Goal: Task Accomplishment & Management: Manage account settings

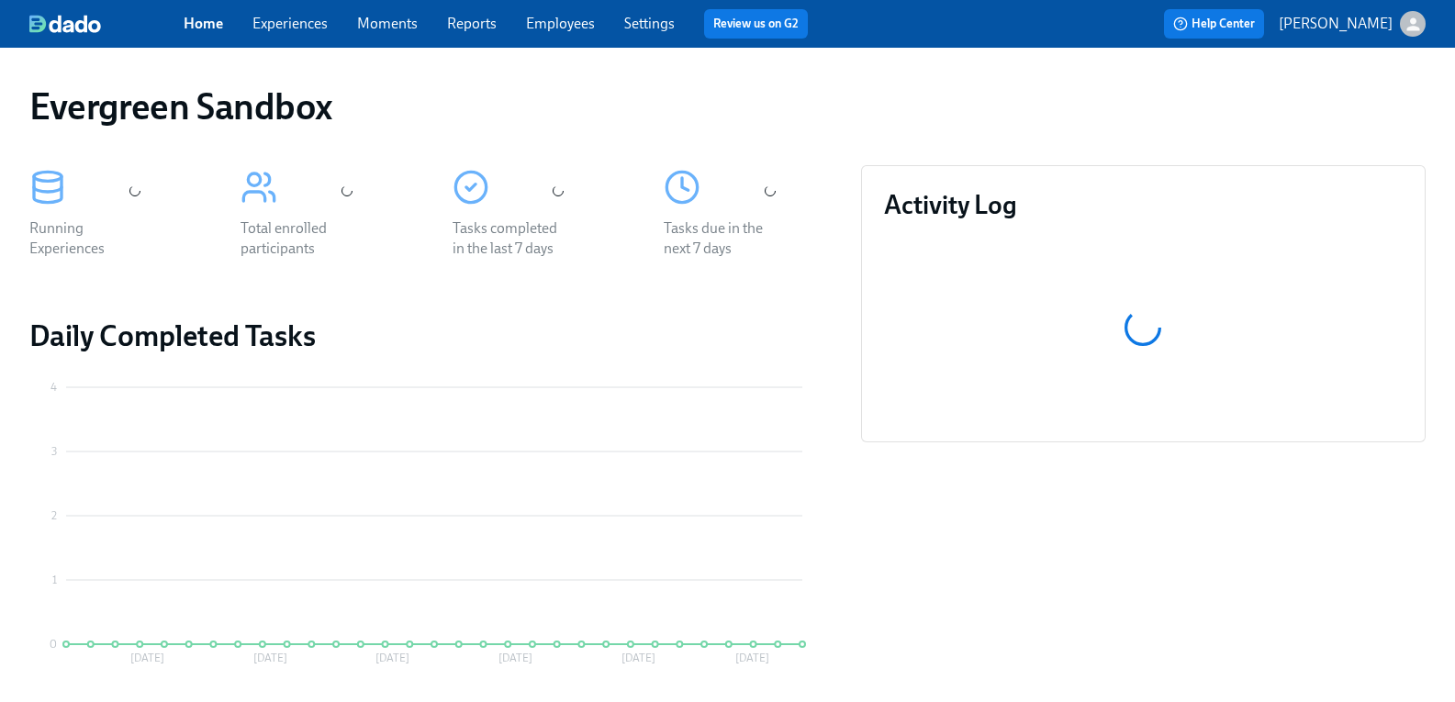
click at [1404, 30] on icon "button" at bounding box center [1413, 24] width 19 height 19
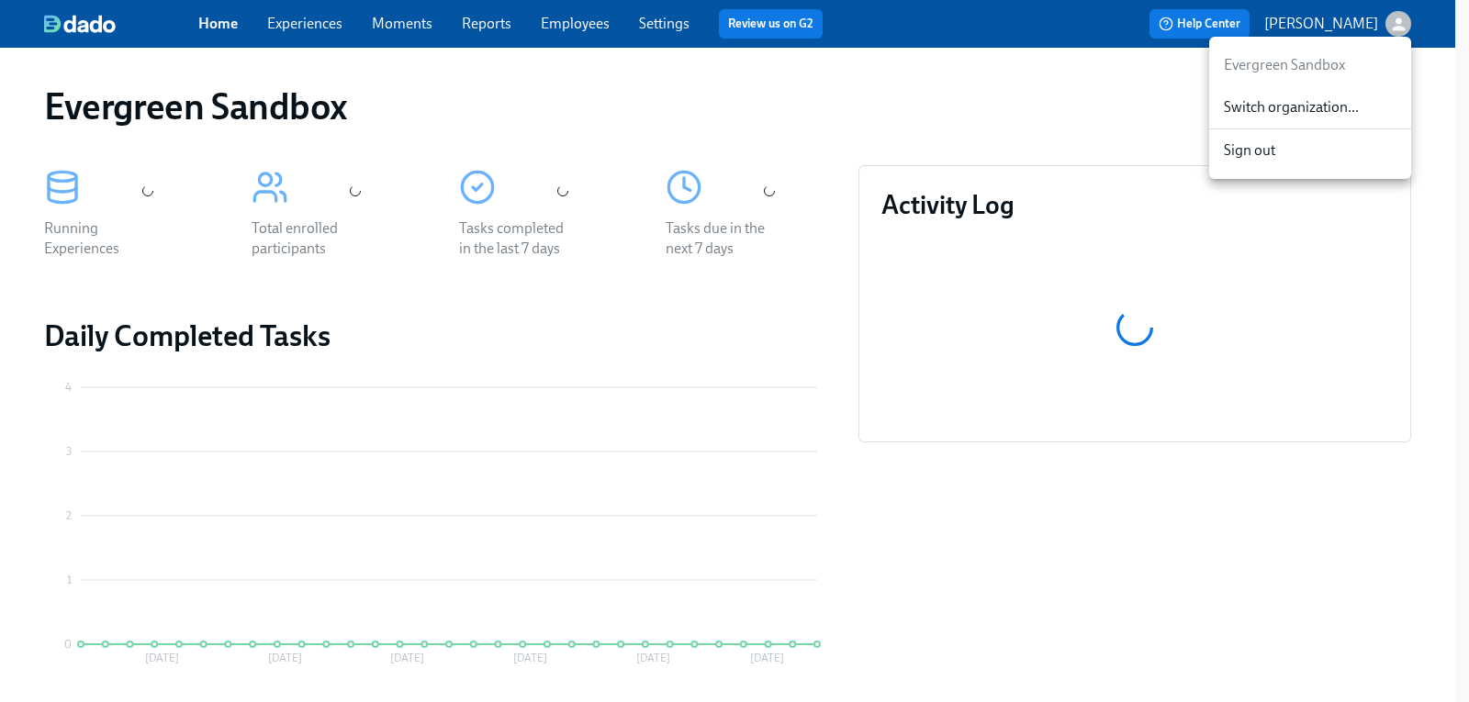
click at [1265, 102] on span "Switch organization..." at bounding box center [1310, 107] width 173 height 20
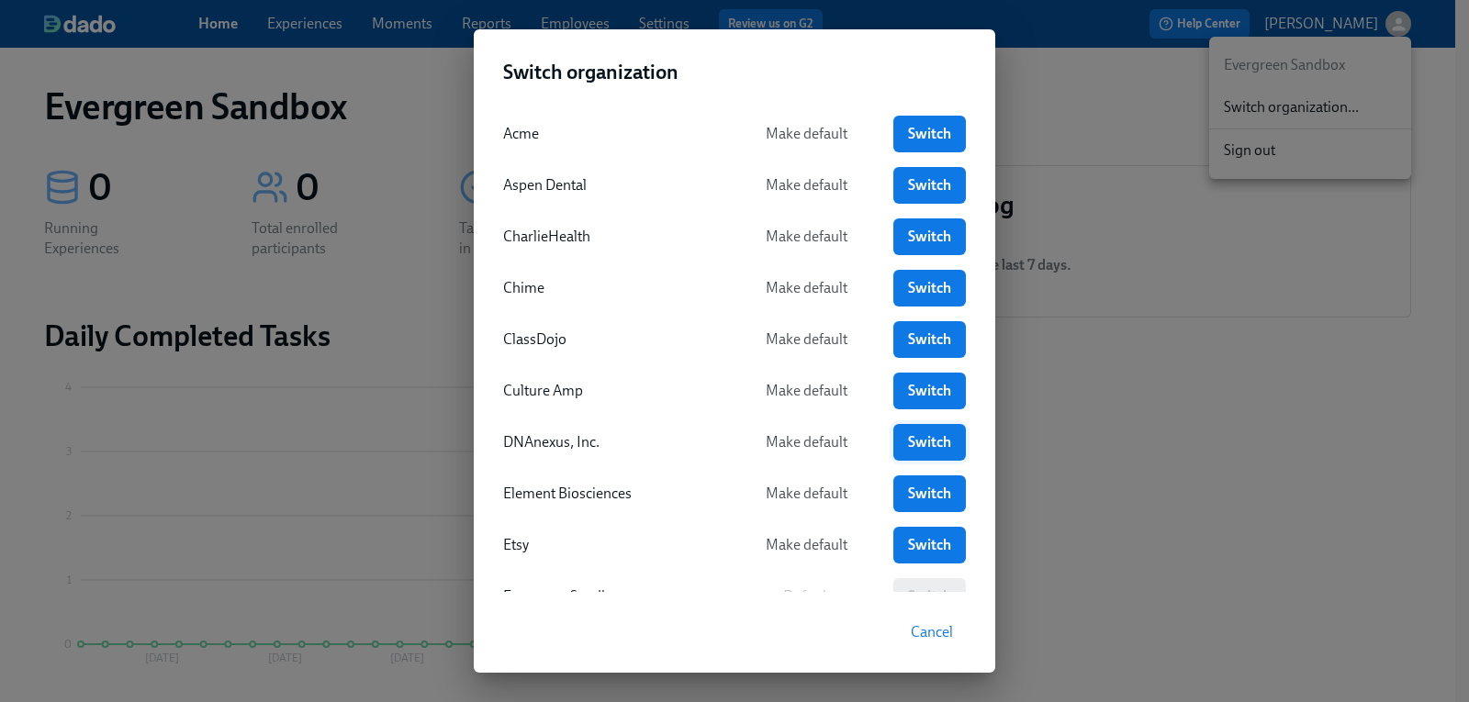
click at [948, 439] on link "Switch" at bounding box center [929, 442] width 73 height 37
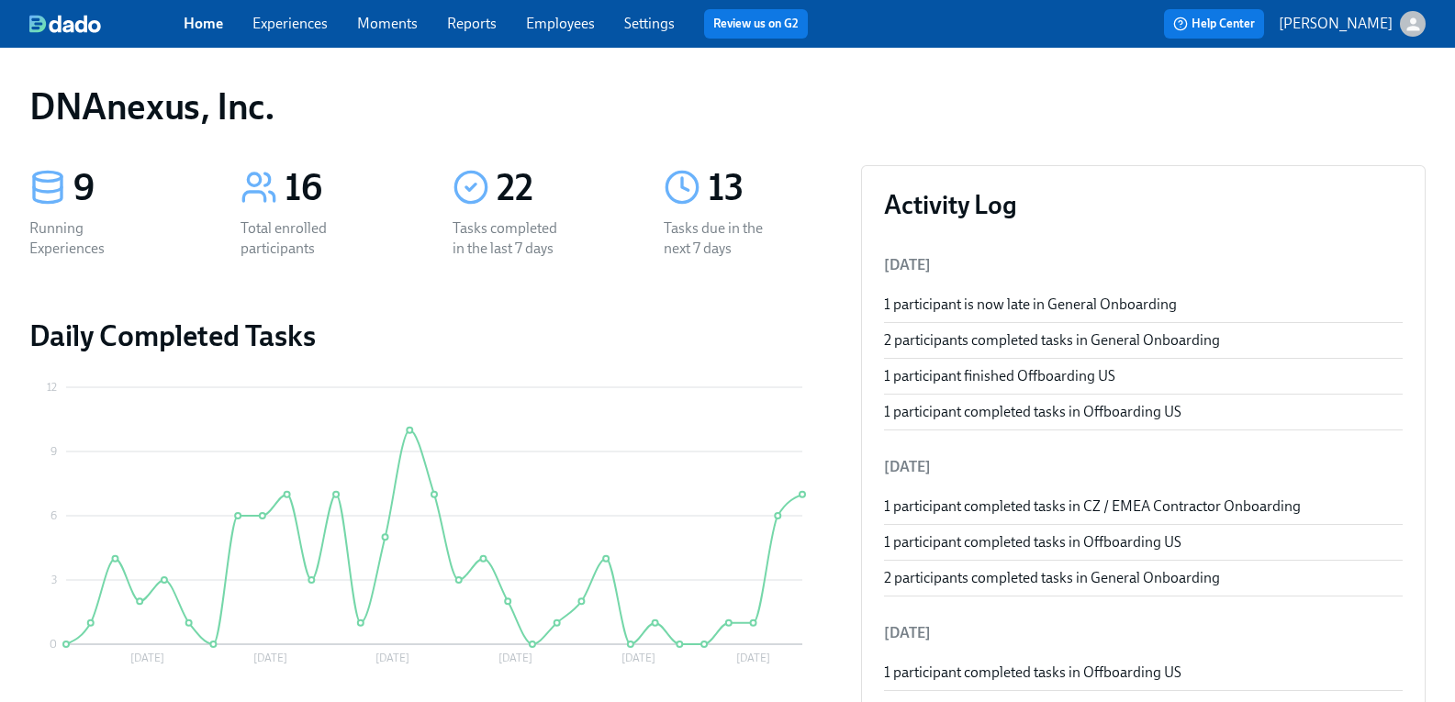
click at [305, 28] on link "Experiences" at bounding box center [289, 23] width 75 height 17
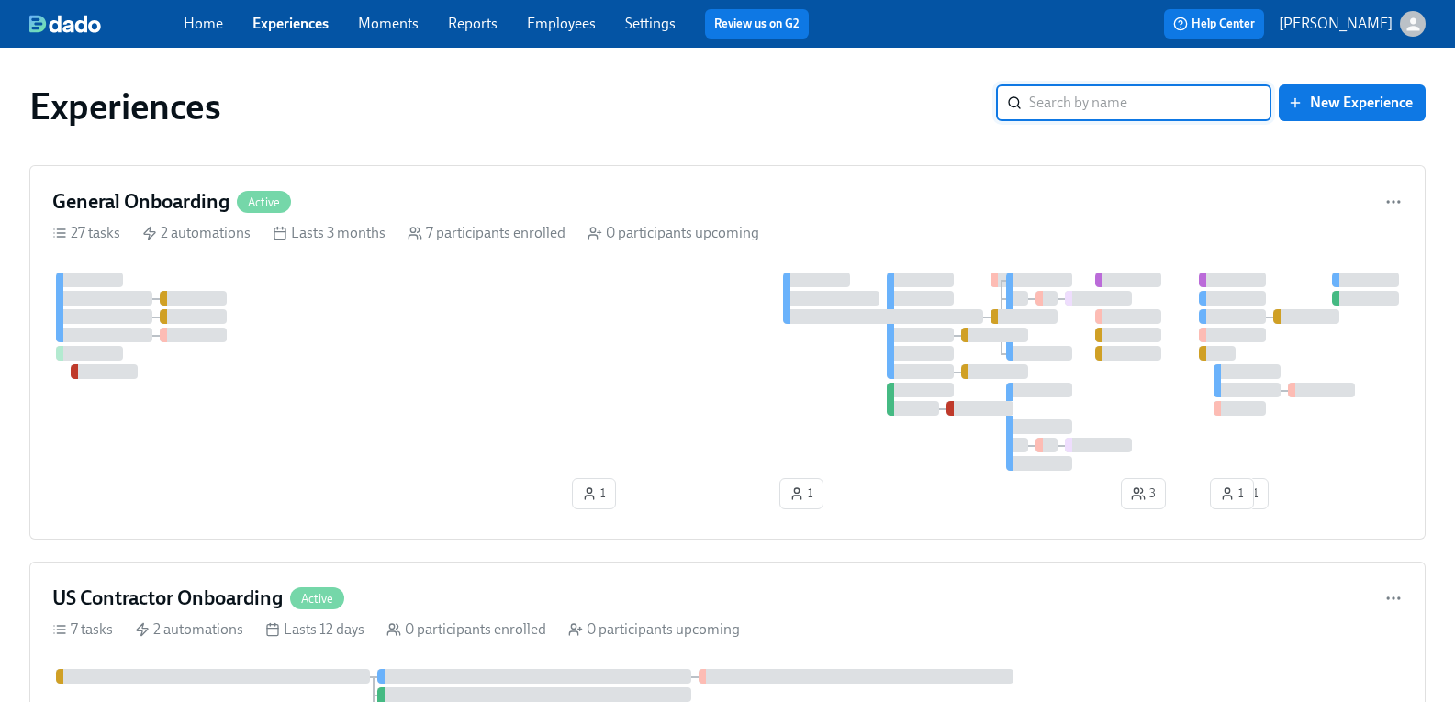
click at [588, 22] on link "Employees" at bounding box center [561, 23] width 69 height 17
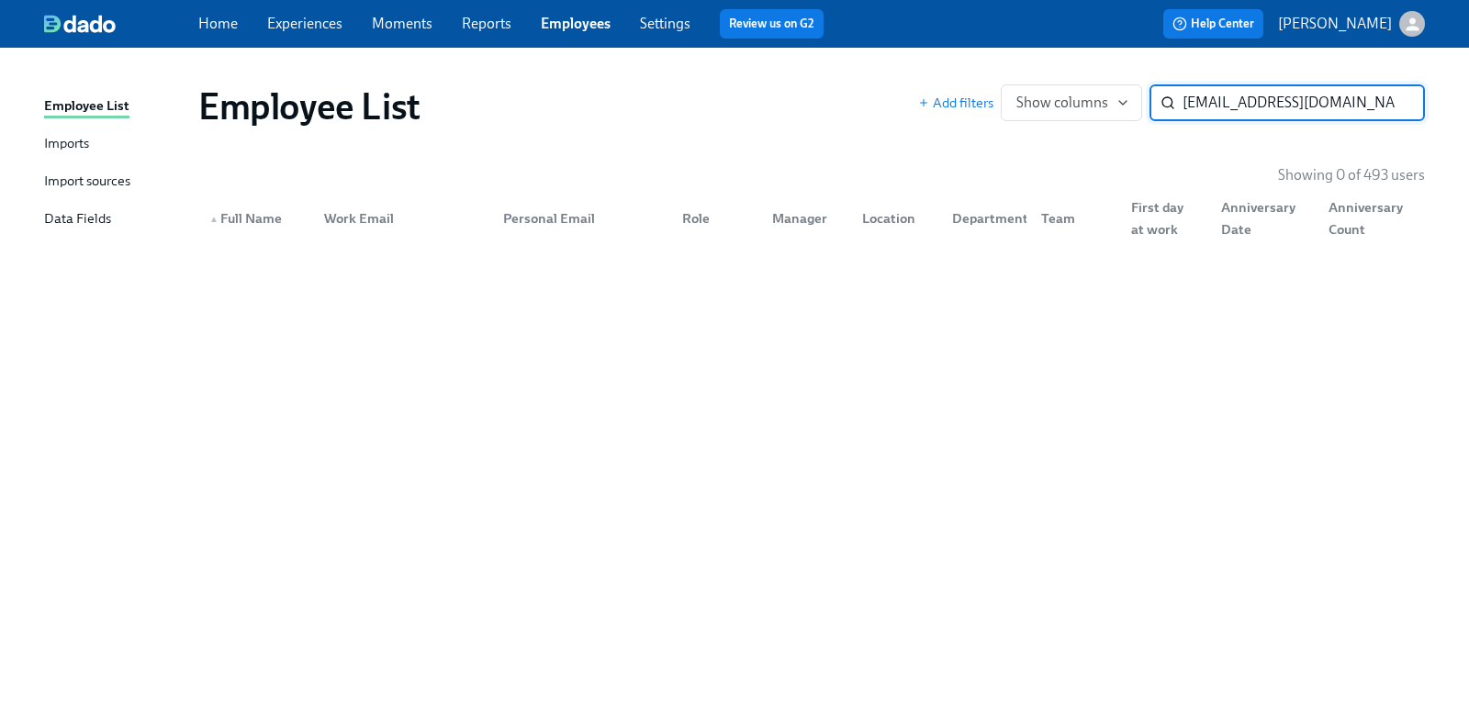
click at [1183, 99] on input "it-admin@dnanexus.com" at bounding box center [1303, 102] width 242 height 37
drag, startPoint x: 1341, startPoint y: 100, endPoint x: 1178, endPoint y: 106, distance: 163.5
click at [1178, 106] on div "it-admin@dnanexus.com ​" at bounding box center [1286, 102] width 275 height 37
type input "it-admin@dnanexus.com"
click at [91, 179] on div "Import sources" at bounding box center [87, 182] width 86 height 23
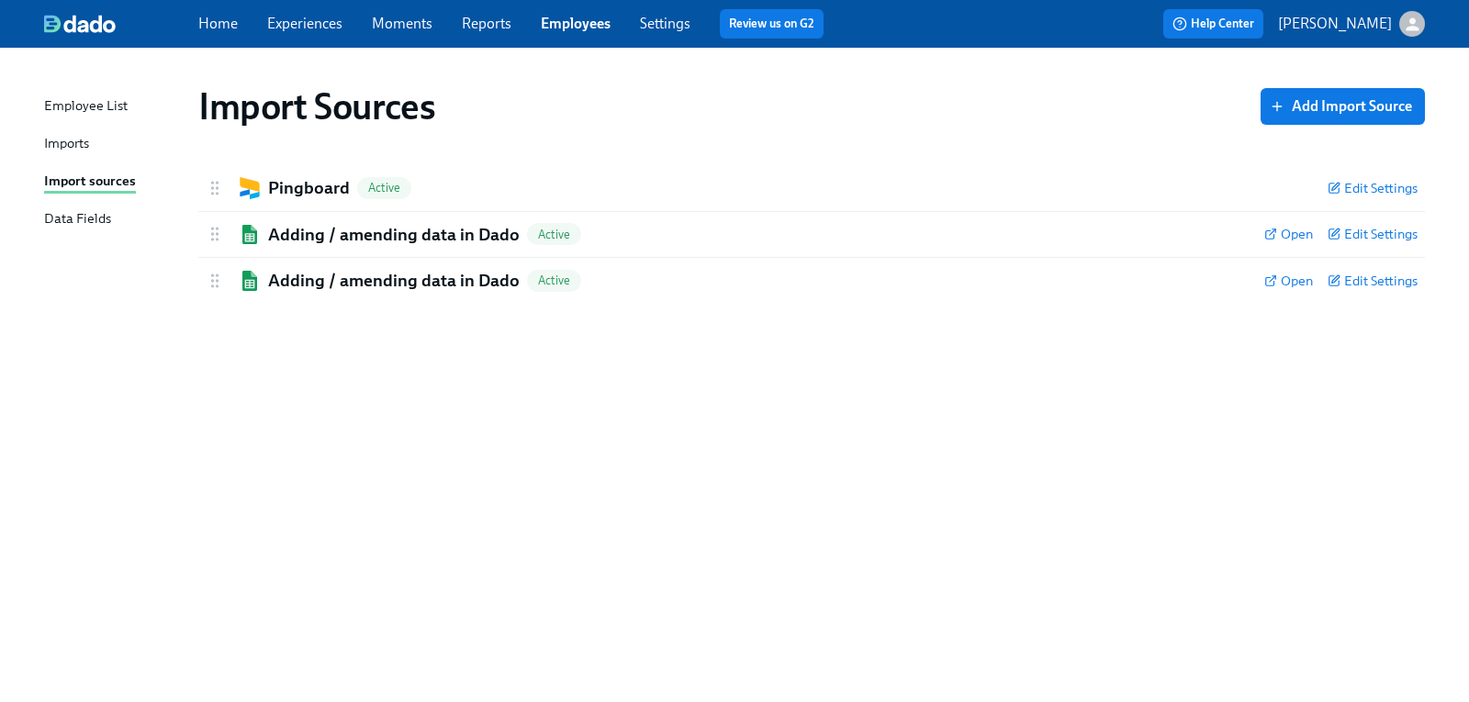
click at [315, 17] on link "Experiences" at bounding box center [304, 23] width 75 height 17
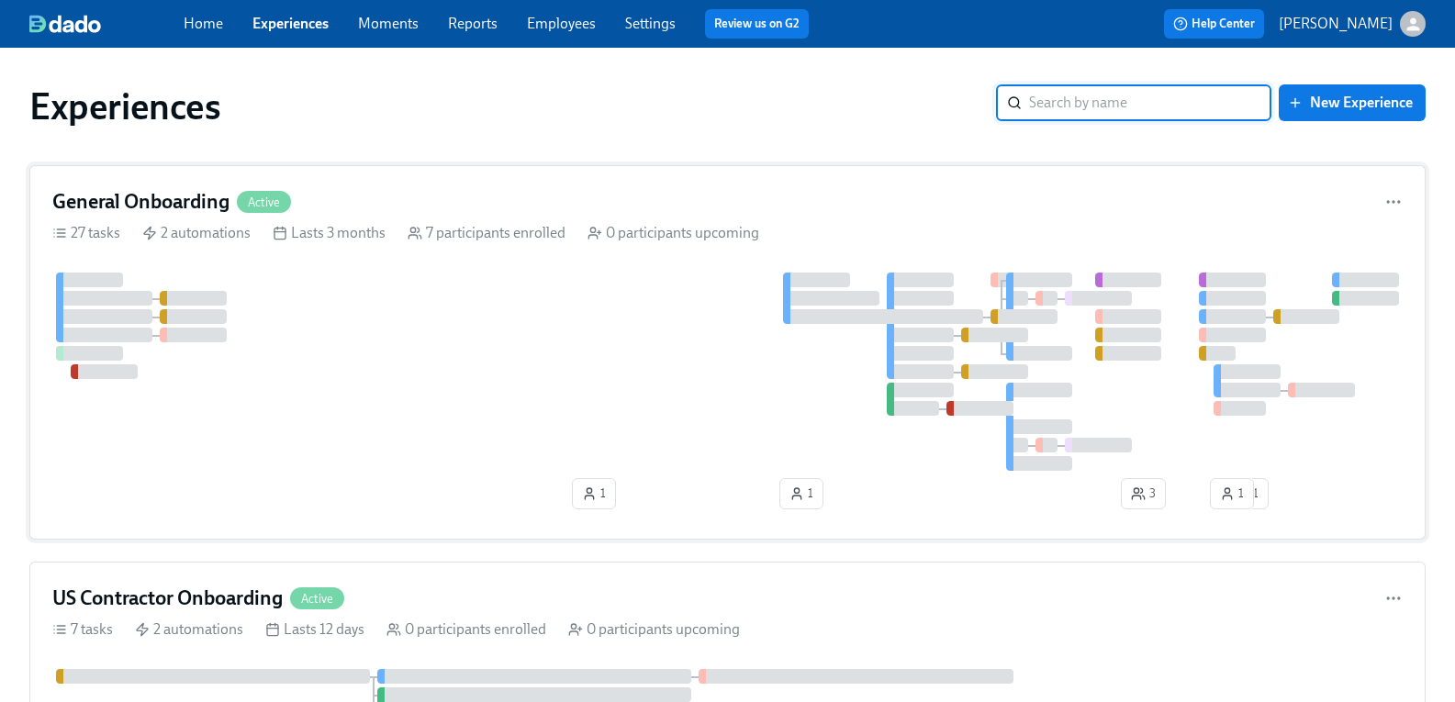
click at [185, 201] on h4 "General Onboarding" at bounding box center [140, 202] width 177 height 28
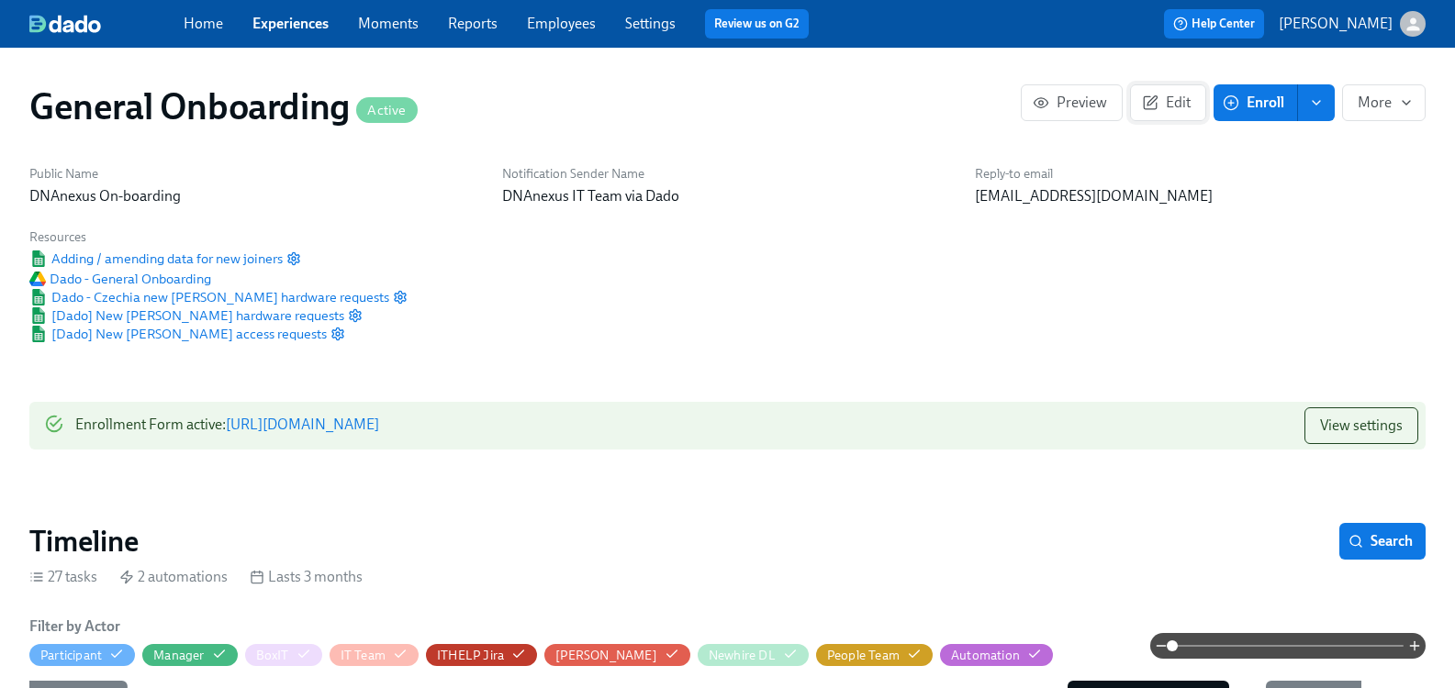
scroll to position [0, 7812]
click at [1156, 109] on span "Edit" at bounding box center [1168, 103] width 45 height 18
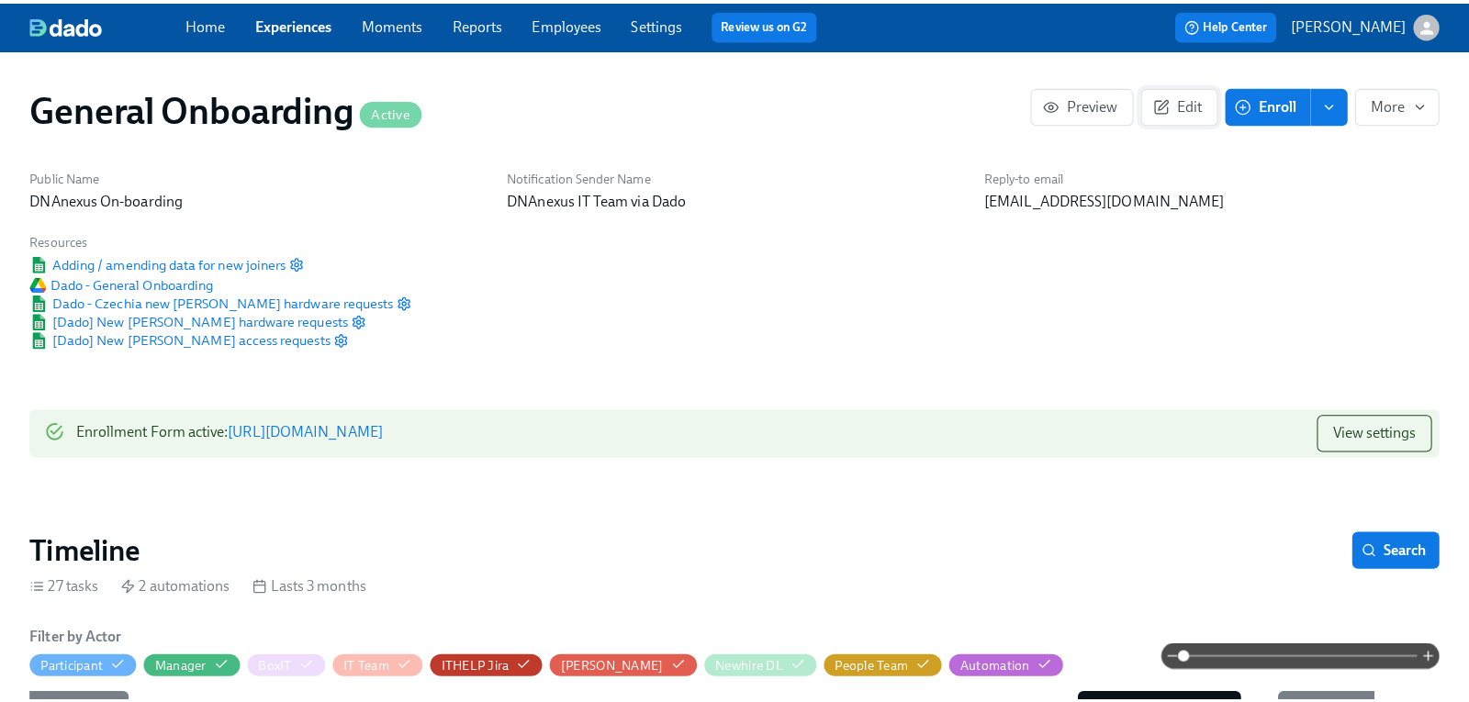
scroll to position [0, 7824]
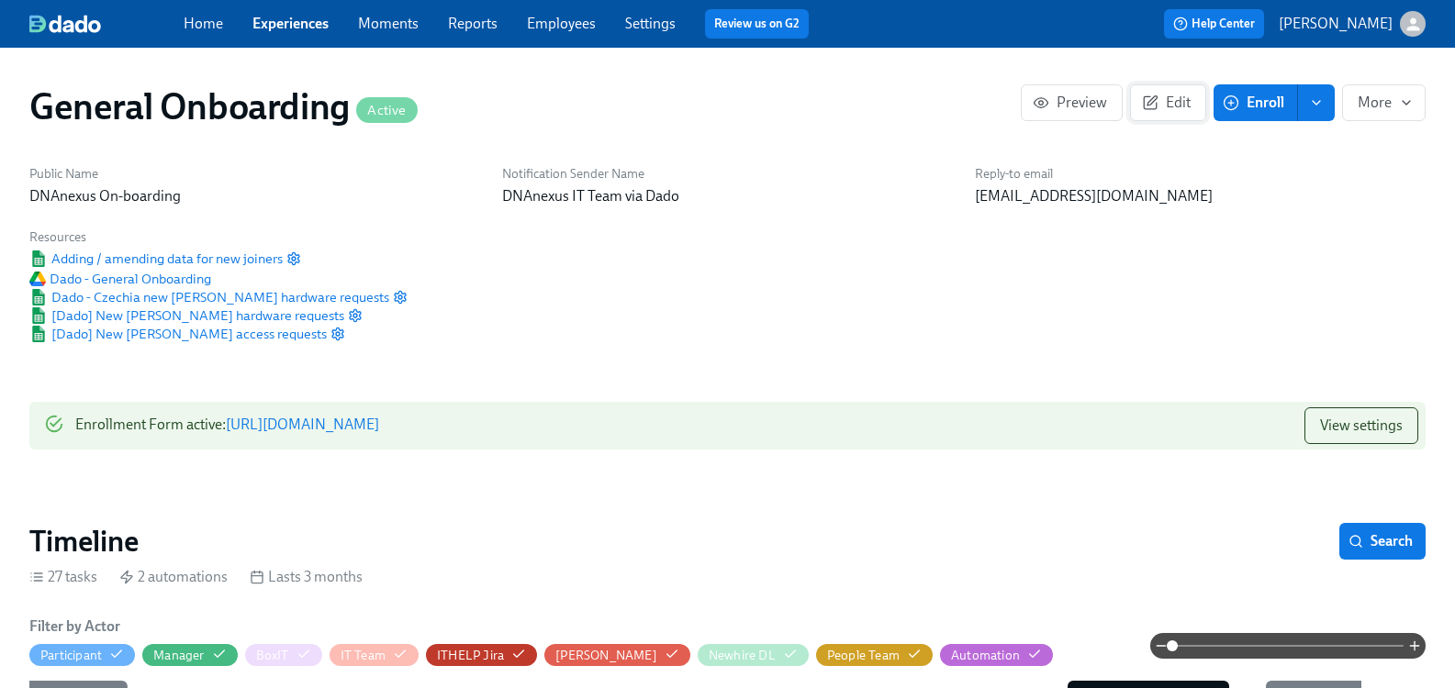
click at [1163, 104] on span "Edit" at bounding box center [1168, 103] width 45 height 18
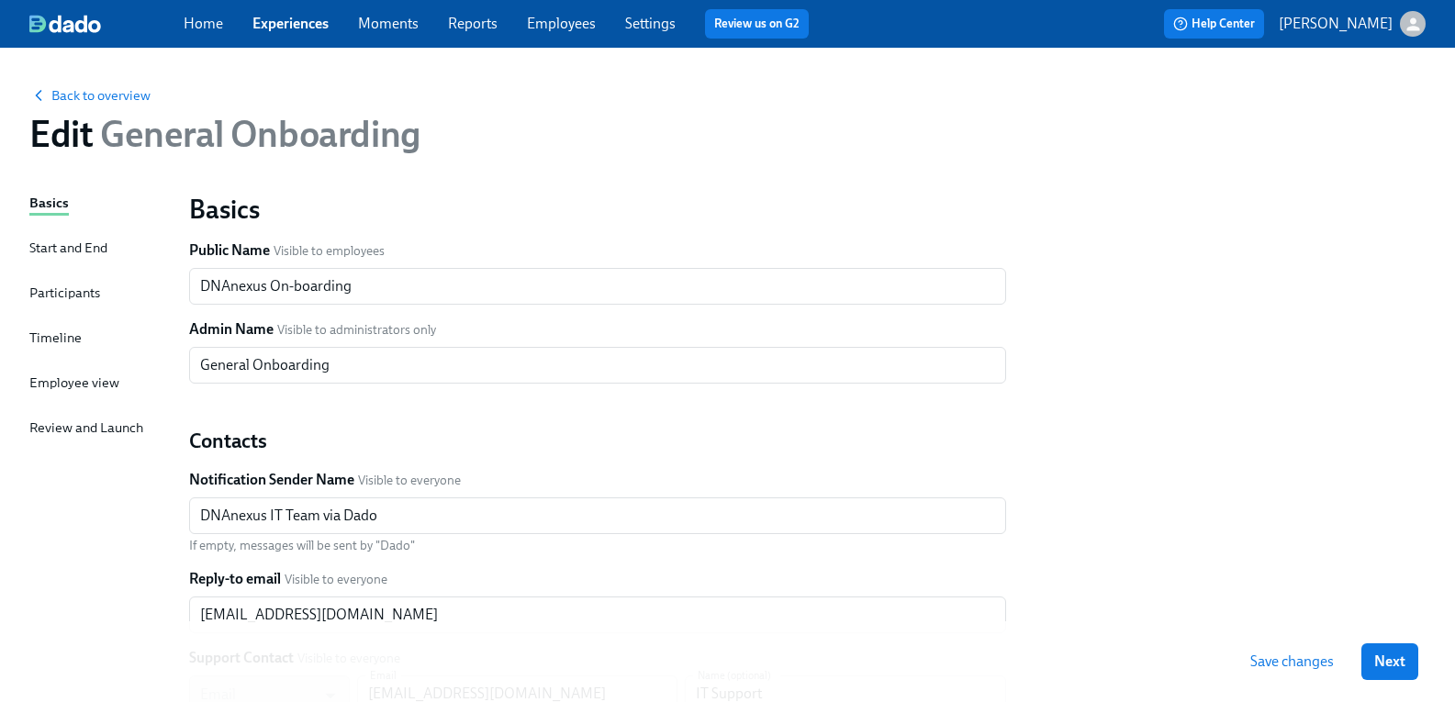
click at [82, 341] on div "Timeline" at bounding box center [55, 338] width 52 height 20
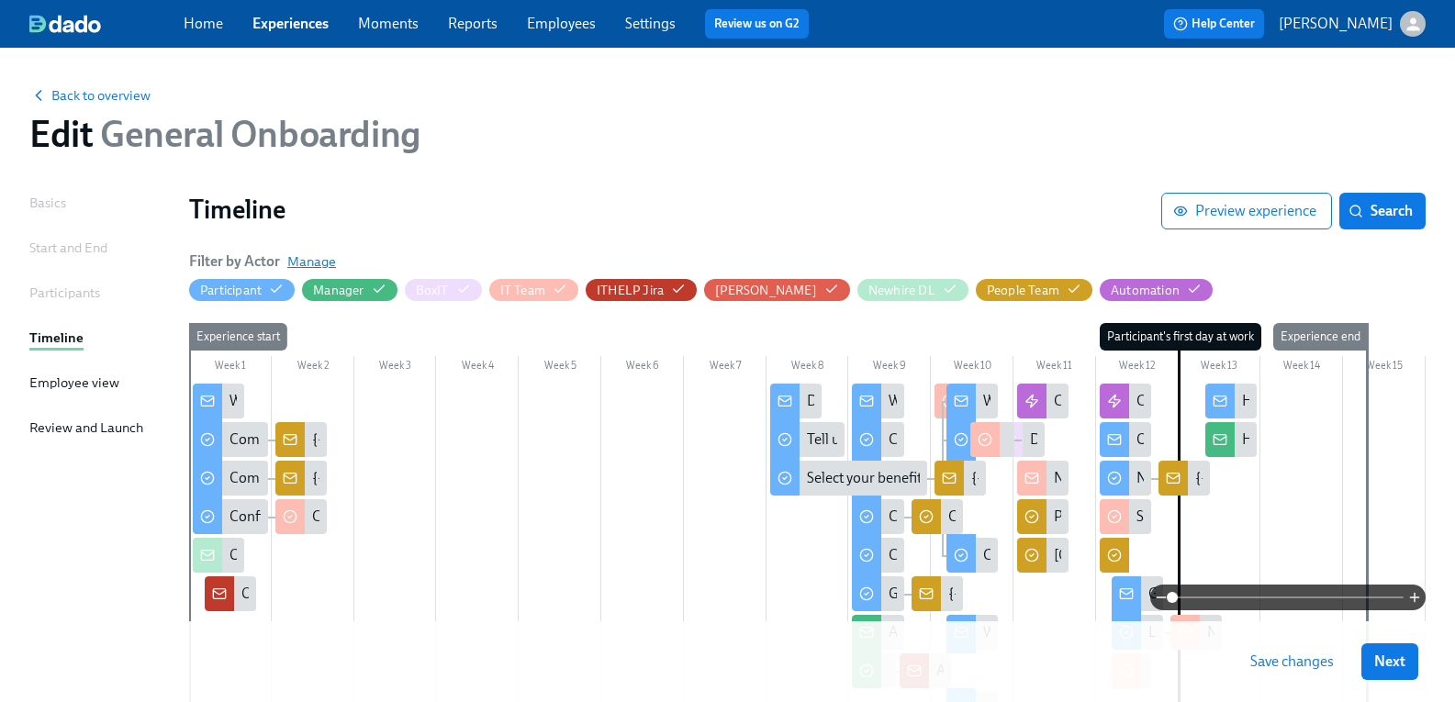
click at [325, 262] on span "Manage" at bounding box center [311, 261] width 49 height 18
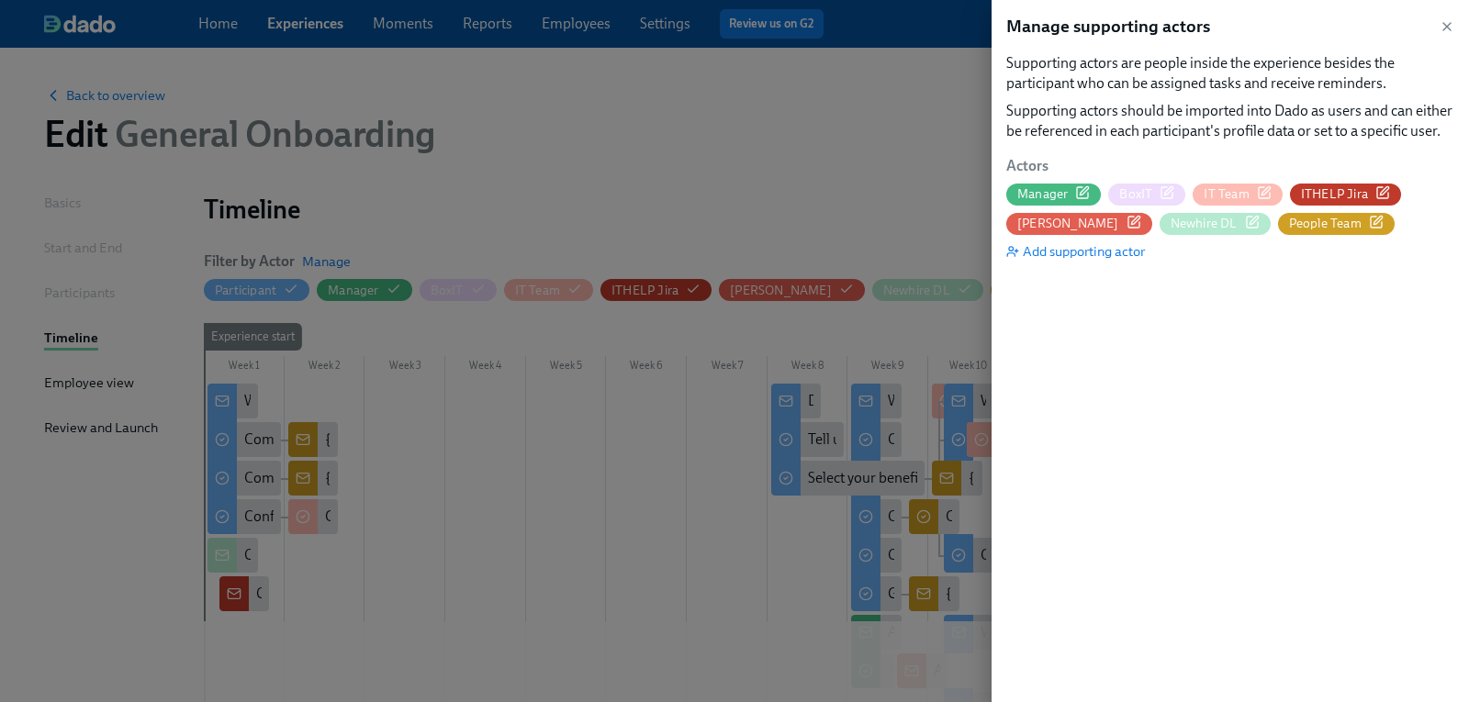
click at [1261, 190] on icon "button" at bounding box center [1264, 192] width 15 height 15
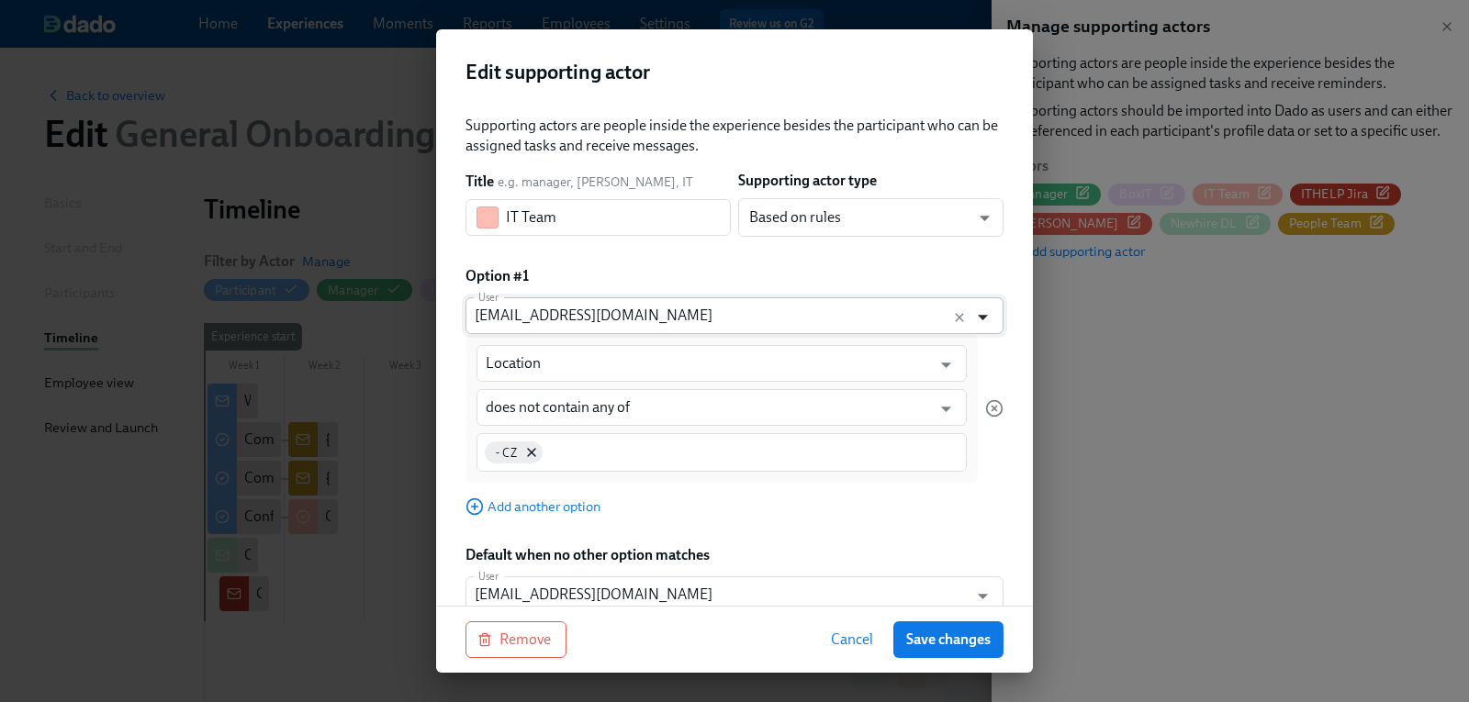
click at [972, 322] on icon "Open" at bounding box center [982, 317] width 25 height 25
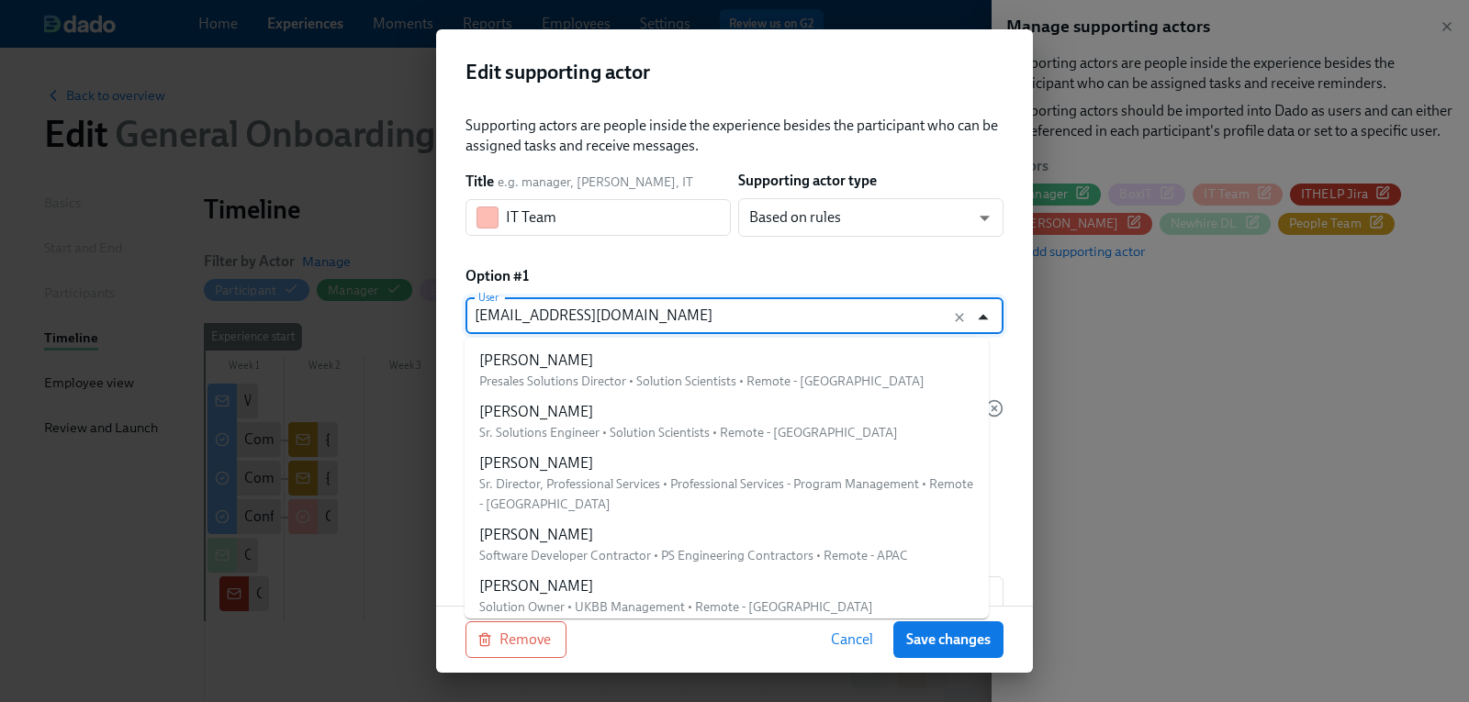
scroll to position [3965, 0]
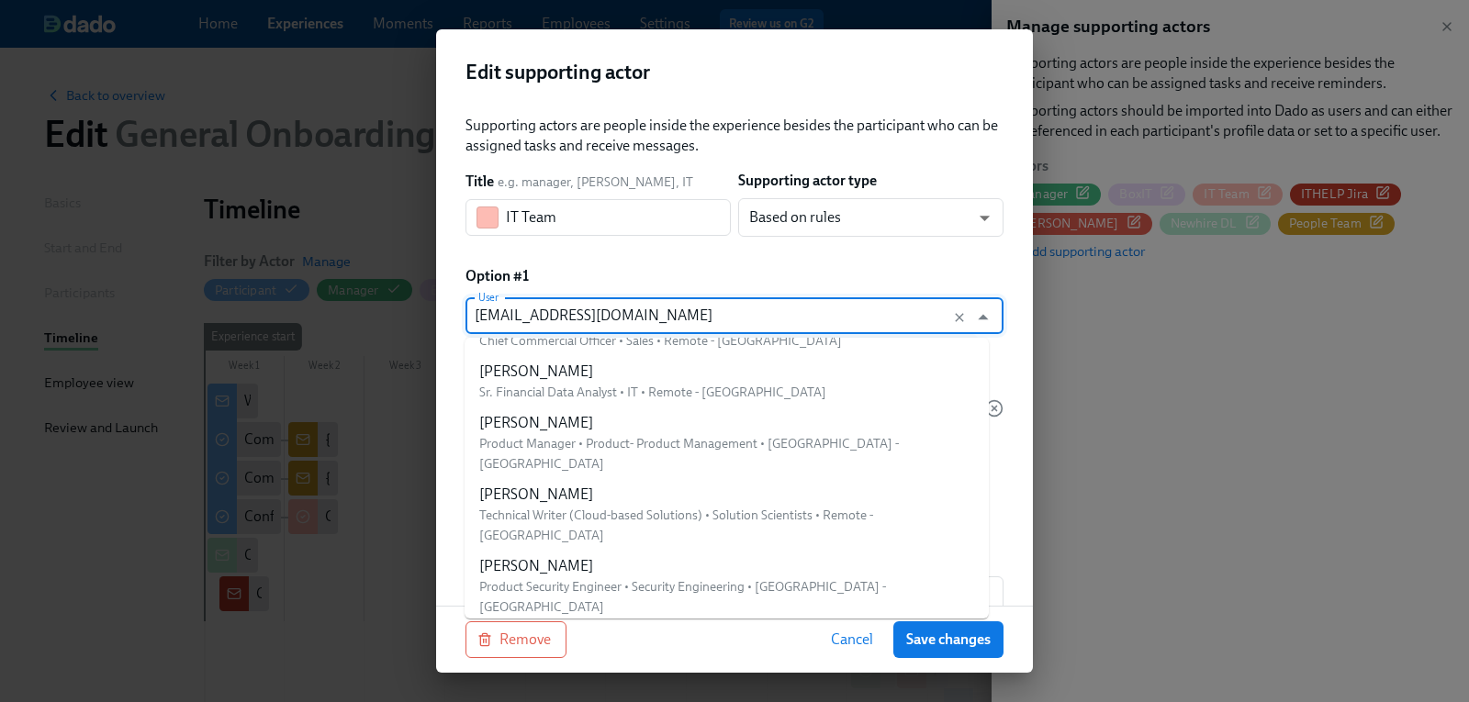
click at [645, 314] on input "itsupport@dnanexus.com" at bounding box center [717, 315] width 485 height 37
drag, startPoint x: 645, startPoint y: 314, endPoint x: 472, endPoint y: 316, distance: 173.5
click at [472, 316] on div "itsupport@dnanexus.com User" at bounding box center [734, 315] width 538 height 37
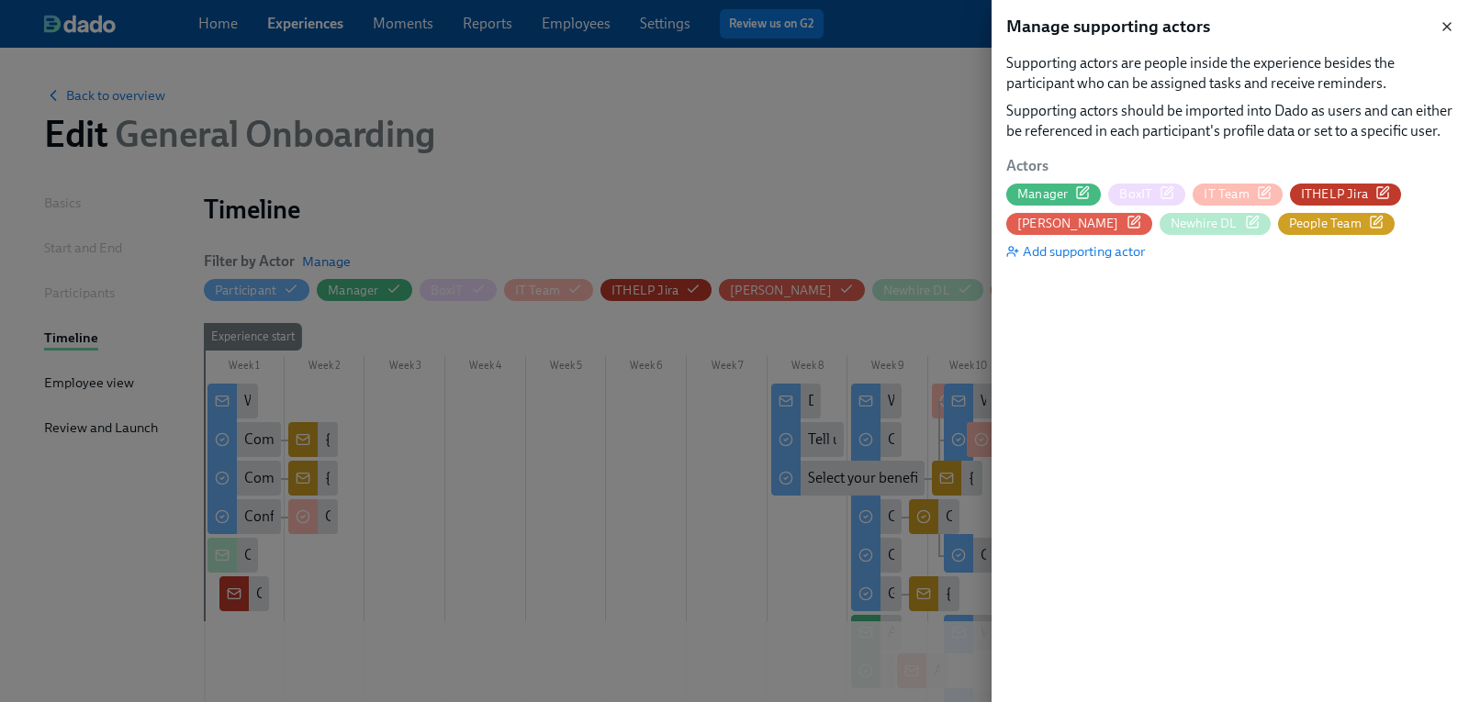
click at [1443, 29] on icon "button" at bounding box center [1446, 26] width 7 height 7
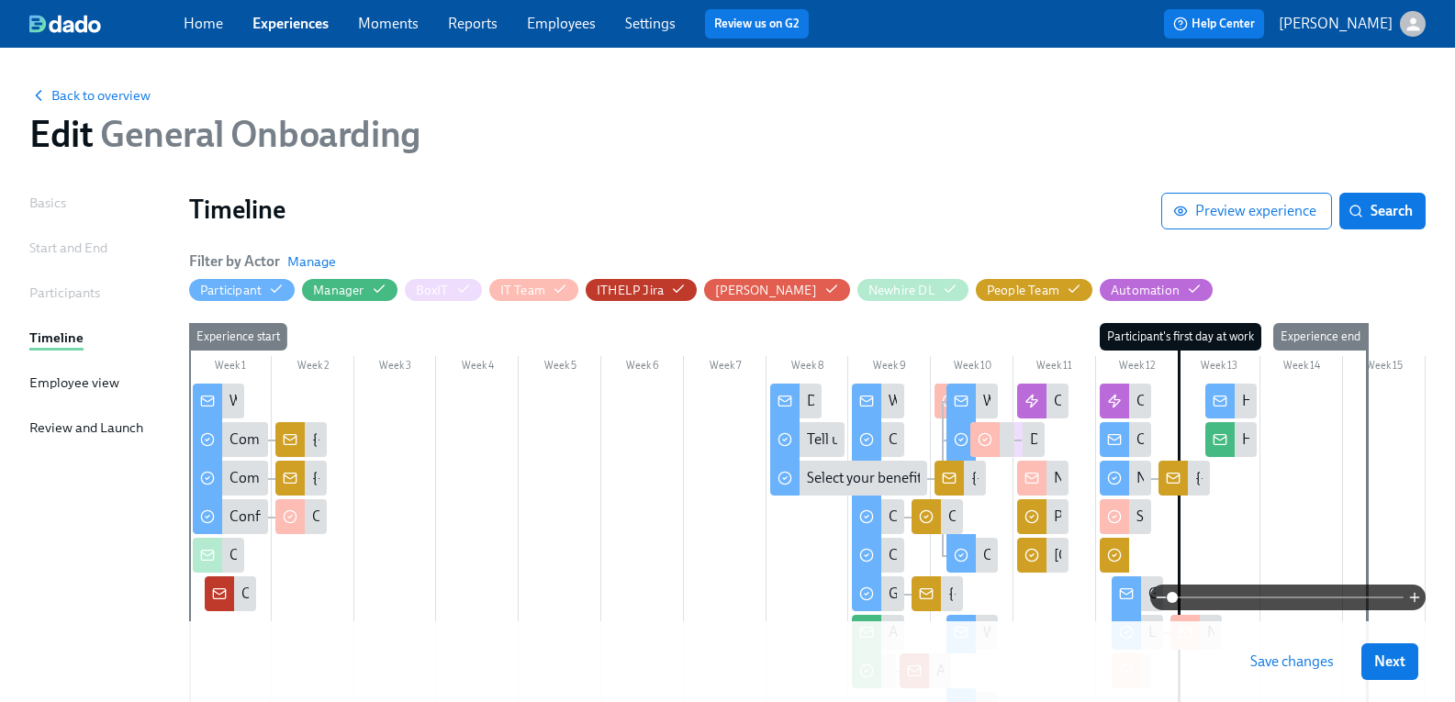
drag, startPoint x: 584, startPoint y: 21, endPoint x: 577, endPoint y: 35, distance: 15.2
click at [584, 21] on link "Employees" at bounding box center [561, 23] width 69 height 17
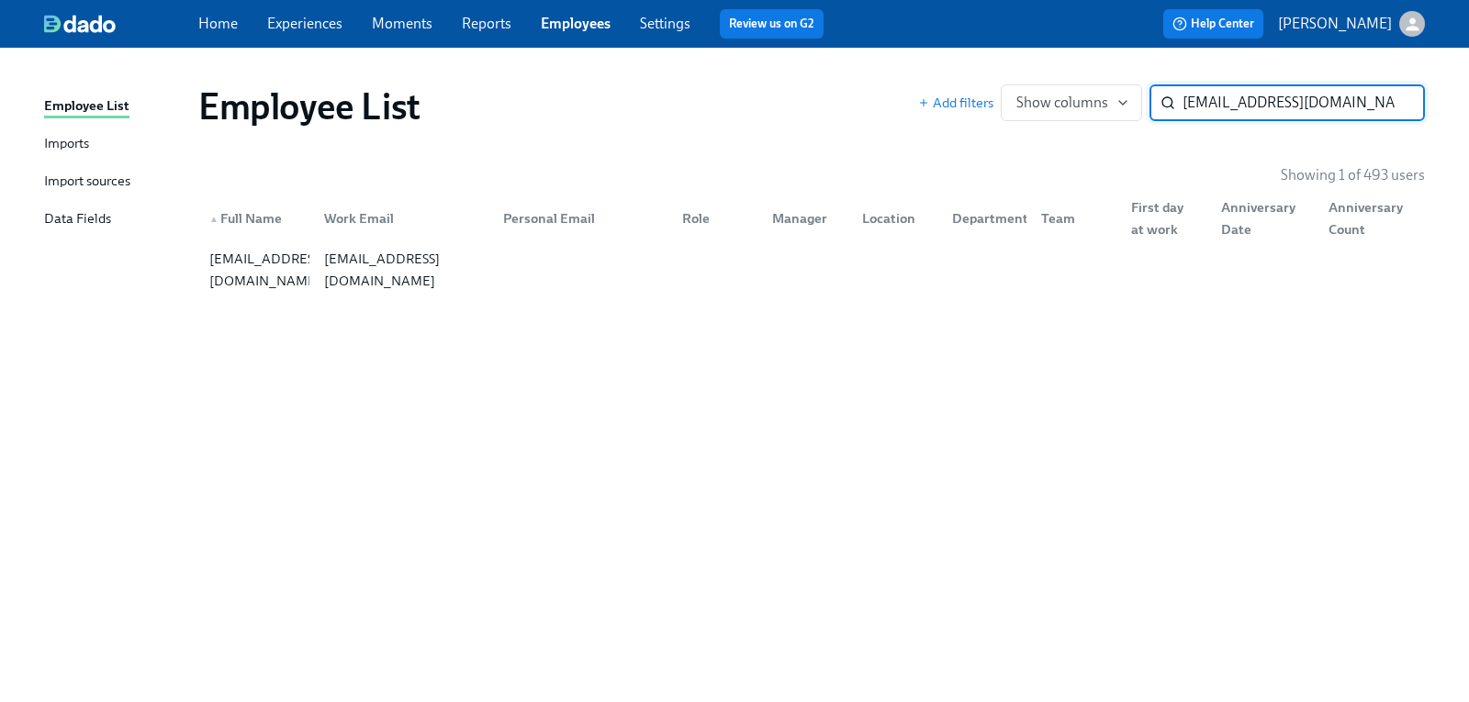
type input "itsupport@dnanexus.com"
click at [105, 182] on div "Import sources" at bounding box center [87, 182] width 86 height 23
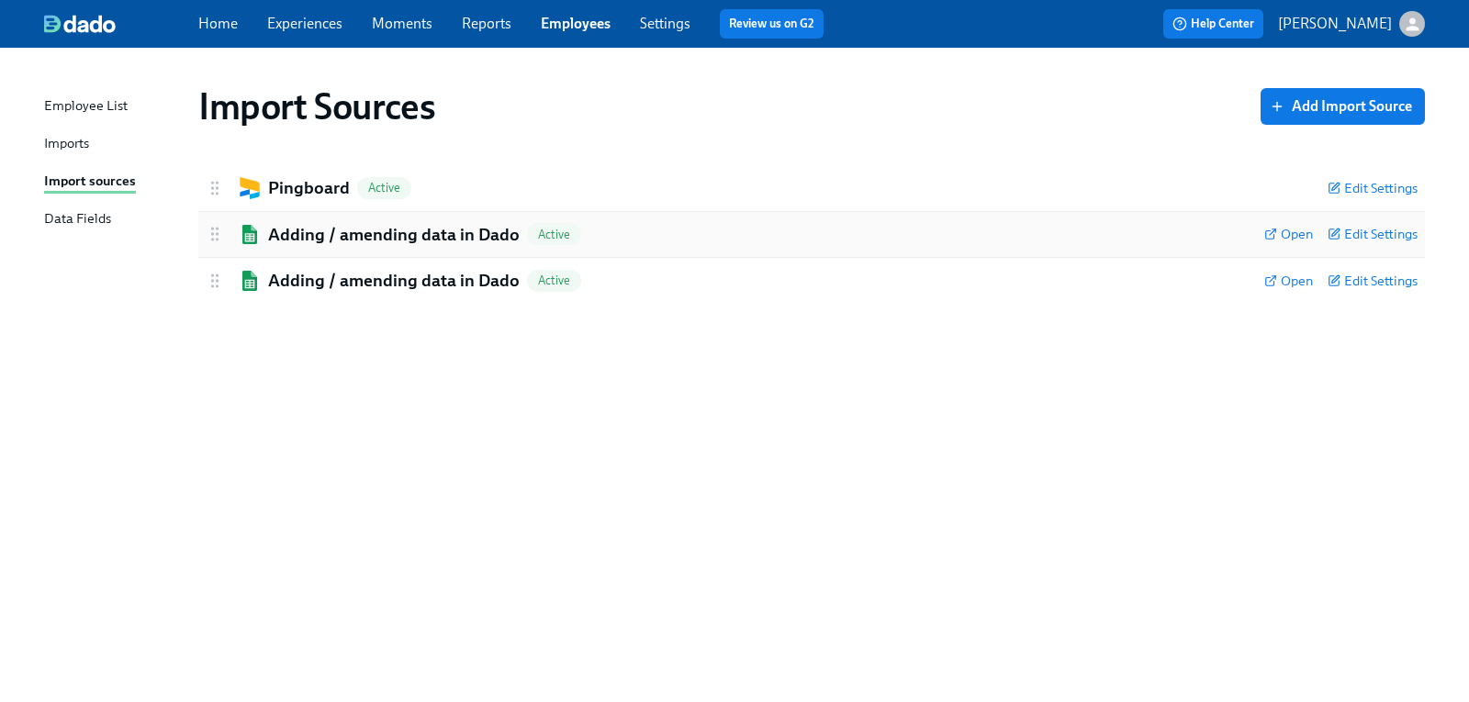
click at [264, 231] on div "Adding / amending data in Dado Active" at bounding box center [728, 235] width 1044 height 24
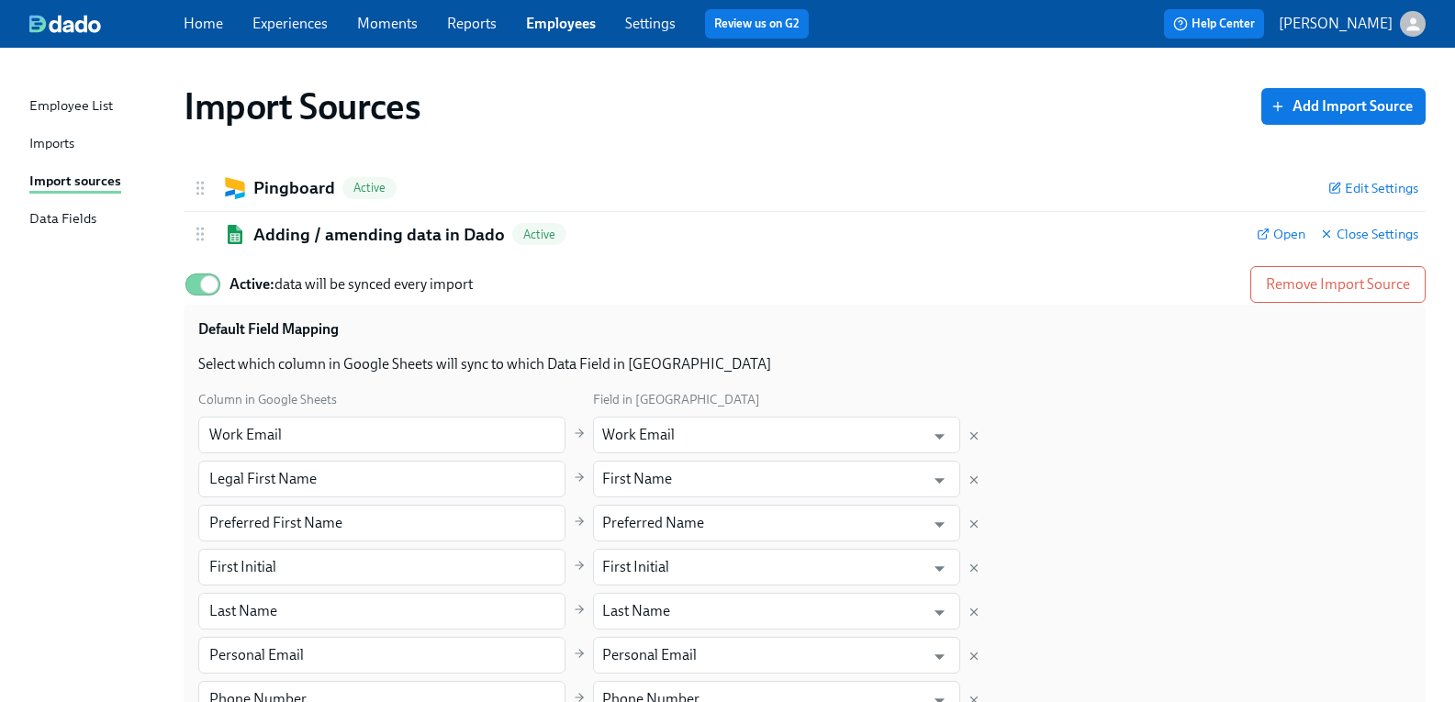
click at [74, 151] on div "Imports" at bounding box center [51, 144] width 45 height 23
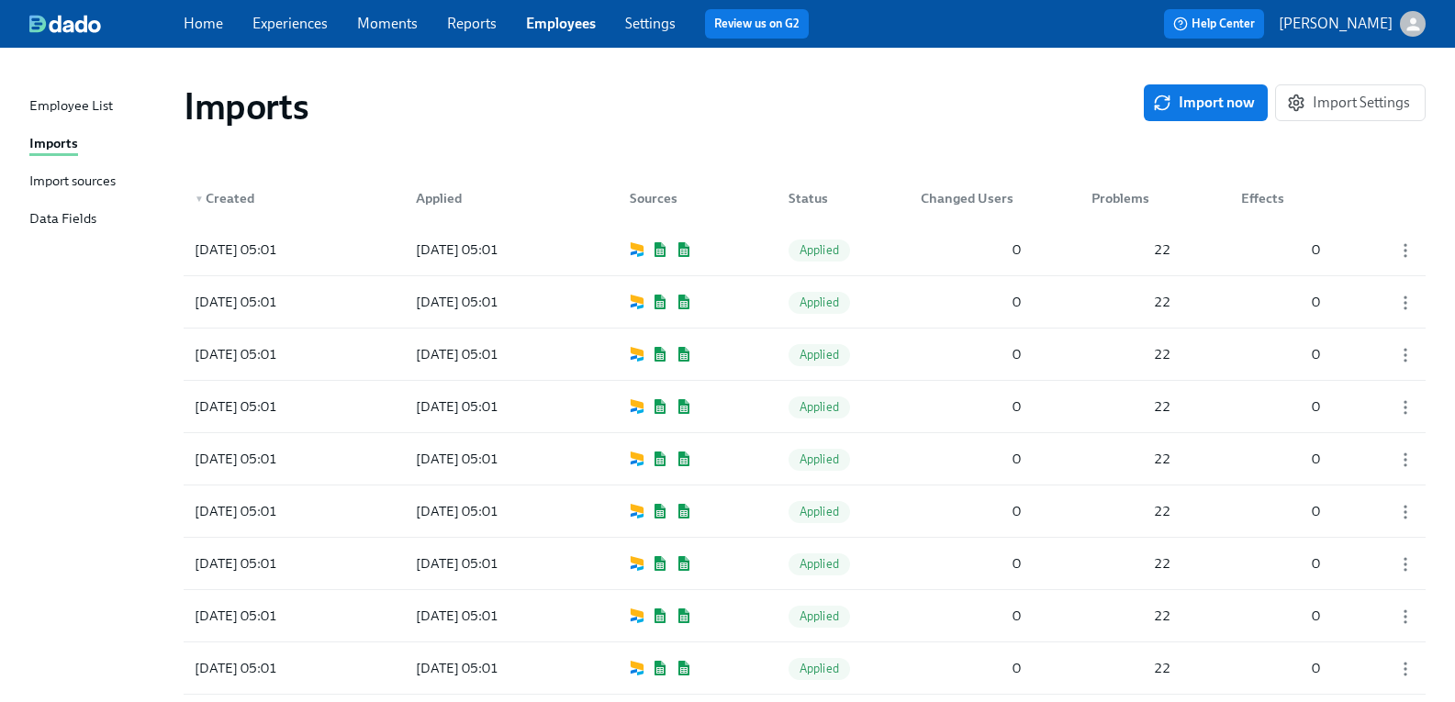
click at [80, 183] on div "Import sources" at bounding box center [72, 182] width 86 height 23
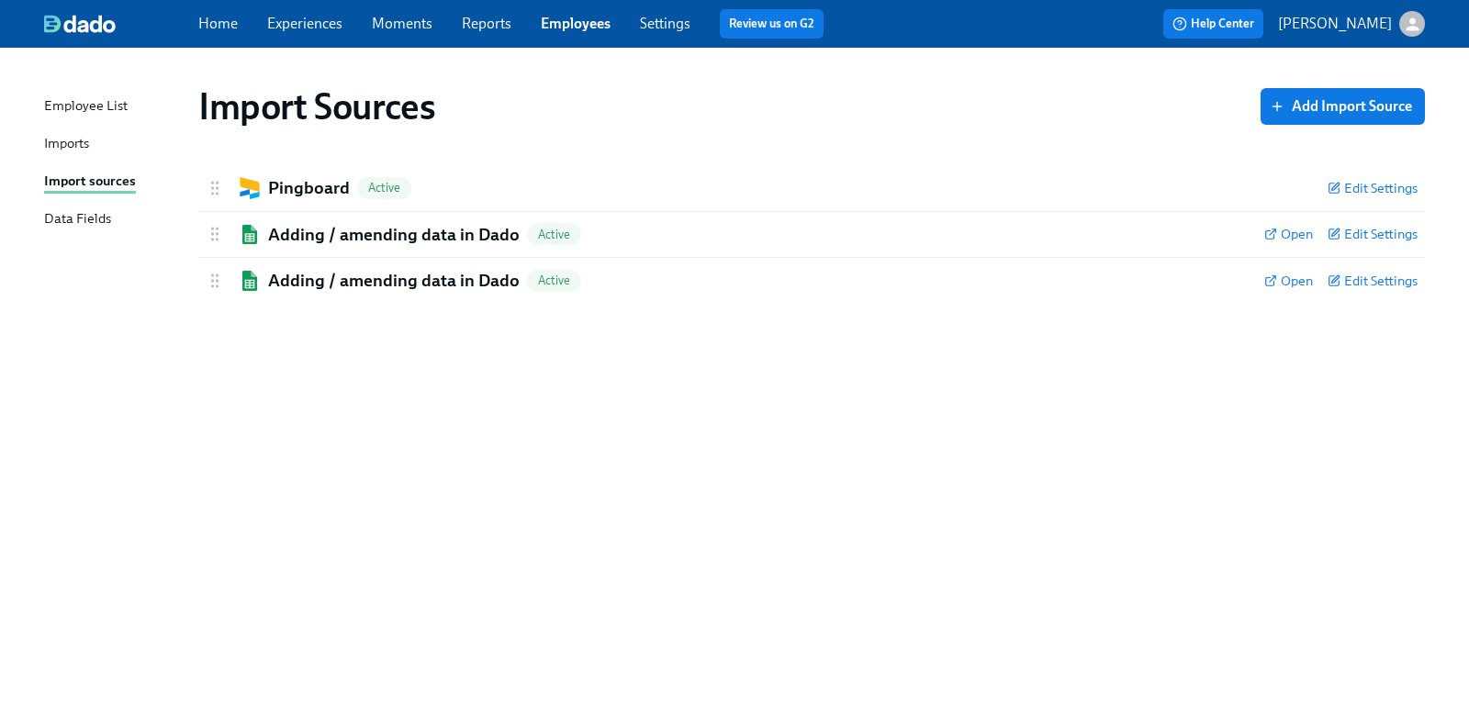
click at [1422, 19] on div "button" at bounding box center [1412, 24] width 26 height 26
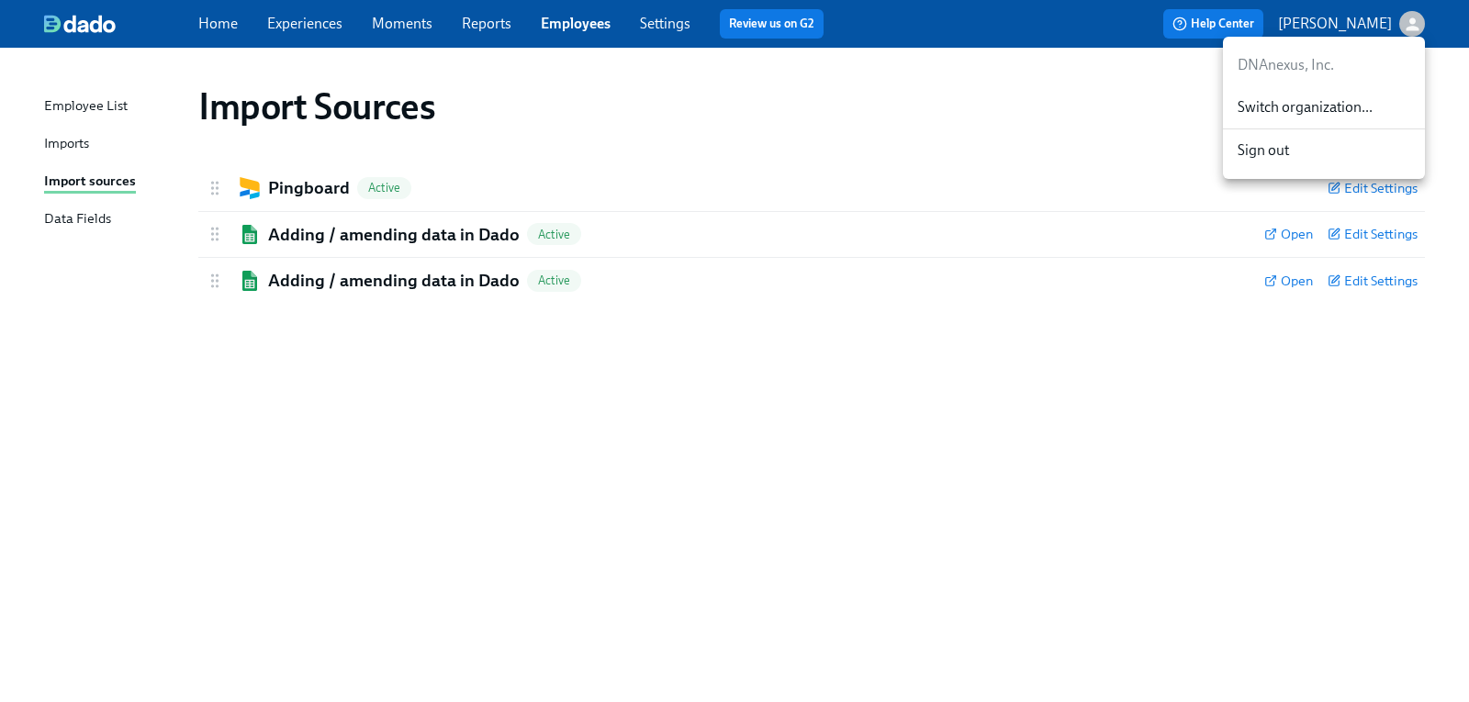
click at [1338, 105] on span "Switch organization..." at bounding box center [1323, 107] width 173 height 20
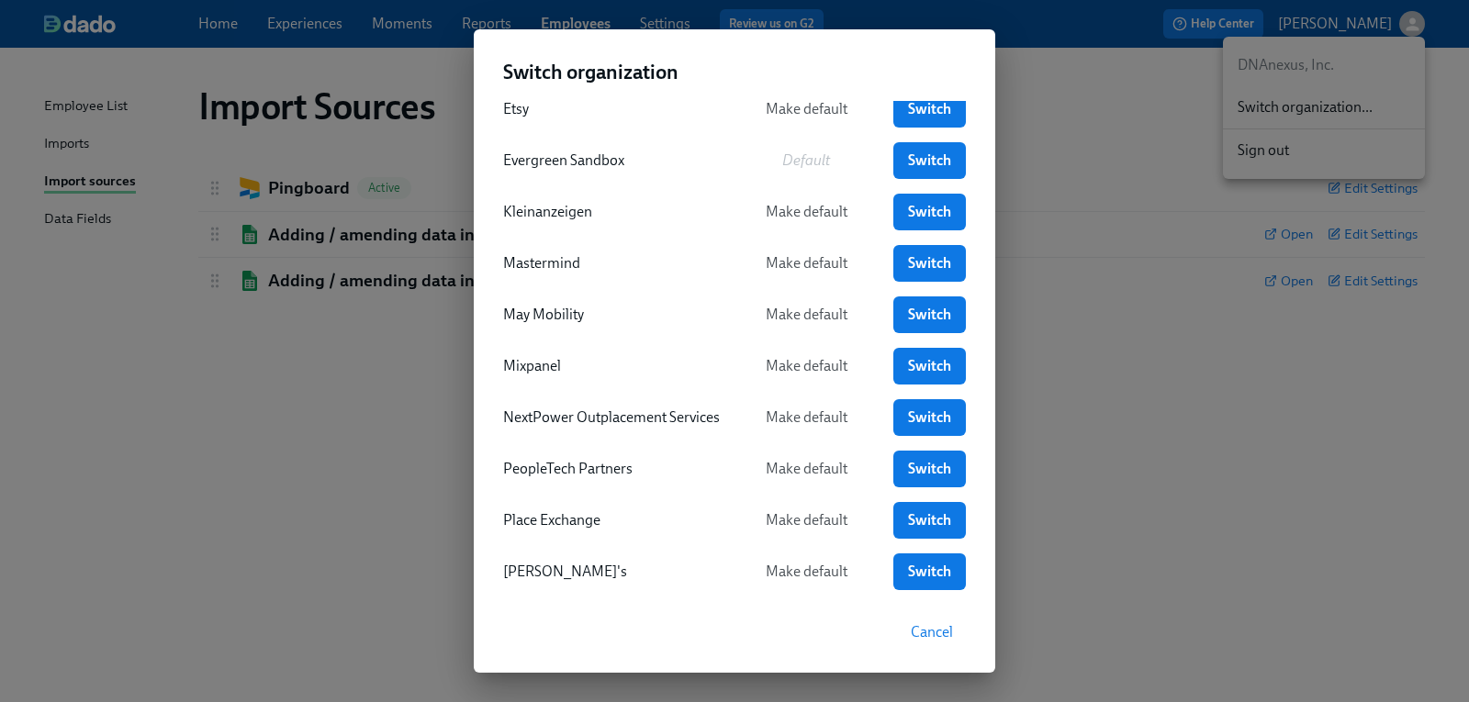
scroll to position [459, 0]
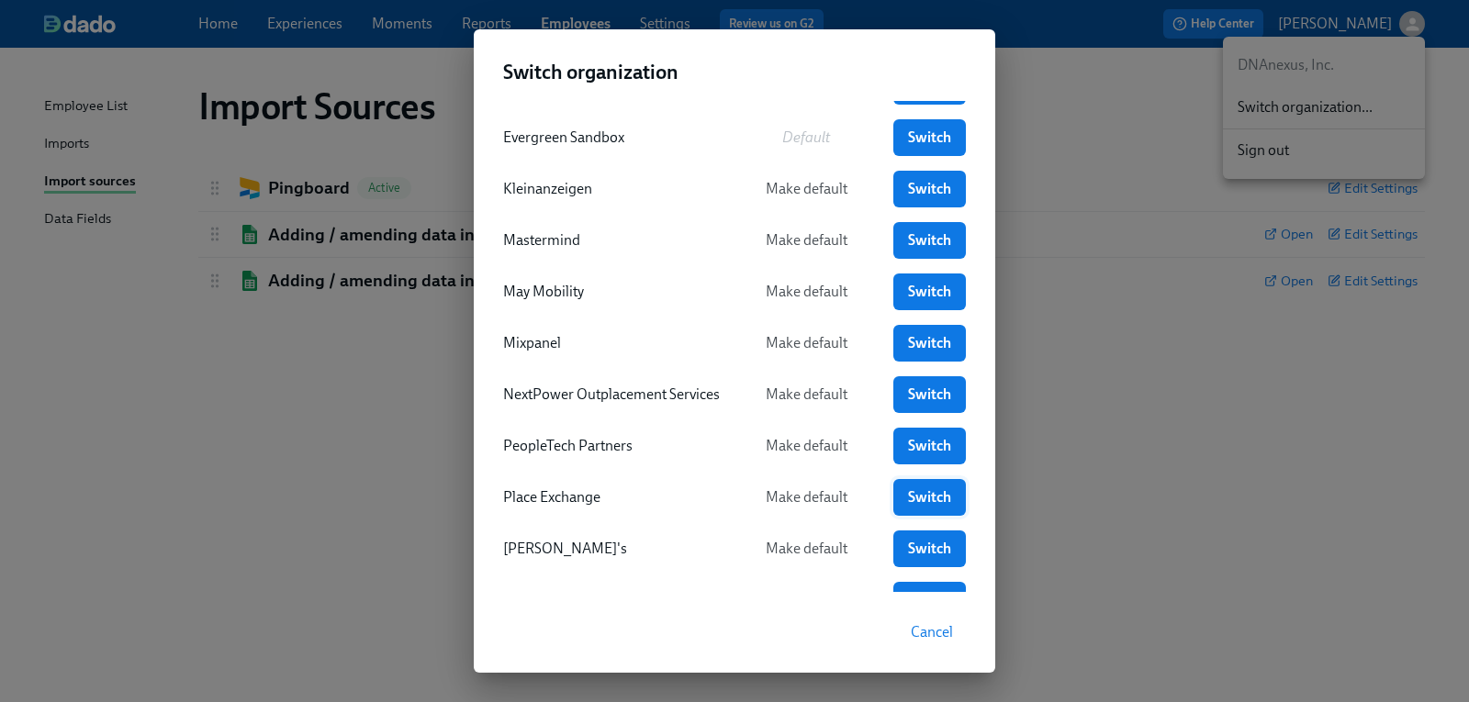
click at [925, 502] on span "Switch" at bounding box center [929, 497] width 47 height 18
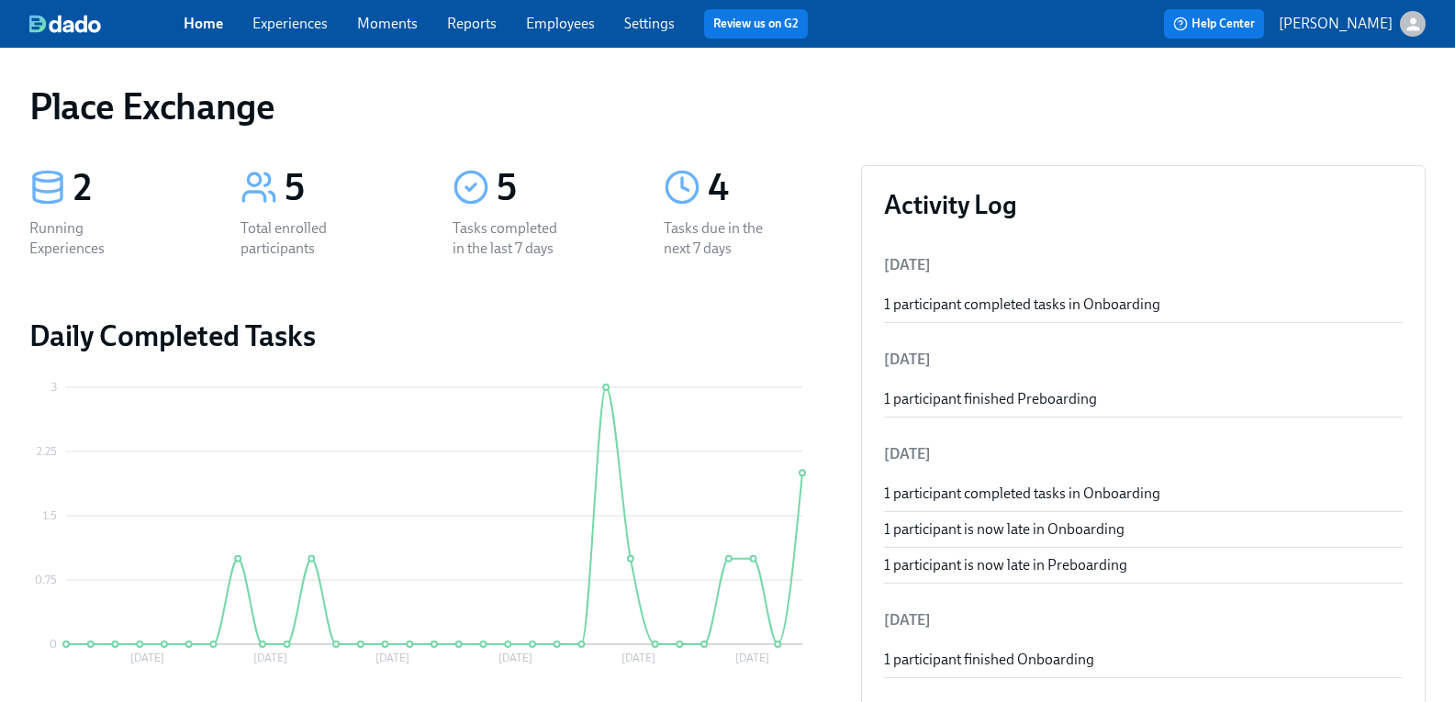
click at [586, 27] on link "Employees" at bounding box center [560, 23] width 69 height 17
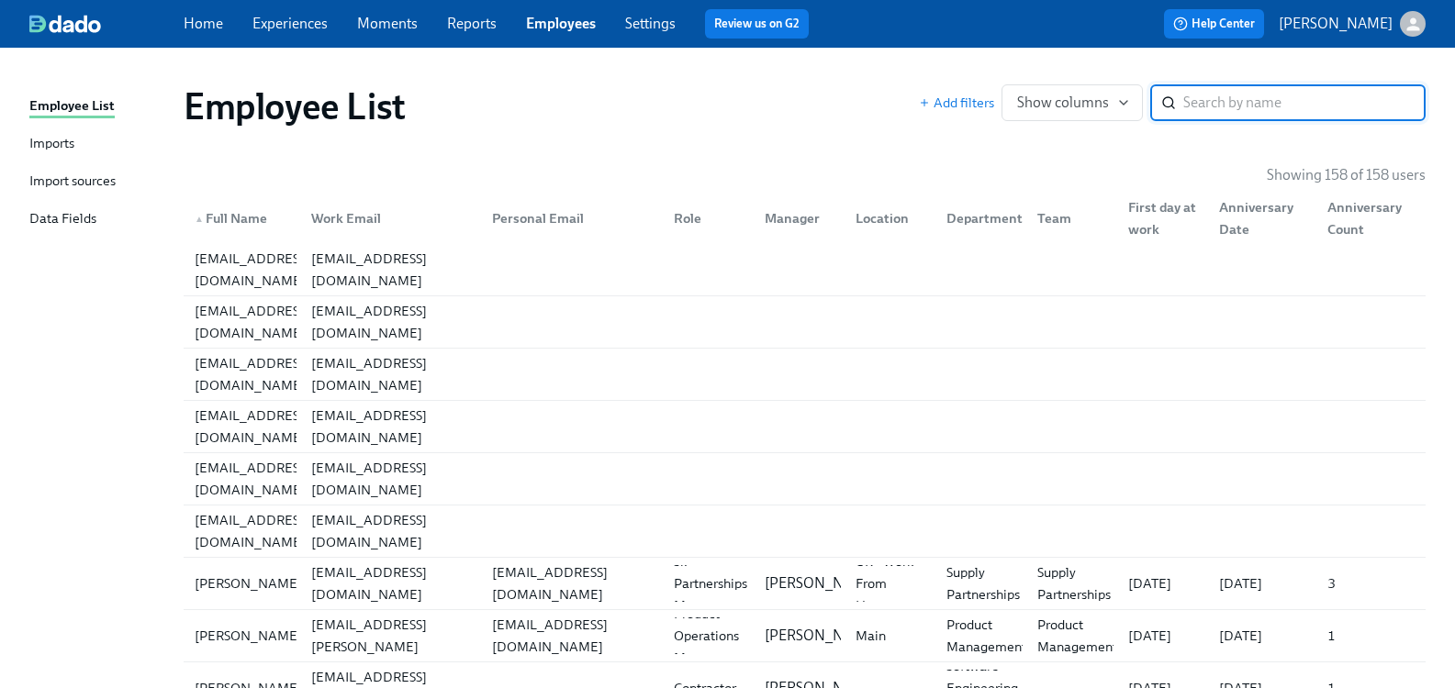
click at [1191, 108] on input "search" at bounding box center [1304, 102] width 242 height 37
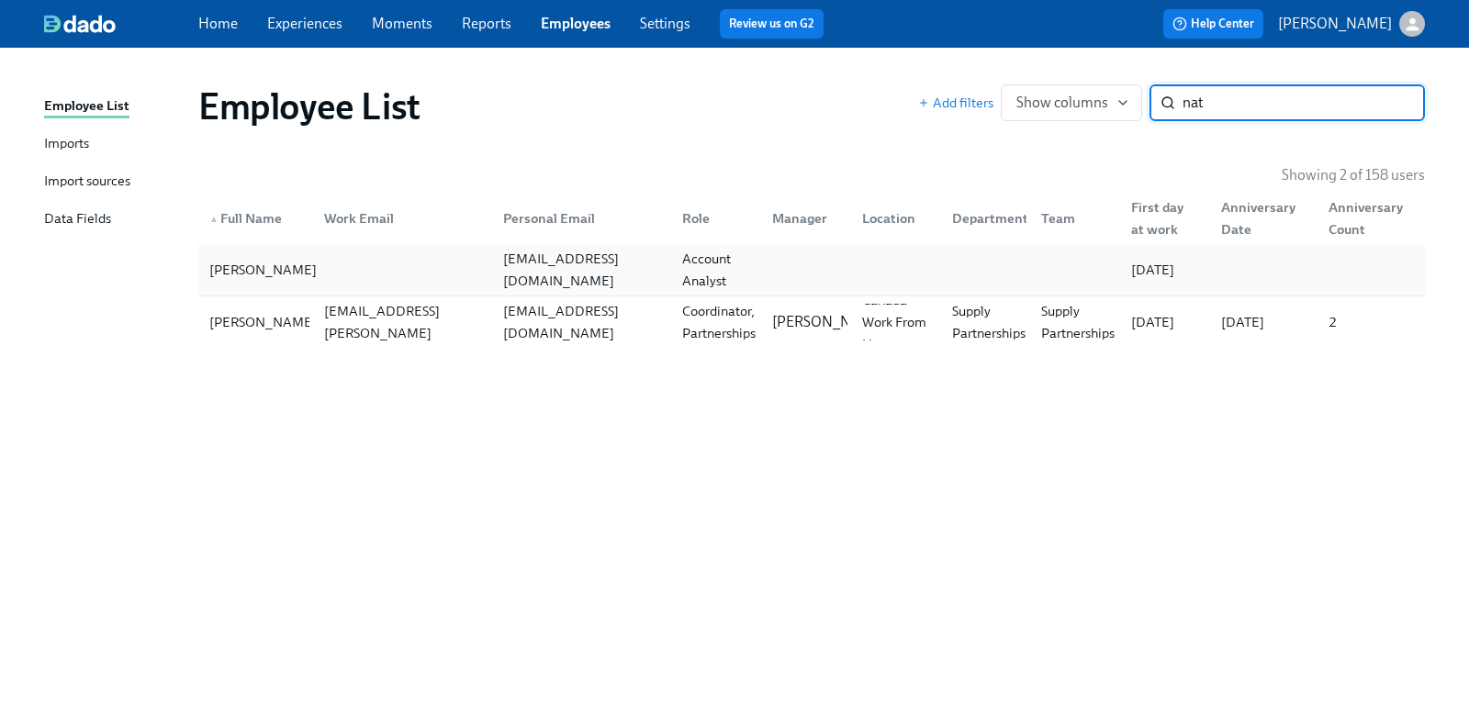
type input "nat"
click at [275, 268] on div "Natasha Clarke" at bounding box center [263, 270] width 122 height 22
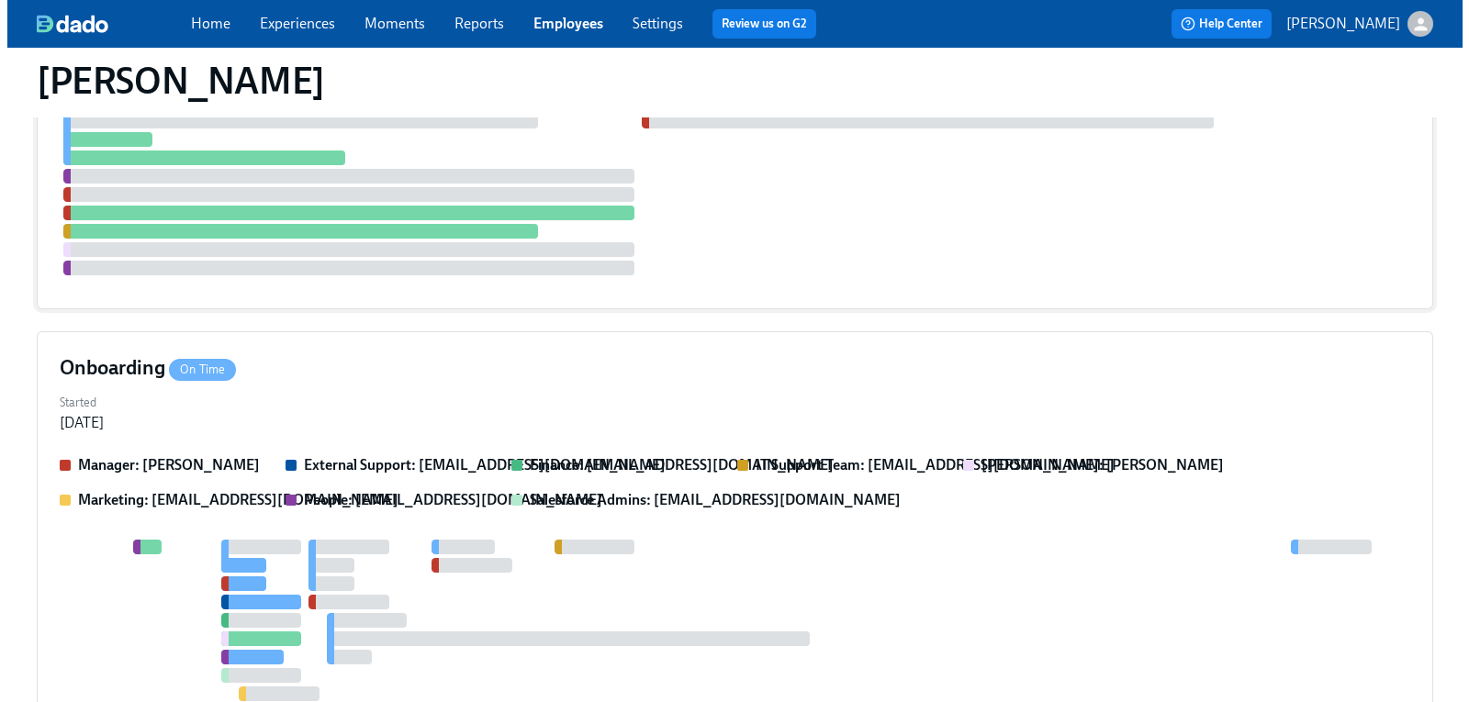
scroll to position [147, 0]
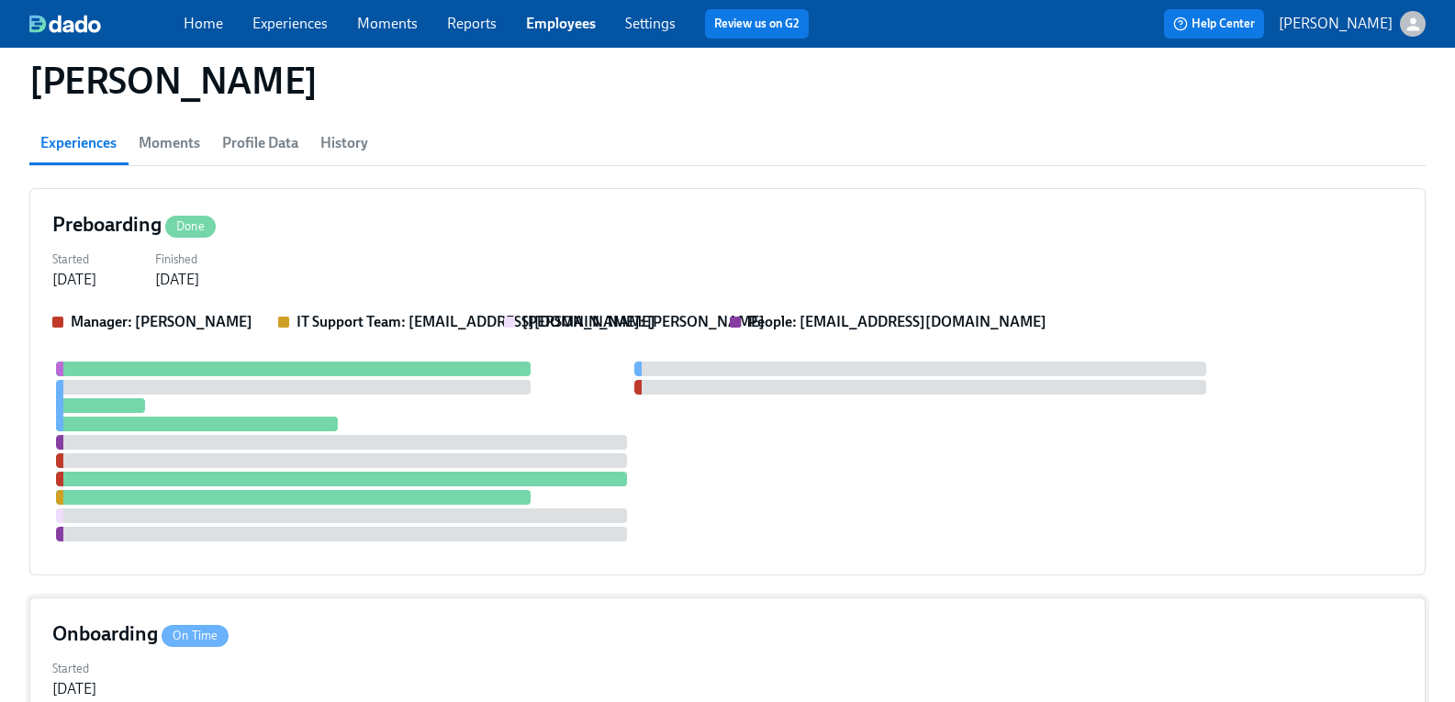
click at [127, 621] on h4 "Onboarding On Time" at bounding box center [140, 635] width 176 height 28
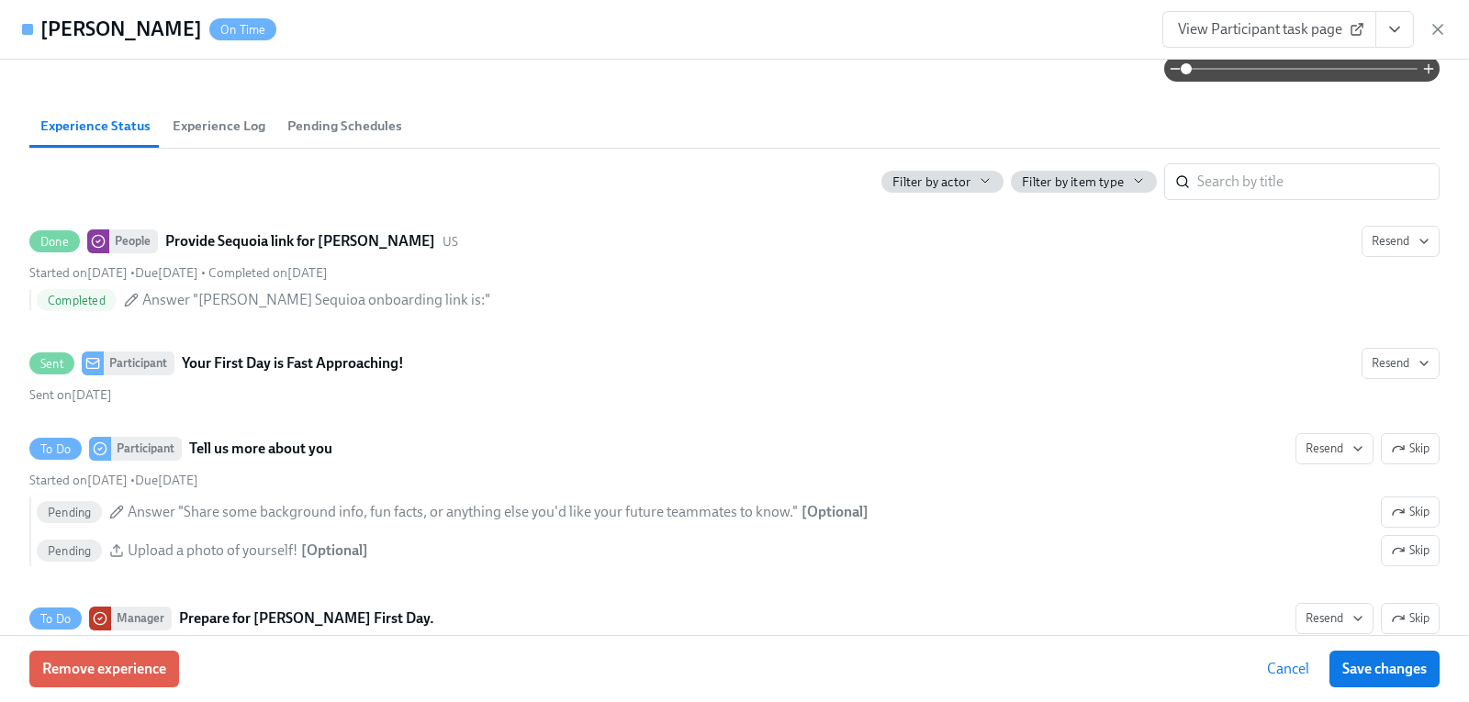
scroll to position [643, 0]
click at [258, 135] on span "Experience Log" at bounding box center [219, 124] width 93 height 21
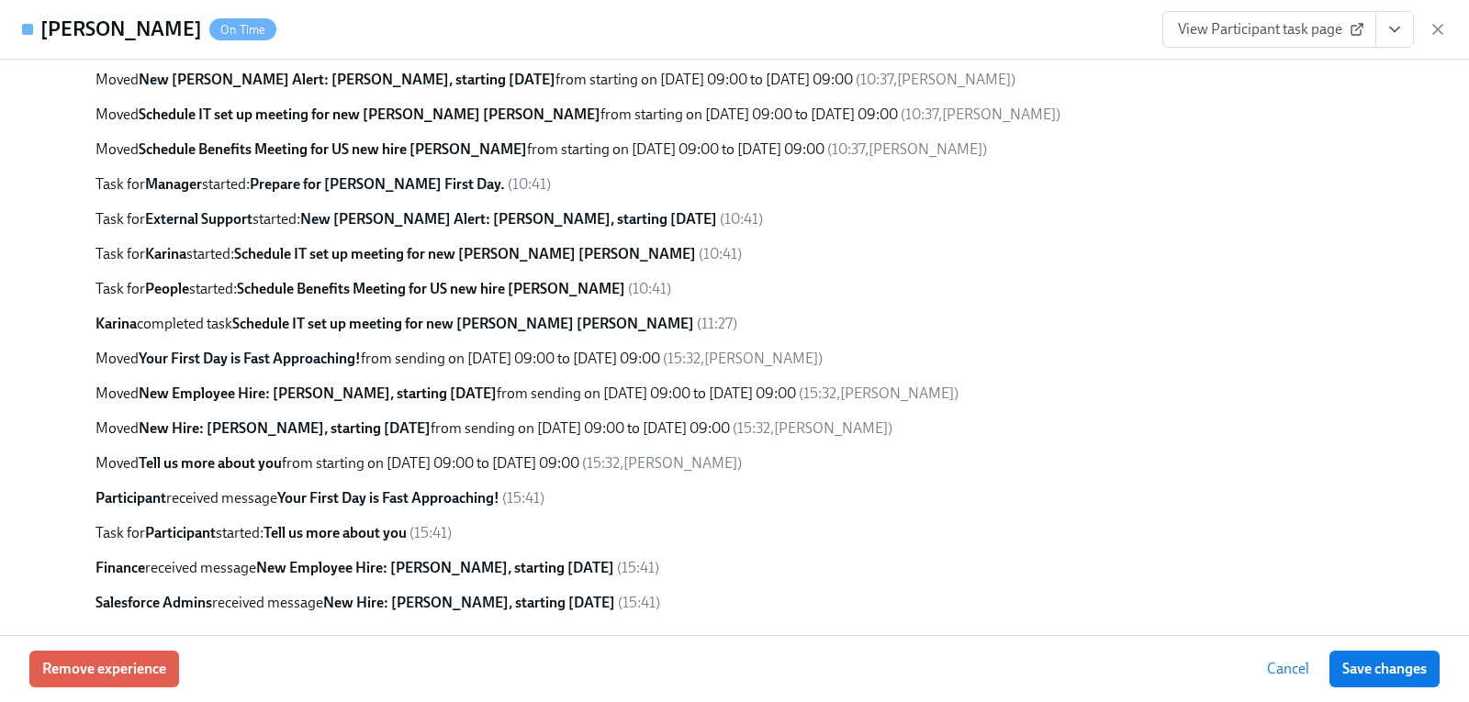
scroll to position [654, 0]
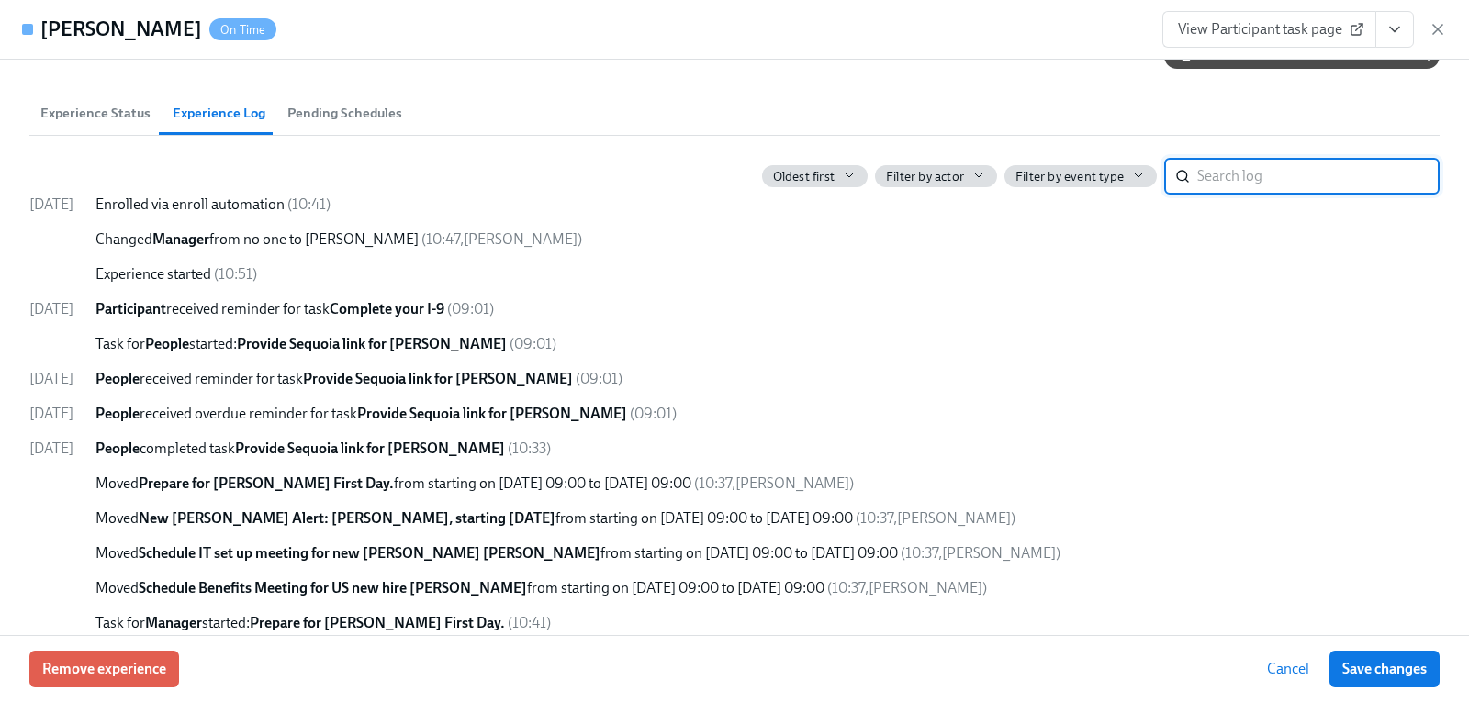
click at [94, 124] on span "Experience Status" at bounding box center [95, 113] width 110 height 21
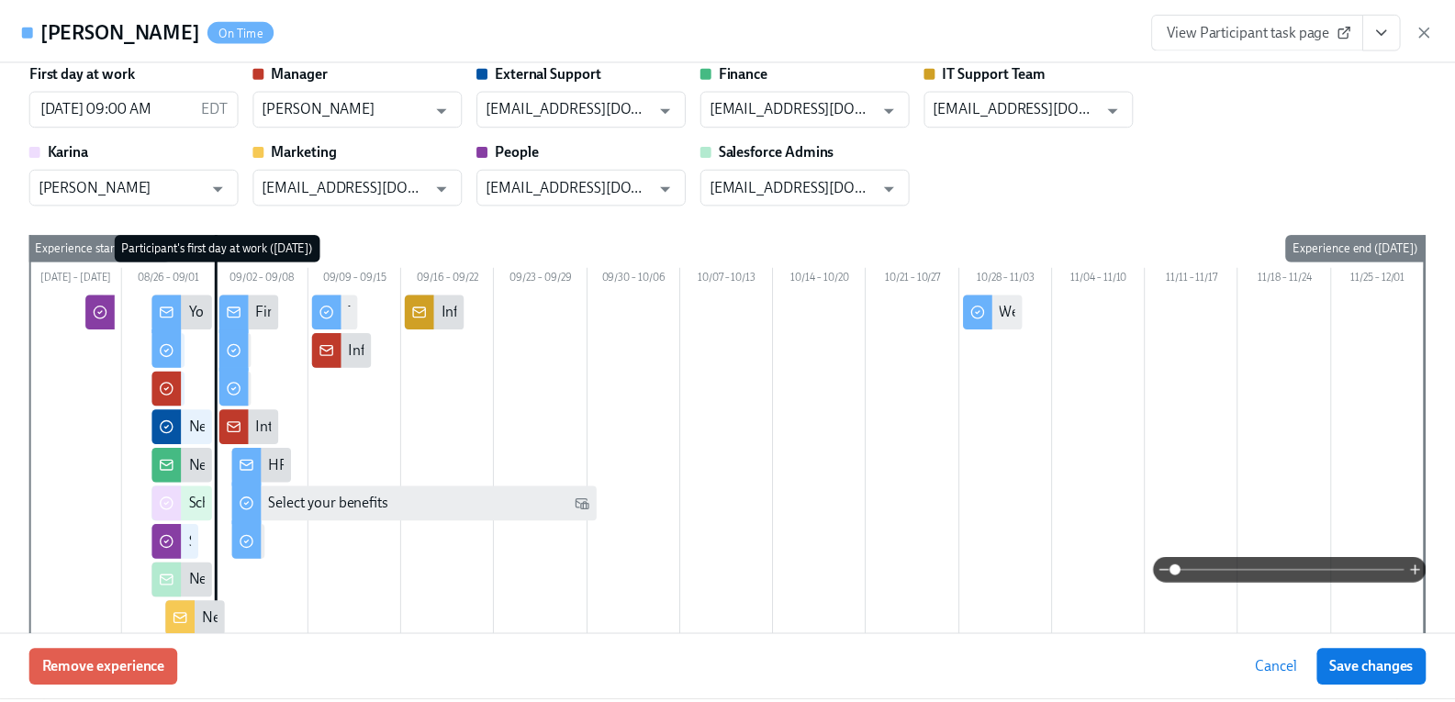
scroll to position [0, 0]
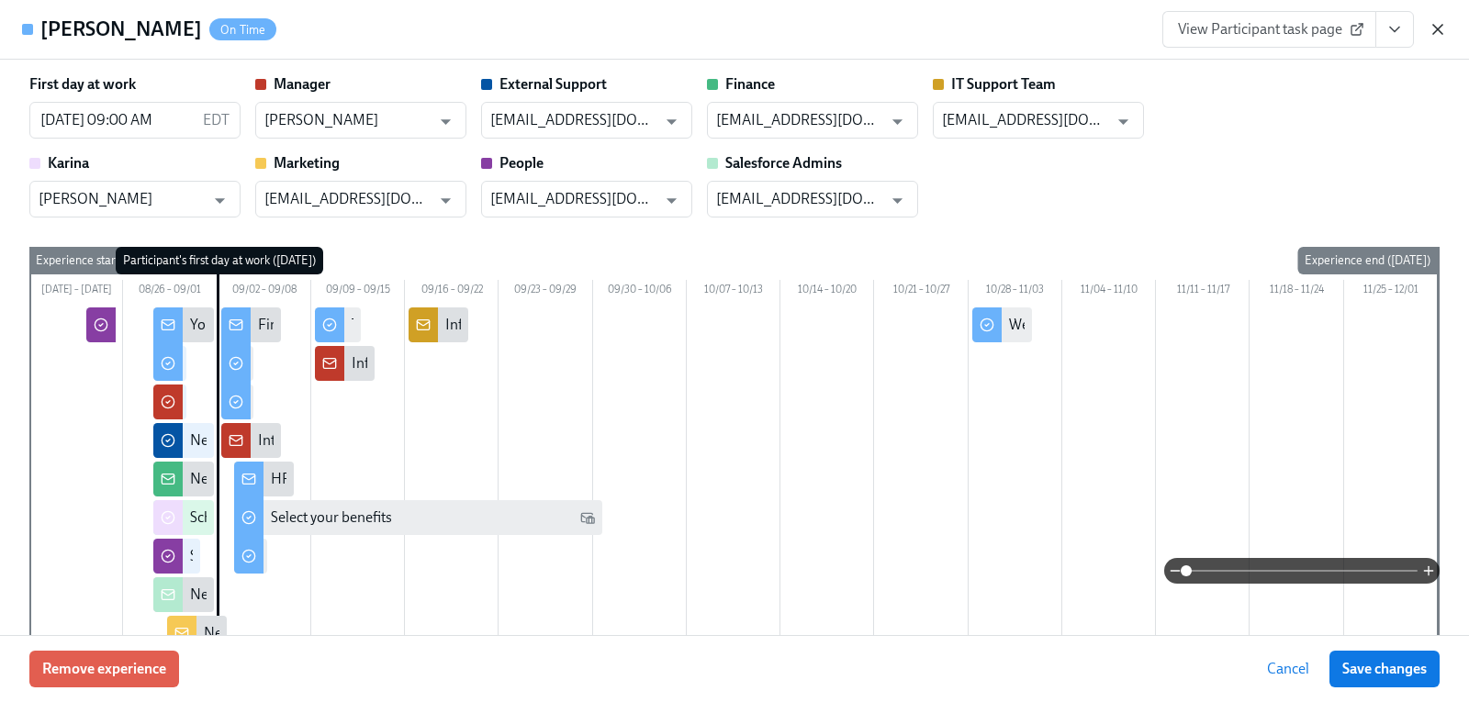
click at [1438, 28] on icon "button" at bounding box center [1437, 29] width 9 height 9
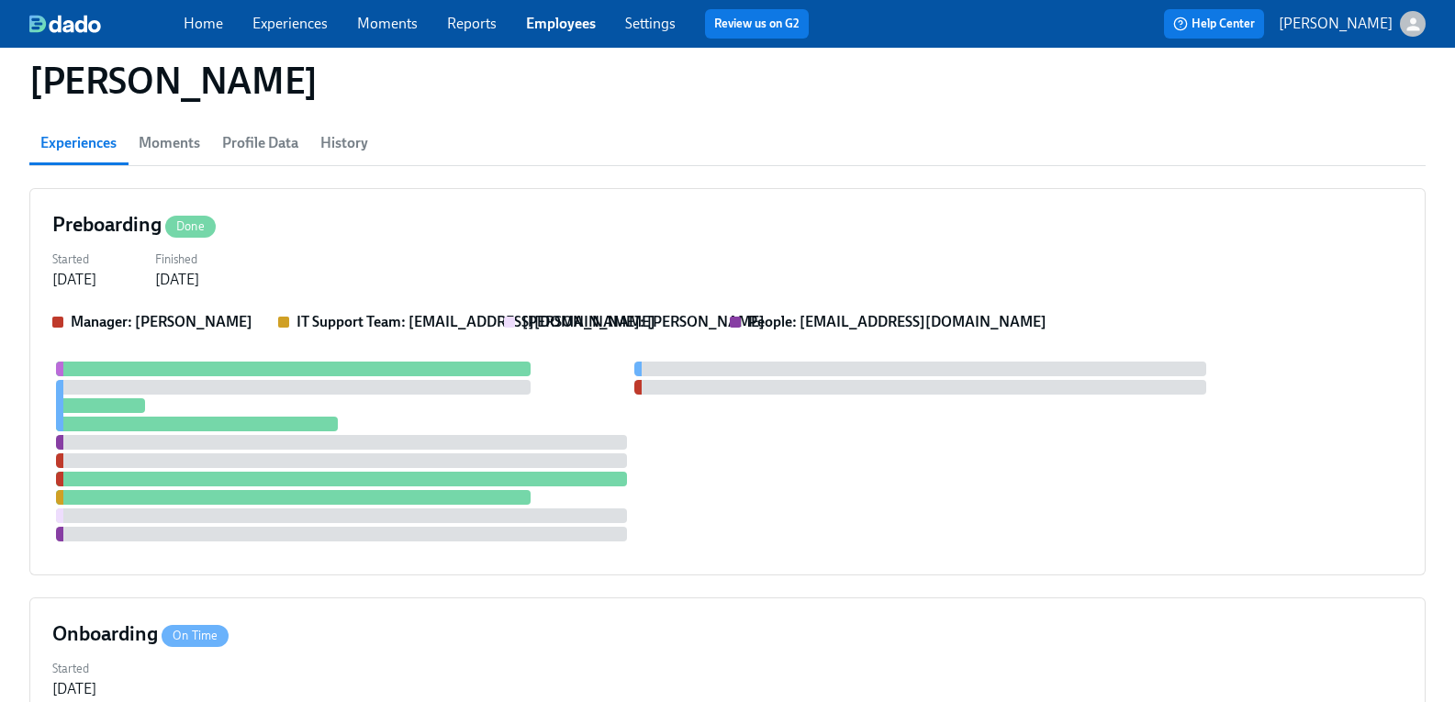
click at [318, 23] on link "Experiences" at bounding box center [289, 23] width 75 height 17
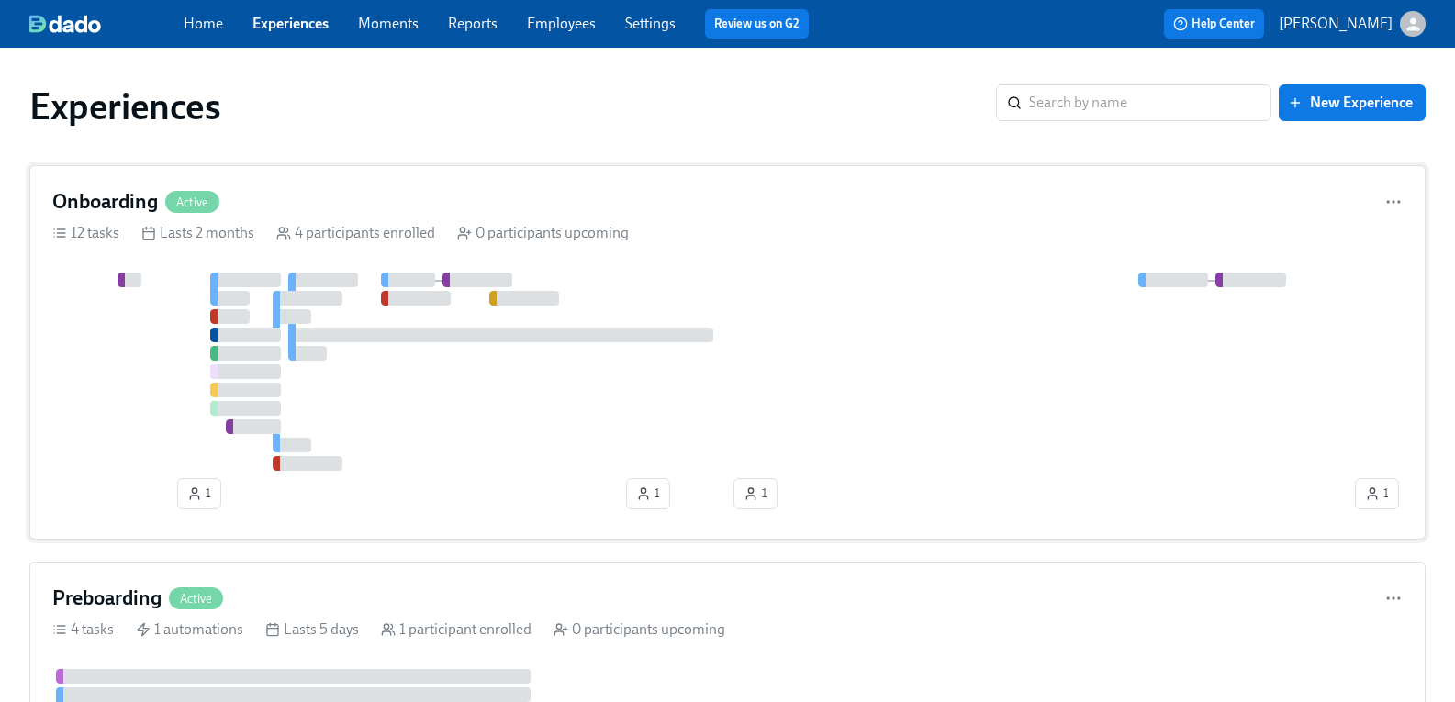
click at [139, 203] on h4 "Onboarding" at bounding box center [105, 202] width 106 height 28
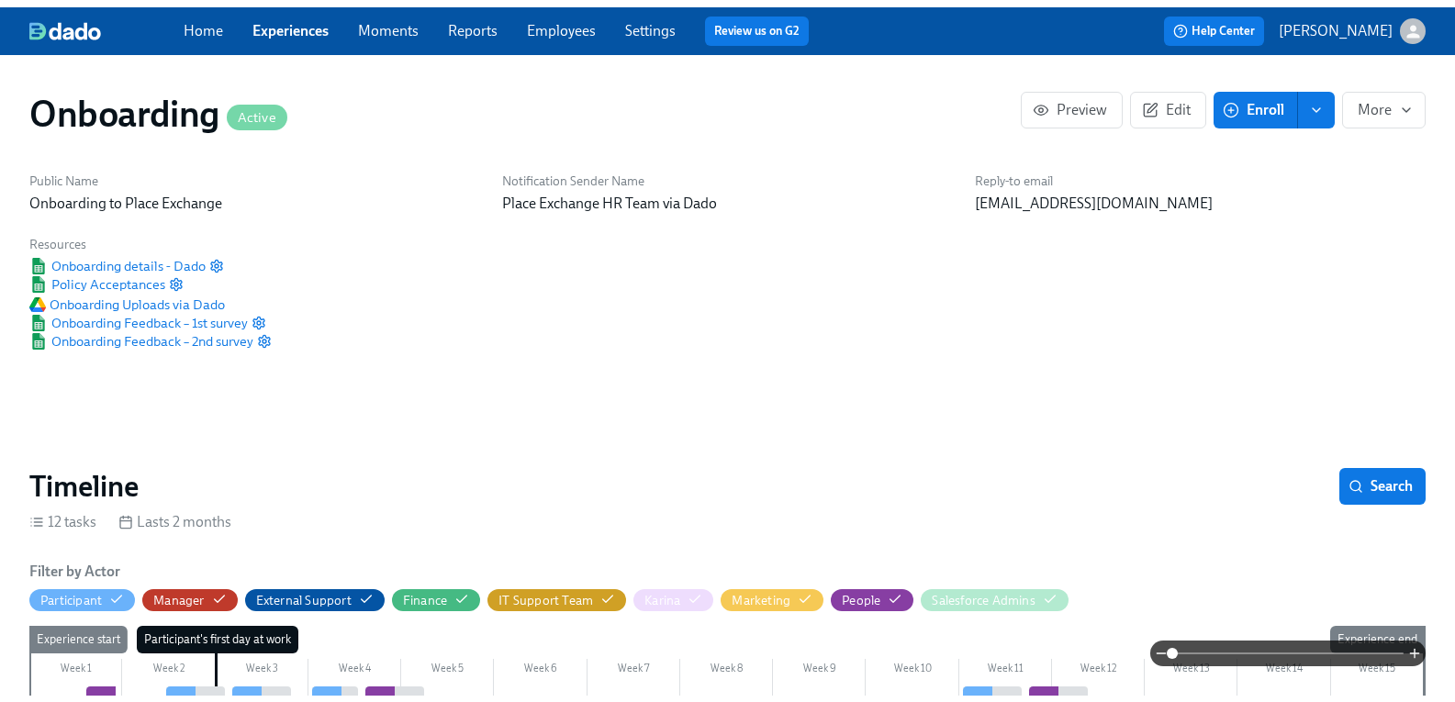
scroll to position [0, 2893]
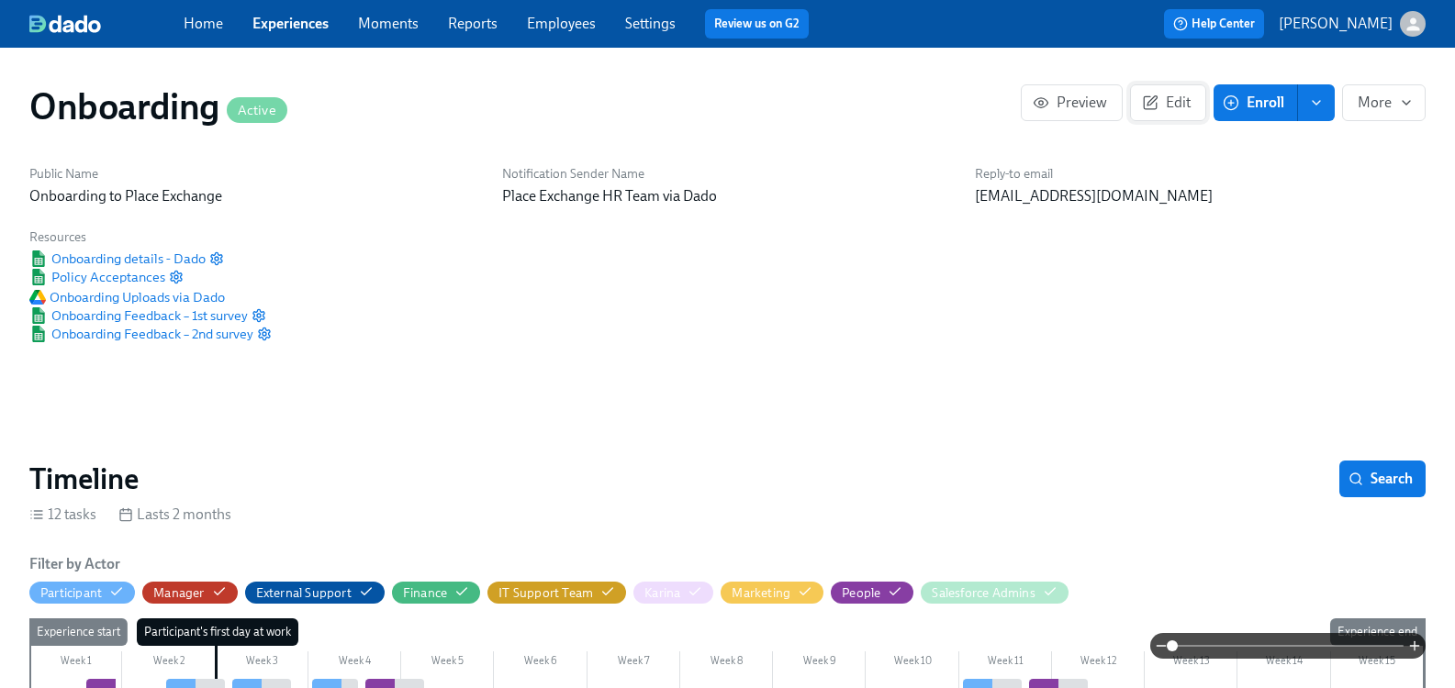
click at [1151, 116] on button "Edit" at bounding box center [1168, 102] width 76 height 37
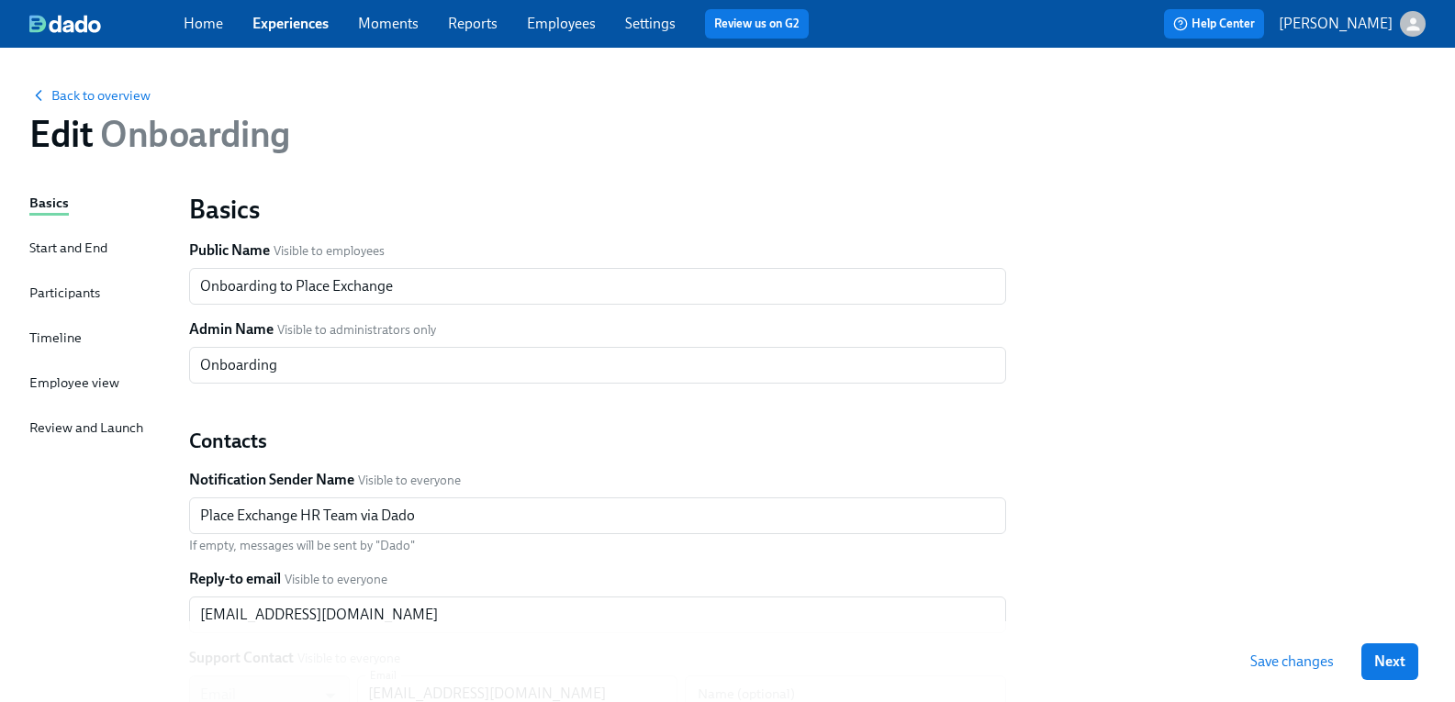
click at [102, 245] on div "Start and End" at bounding box center [68, 248] width 78 height 20
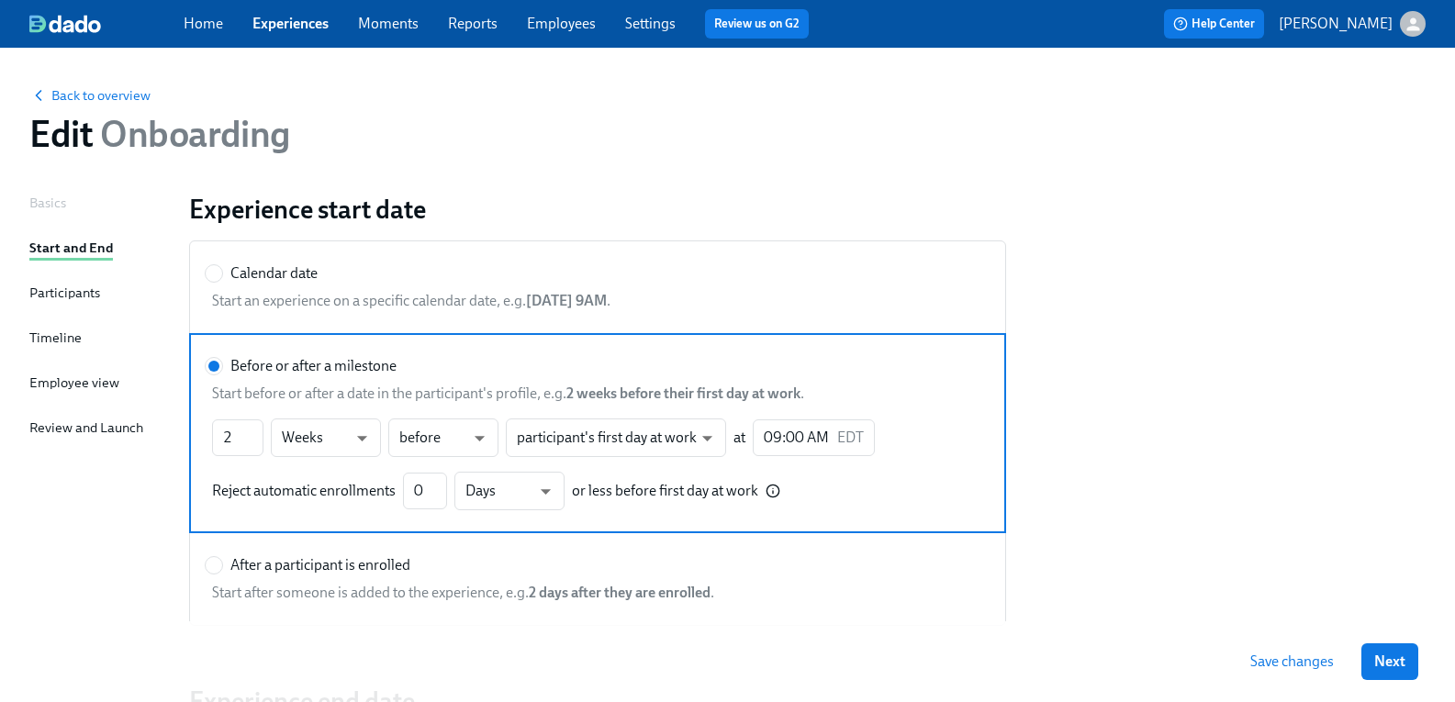
click at [241, 690] on div "Save changes Next" at bounding box center [727, 661] width 1455 height 81
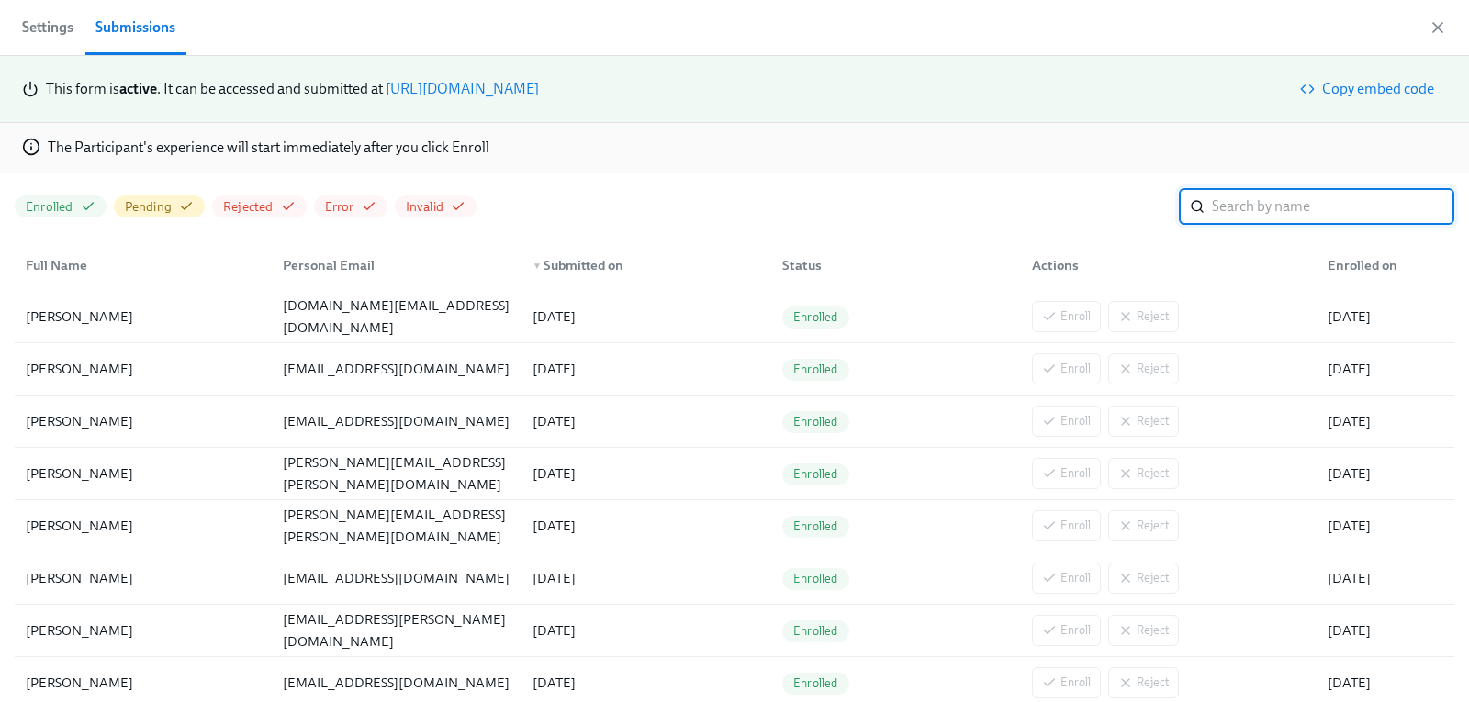
scroll to position [0, 2893]
click at [1443, 25] on icon "button" at bounding box center [1437, 27] width 18 height 18
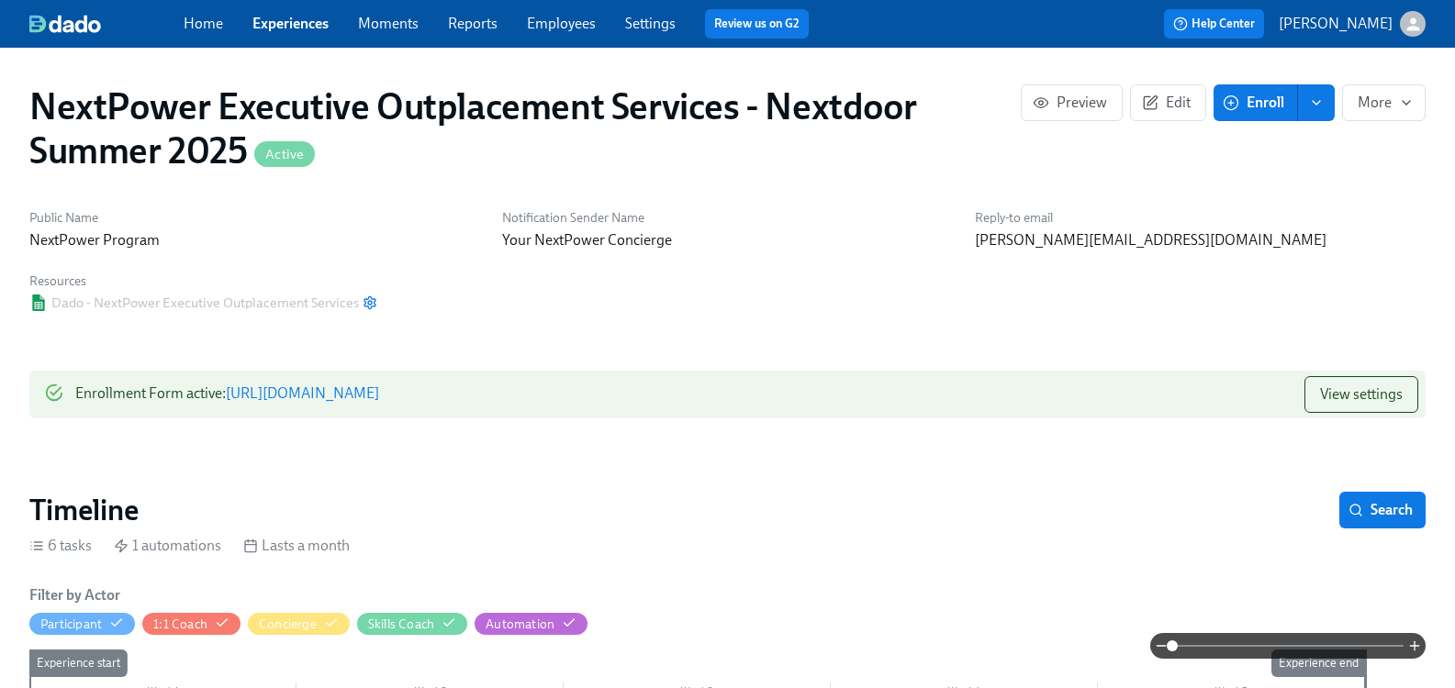
click at [1407, 19] on icon "button" at bounding box center [1413, 24] width 19 height 19
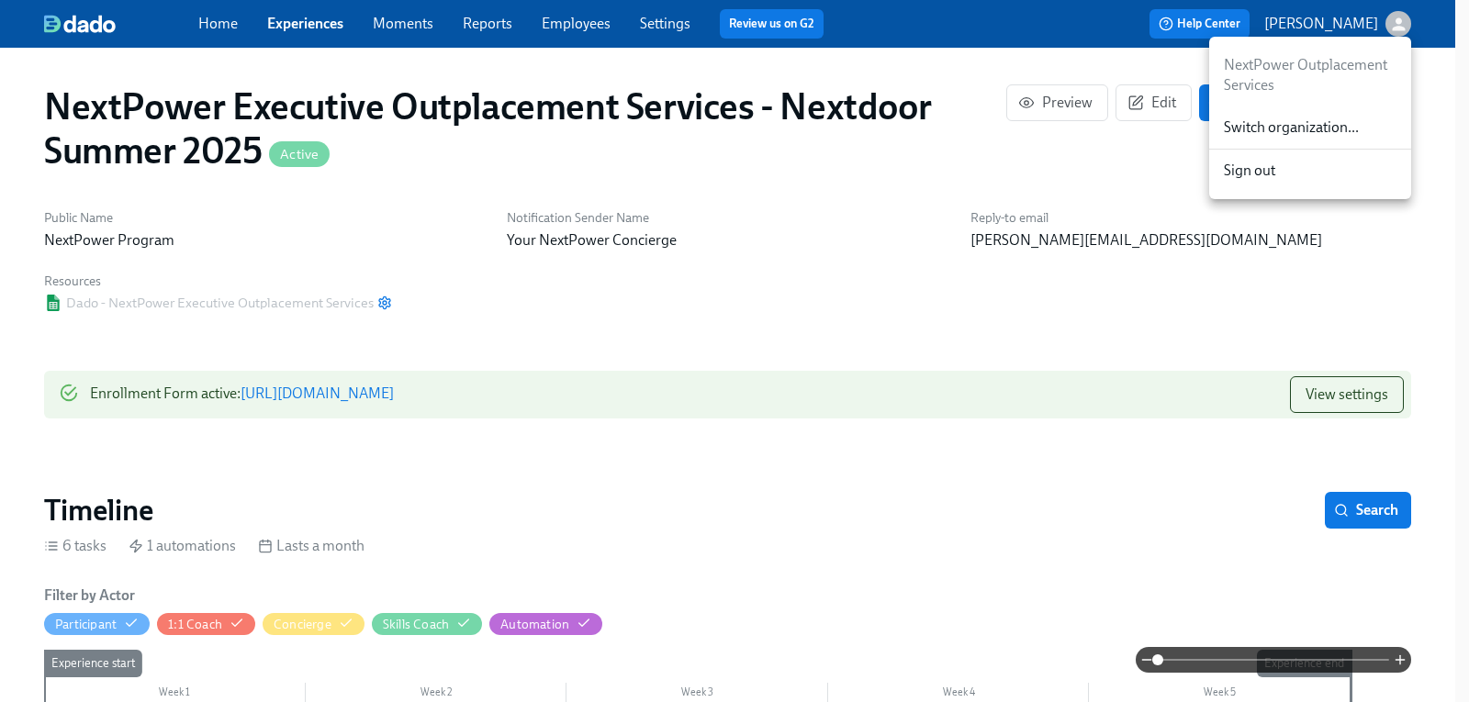
click at [1275, 127] on span "Switch organization..." at bounding box center [1310, 127] width 173 height 20
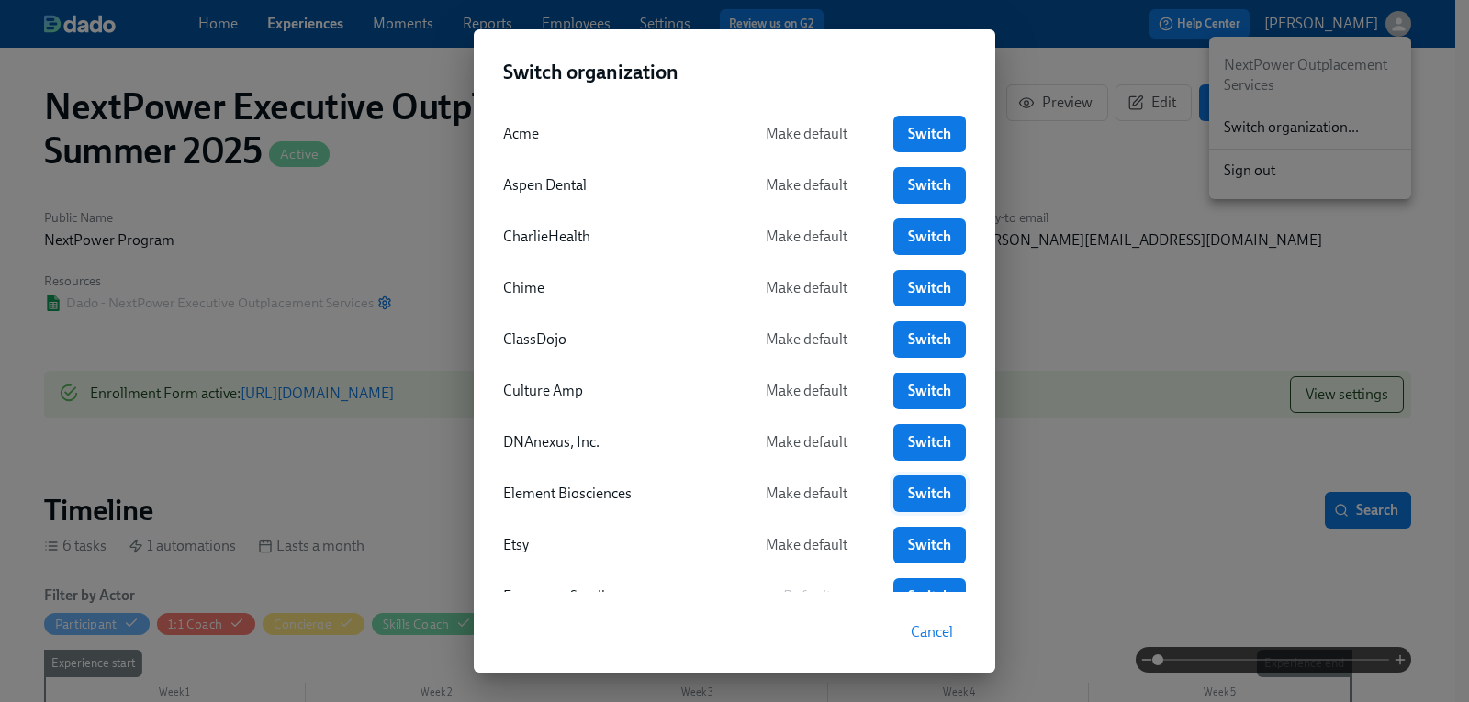
click at [909, 497] on span "Switch" at bounding box center [929, 494] width 47 height 18
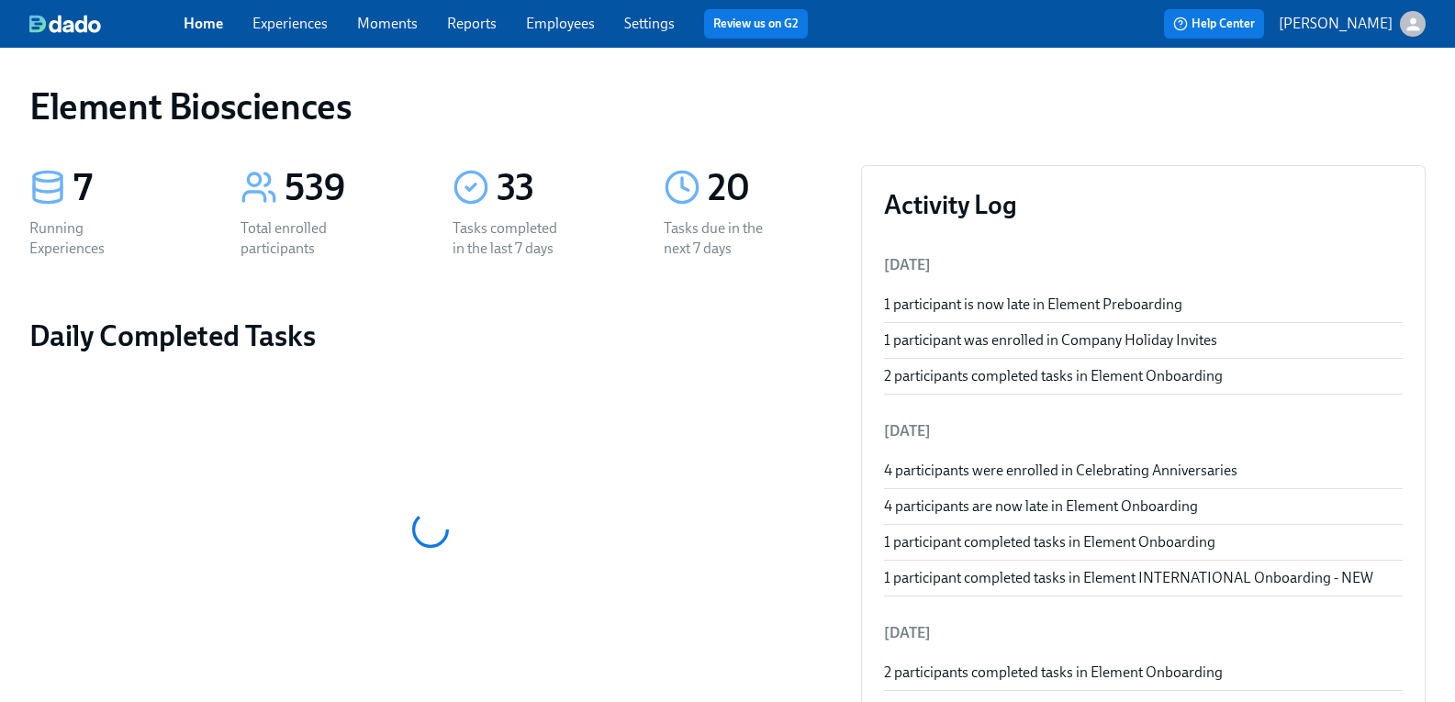
click at [328, 25] on link "Experiences" at bounding box center [289, 23] width 75 height 17
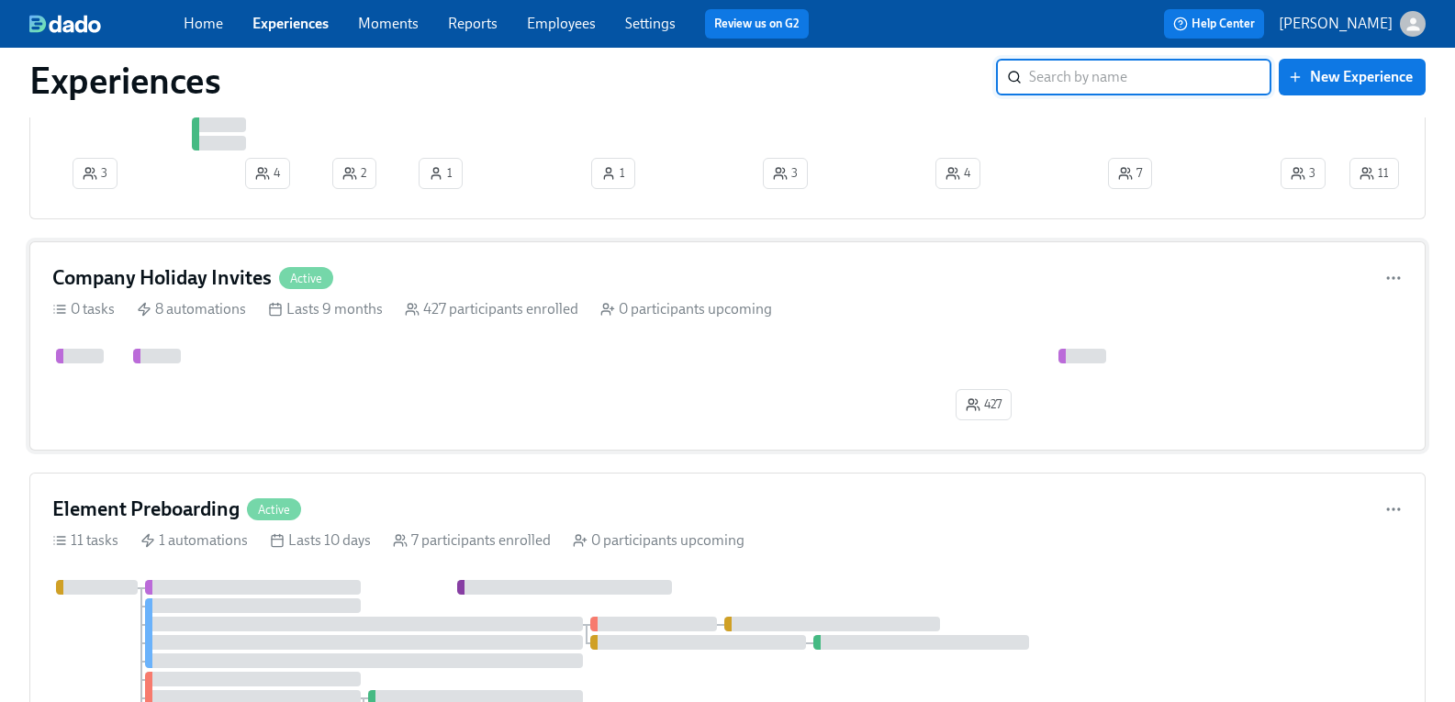
scroll to position [826, 0]
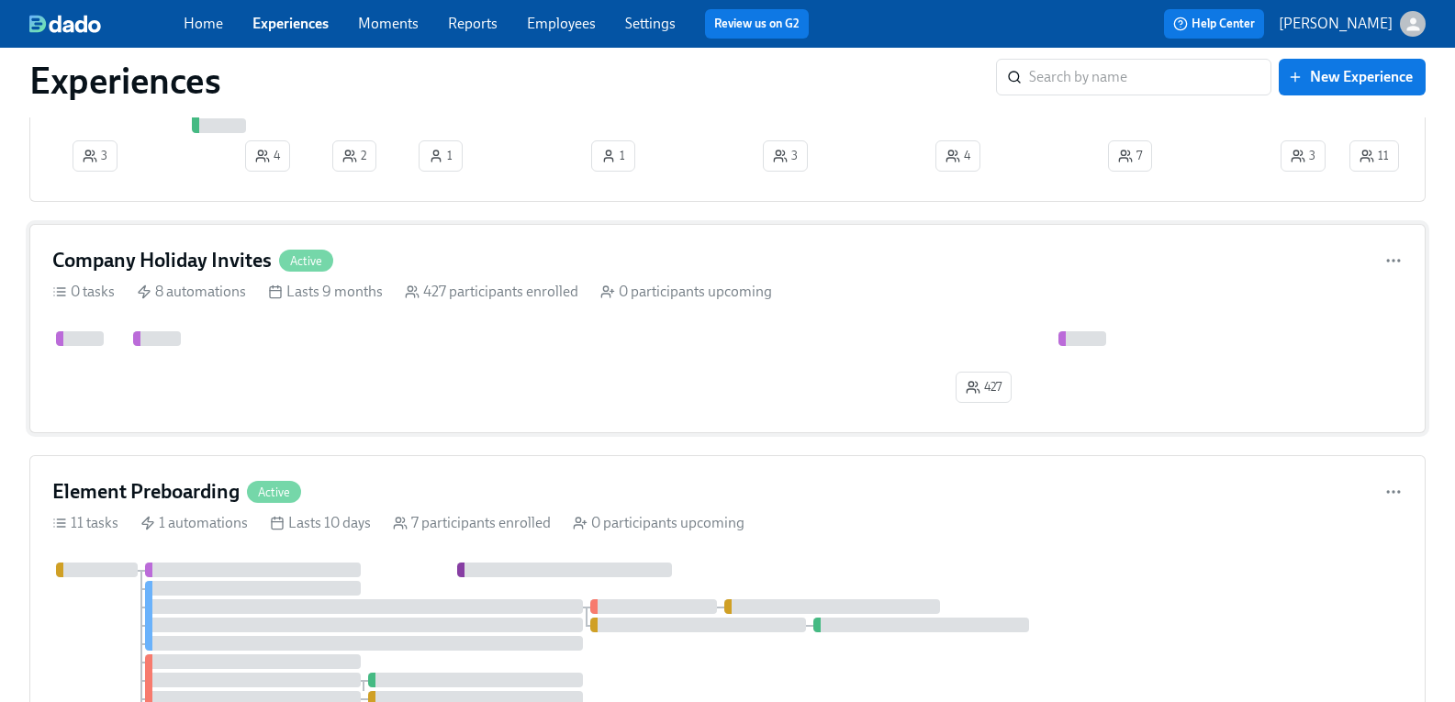
click at [267, 259] on h4 "Company Holiday Invites" at bounding box center [161, 261] width 219 height 28
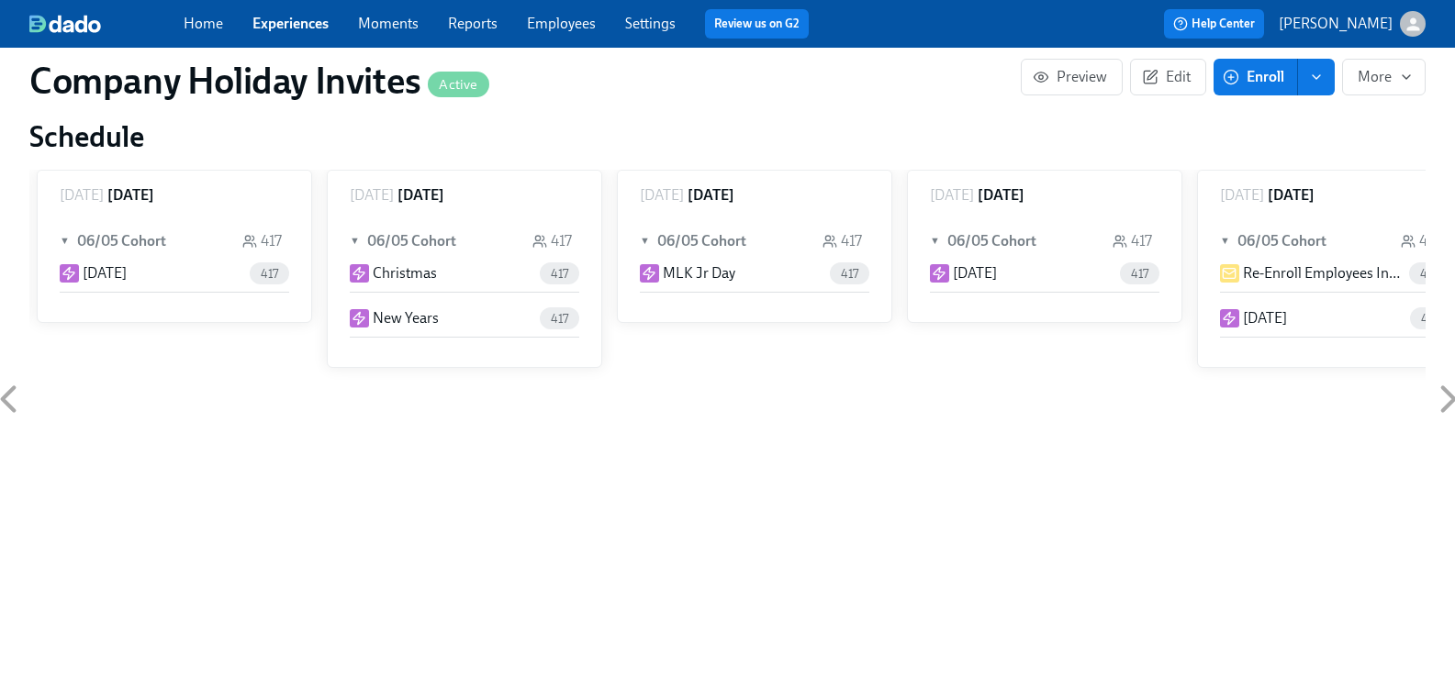
scroll to position [459, 0]
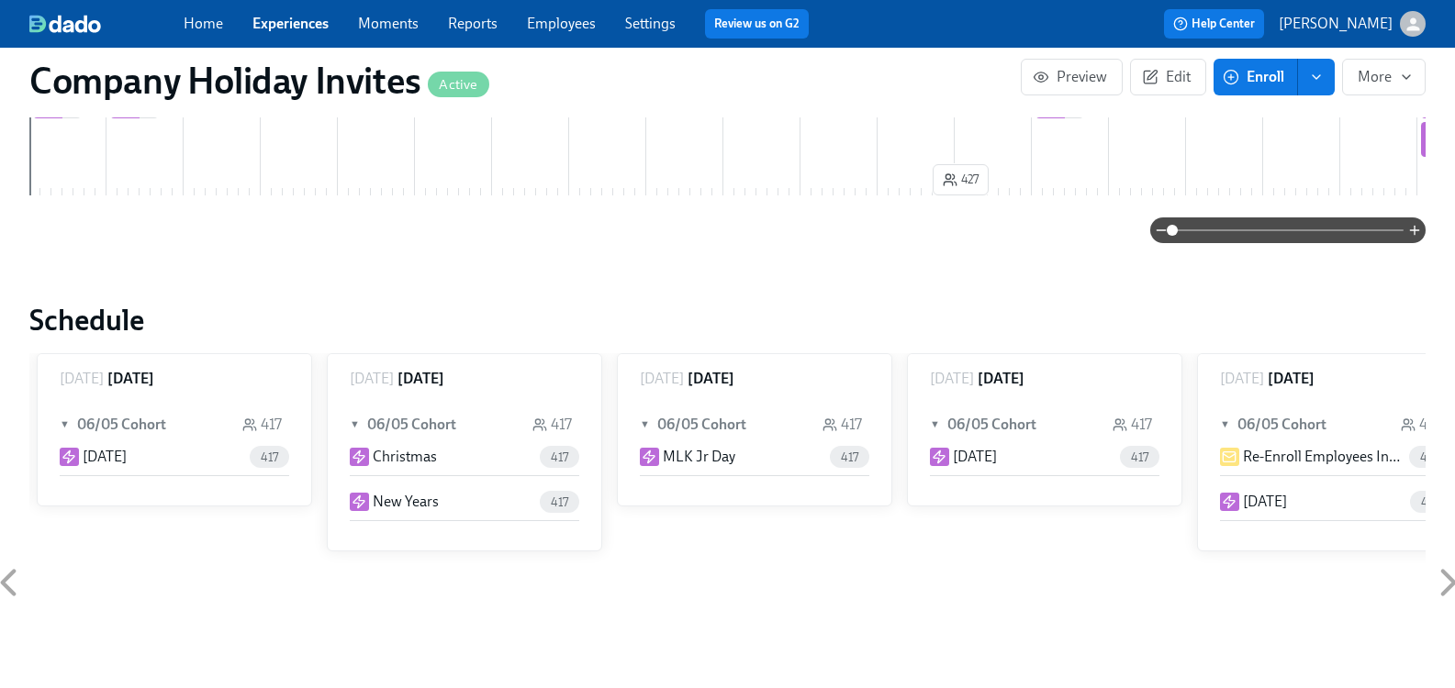
click at [22, 588] on icon at bounding box center [8, 583] width 46 height 46
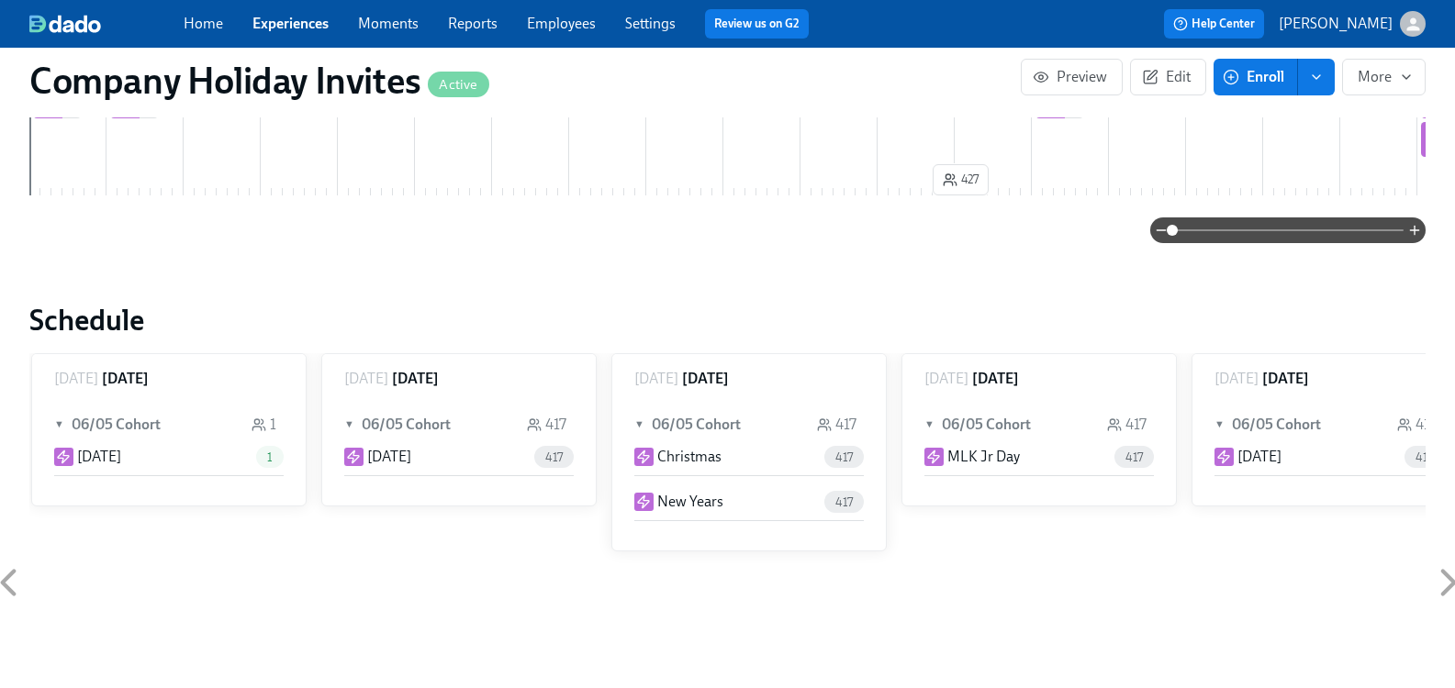
scroll to position [0, 863]
click at [1439, 579] on icon at bounding box center [1449, 583] width 46 height 46
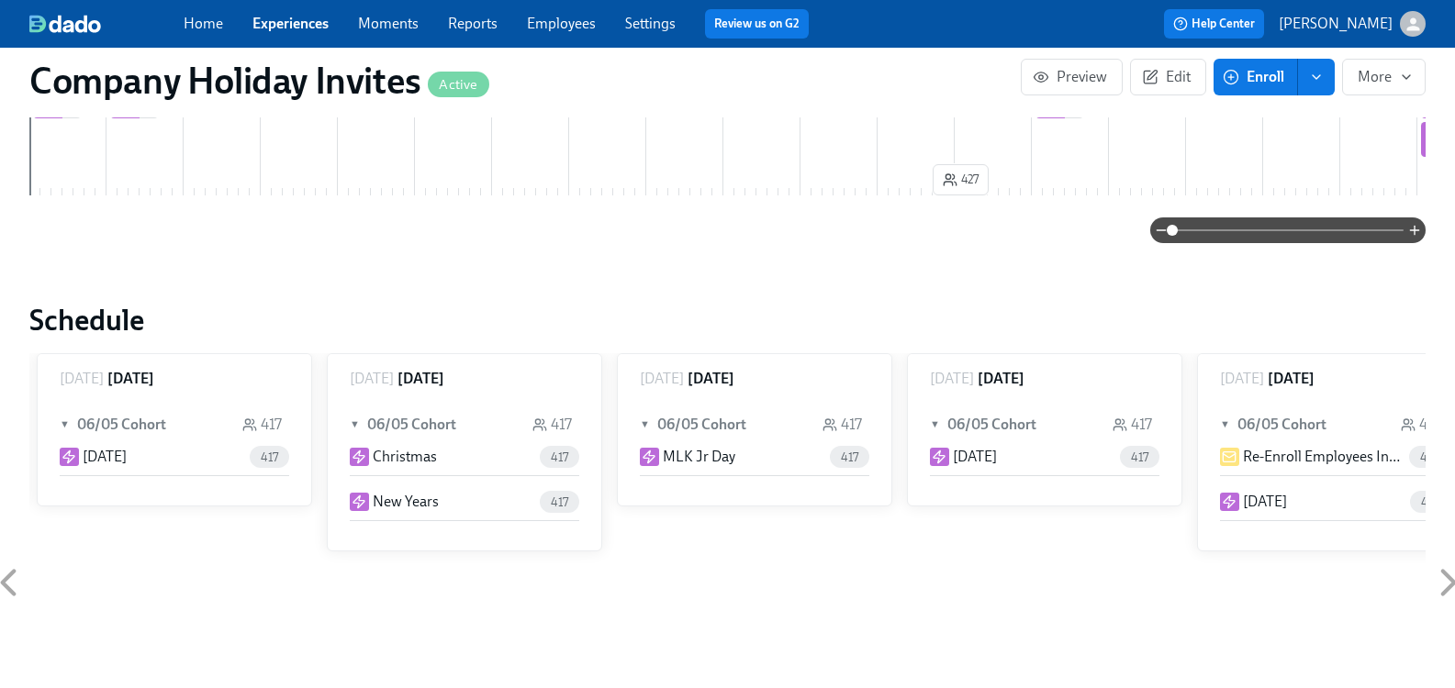
click at [1439, 579] on icon at bounding box center [1449, 583] width 46 height 46
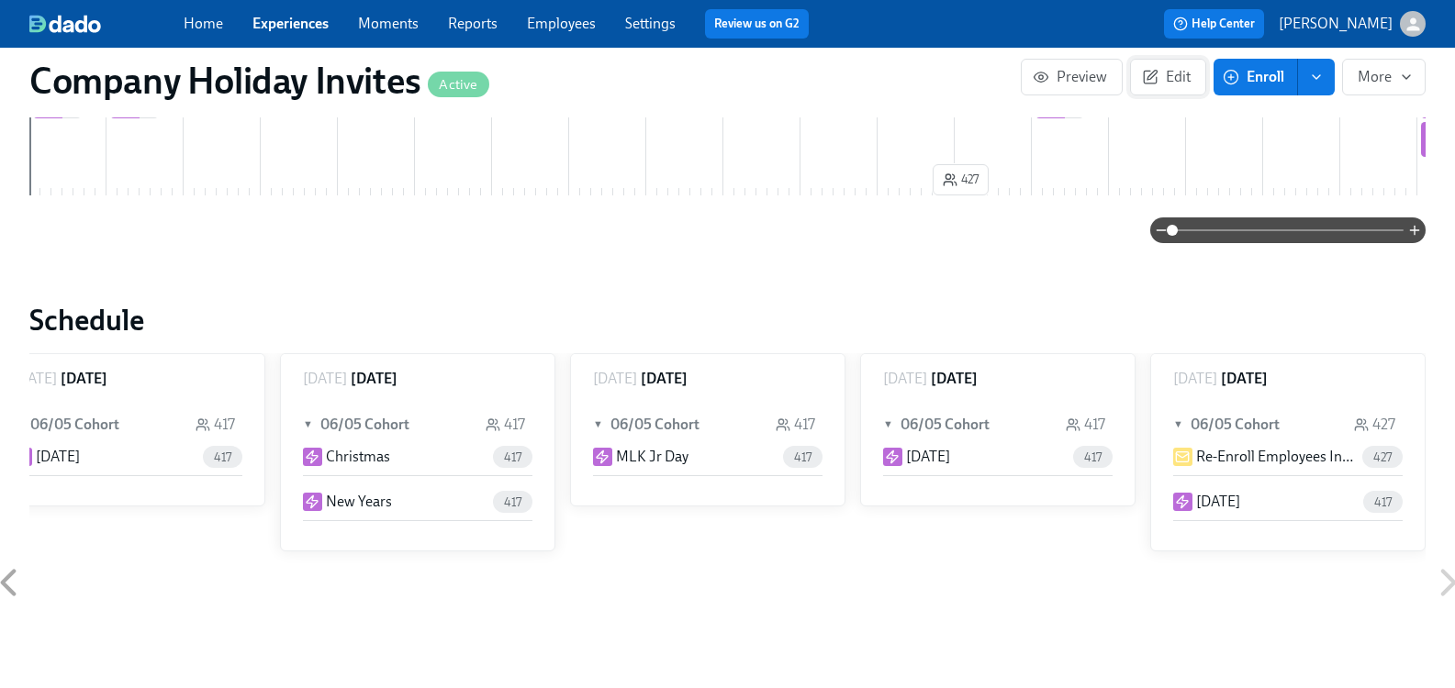
click at [1150, 73] on span "Edit" at bounding box center [1168, 77] width 45 height 18
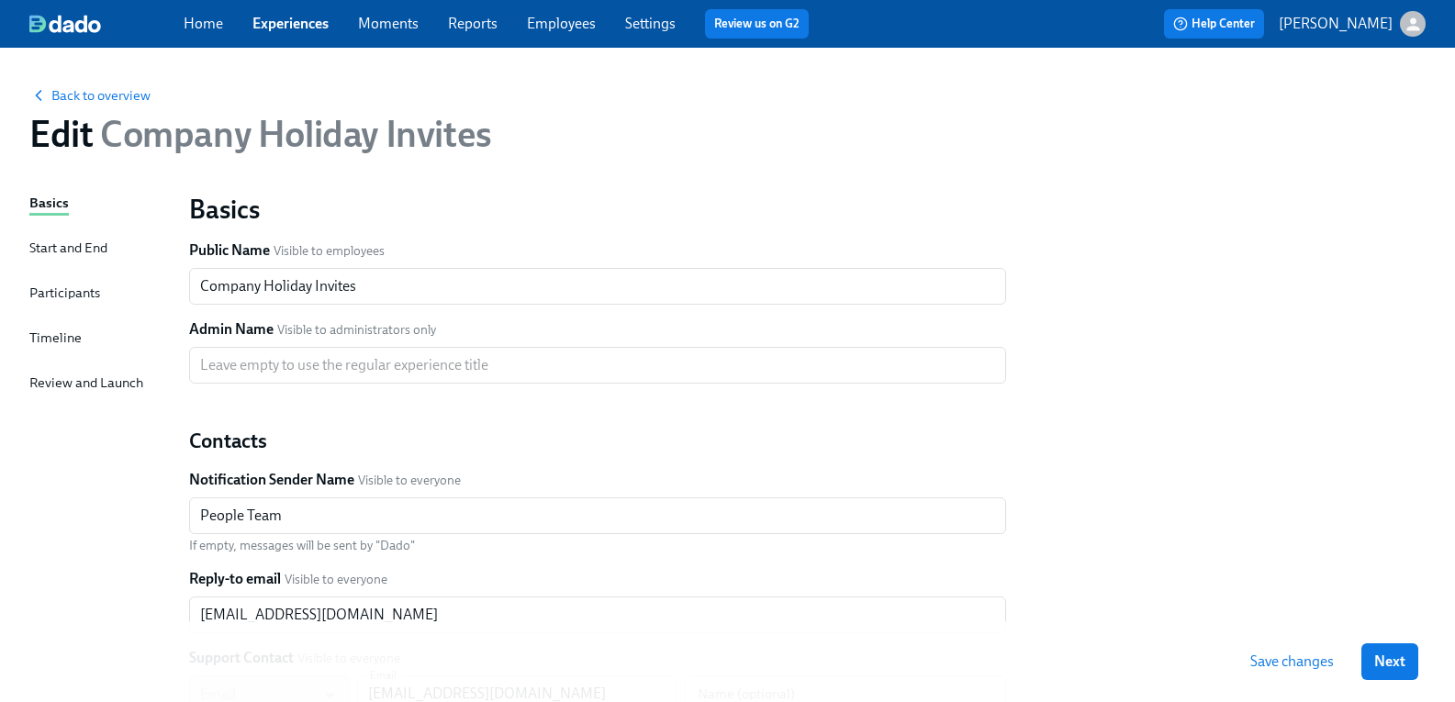
click at [67, 249] on div "Start and End" at bounding box center [68, 248] width 78 height 20
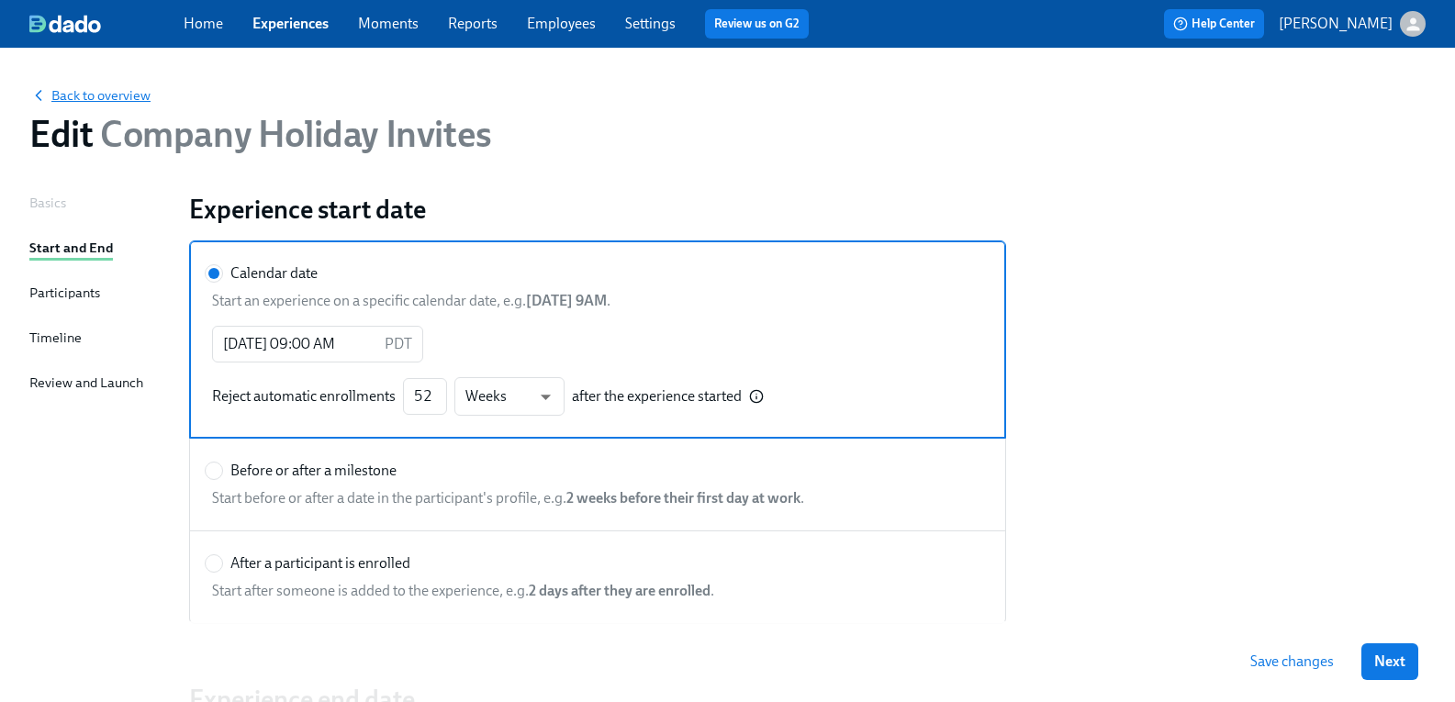
click at [117, 95] on span "Back to overview" at bounding box center [89, 95] width 121 height 18
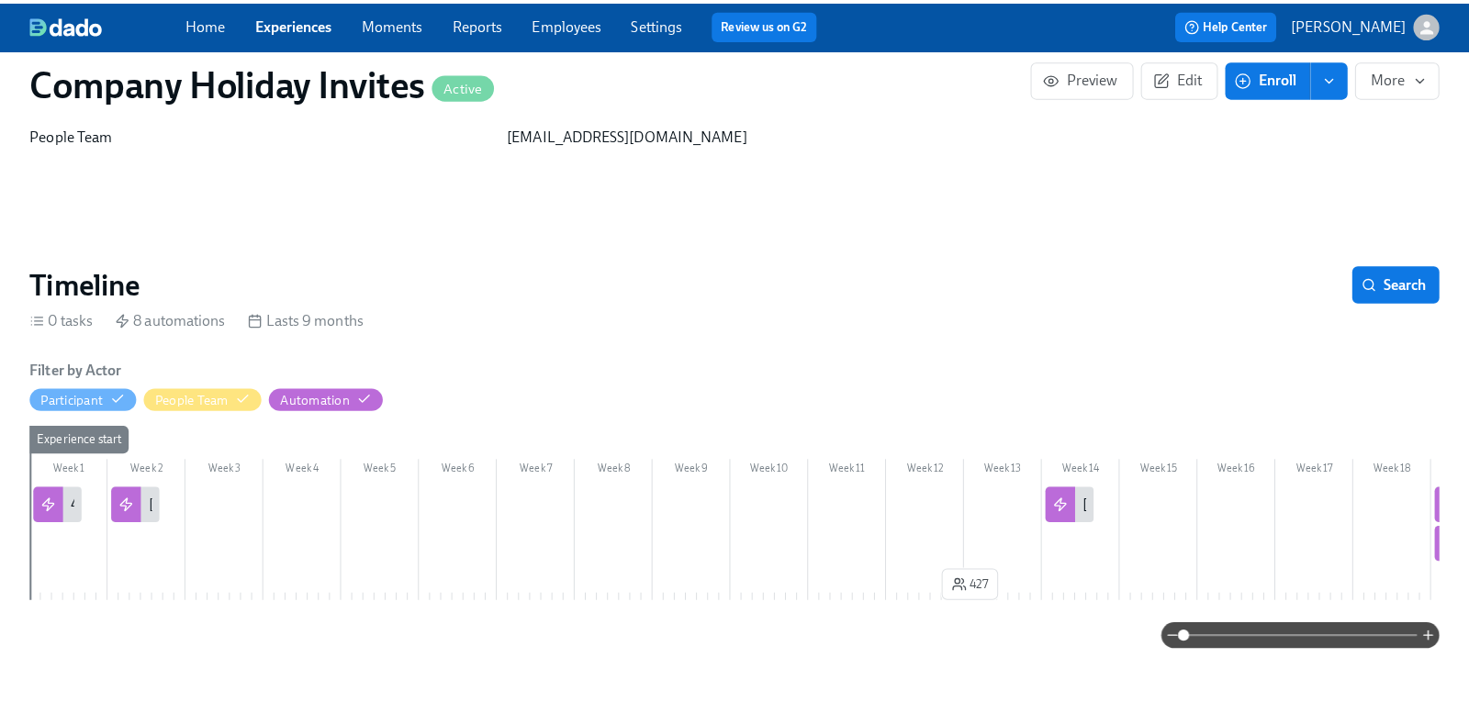
scroll to position [92, 0]
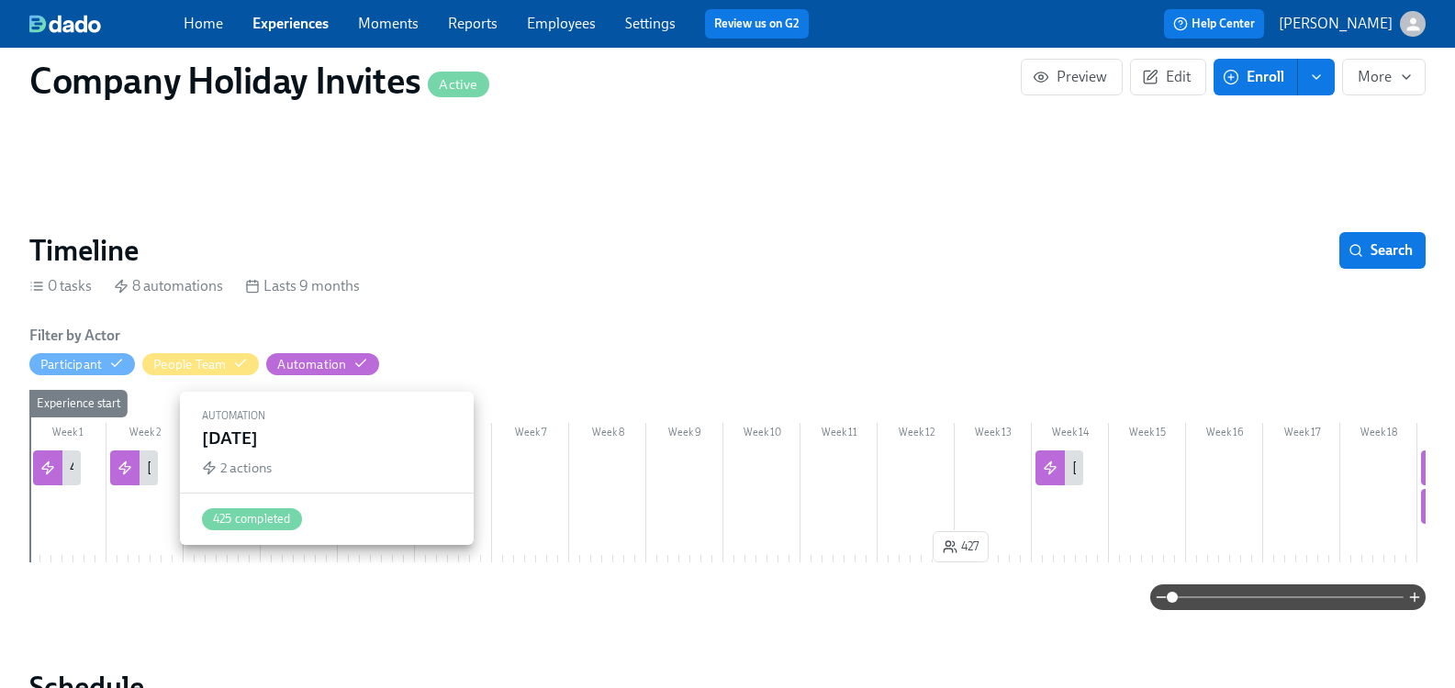
click at [158, 475] on div "Labor Day" at bounding box center [134, 468] width 48 height 35
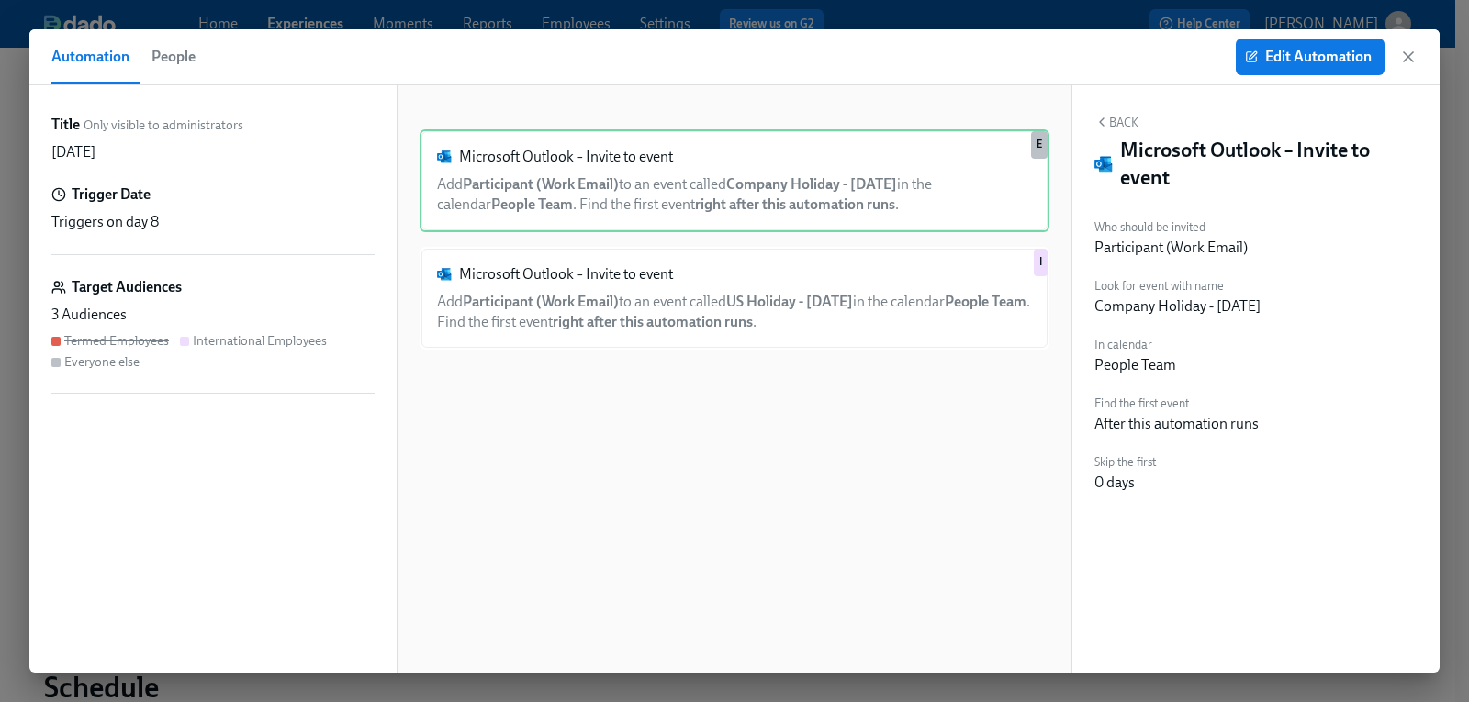
click at [1408, 50] on icon "button" at bounding box center [1408, 57] width 18 height 18
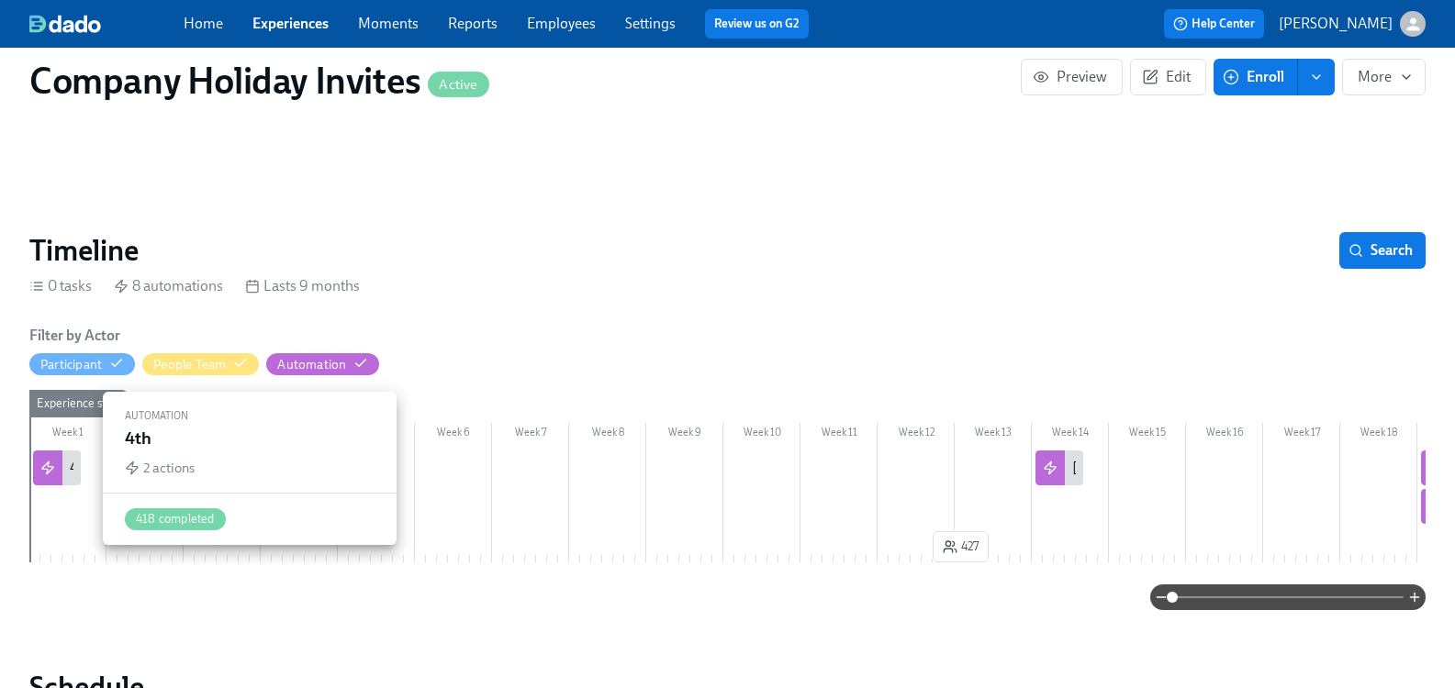
click at [77, 461] on div "4th" at bounding box center [57, 468] width 48 height 35
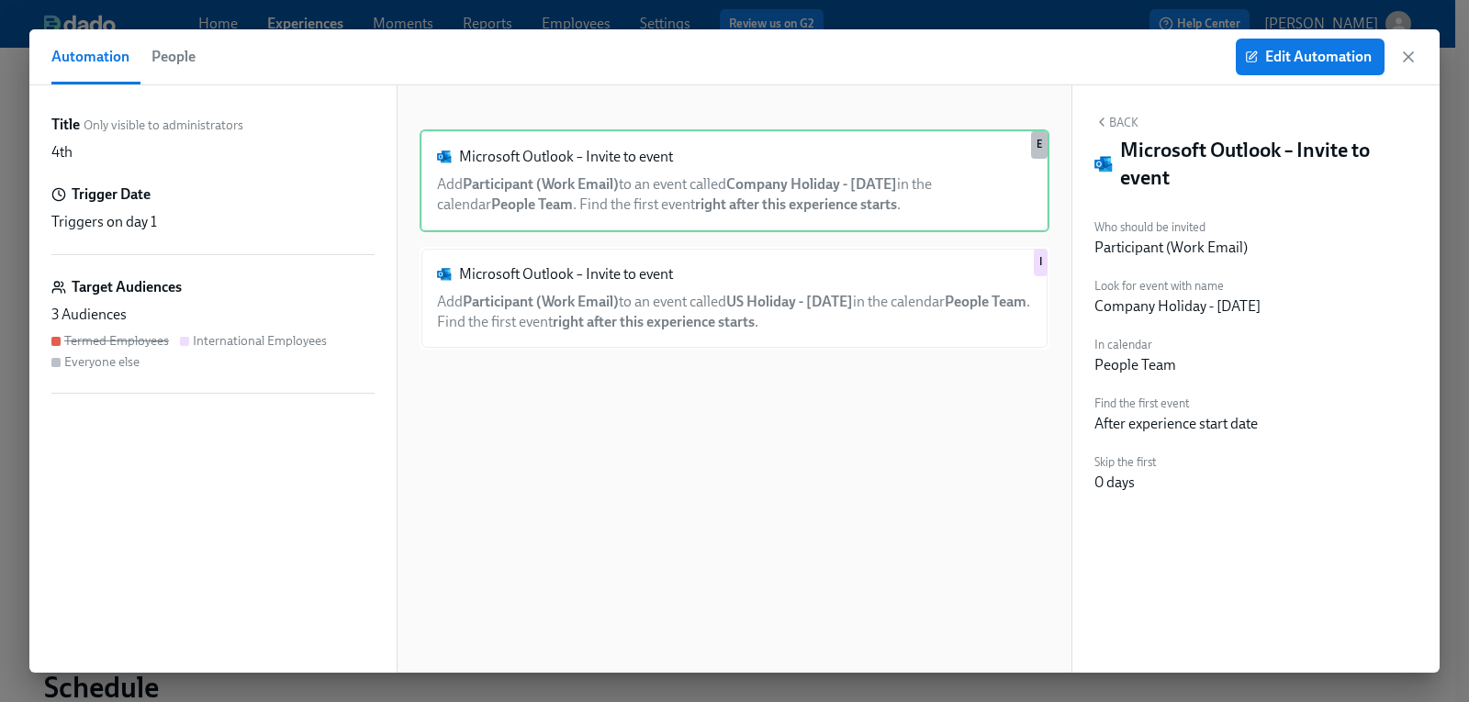
click at [173, 52] on span "People" at bounding box center [173, 57] width 44 height 26
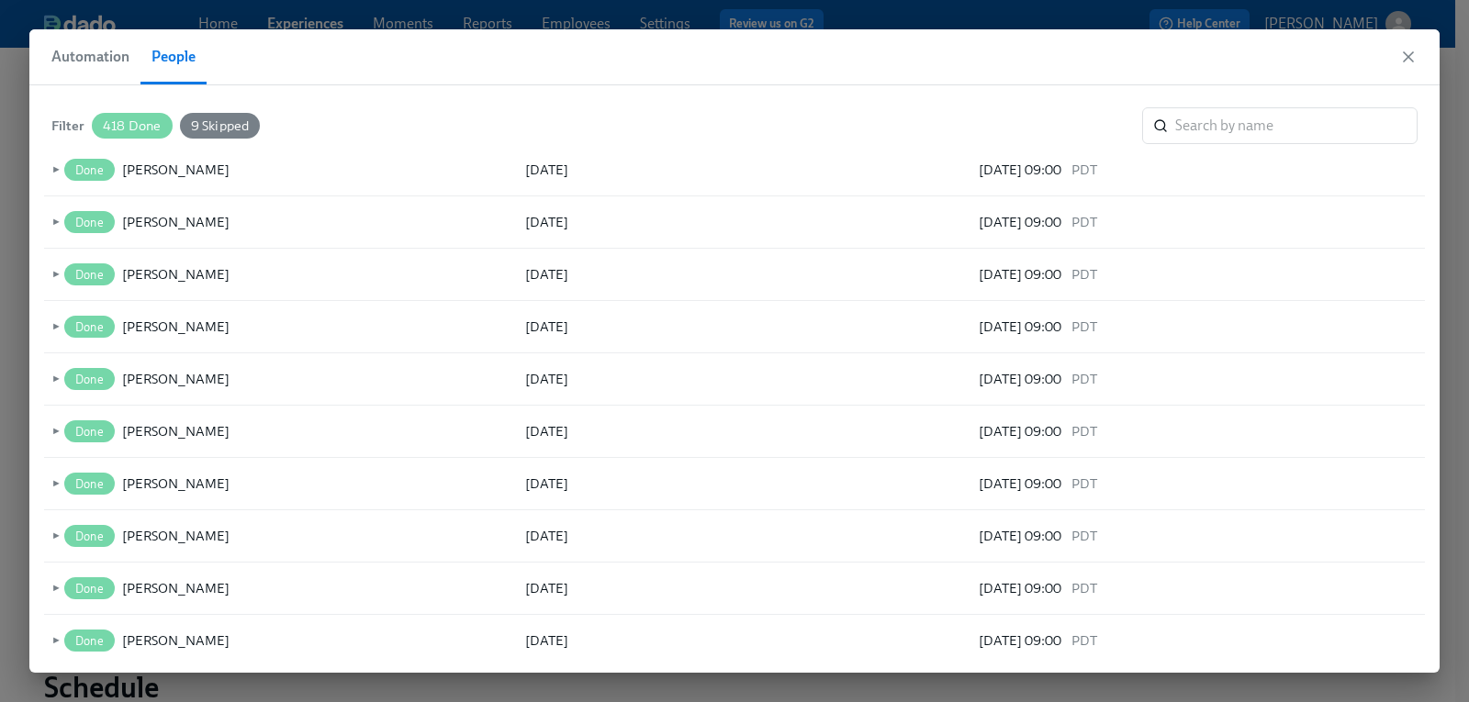
scroll to position [330, 0]
click at [1222, 113] on input "search" at bounding box center [1296, 125] width 242 height 37
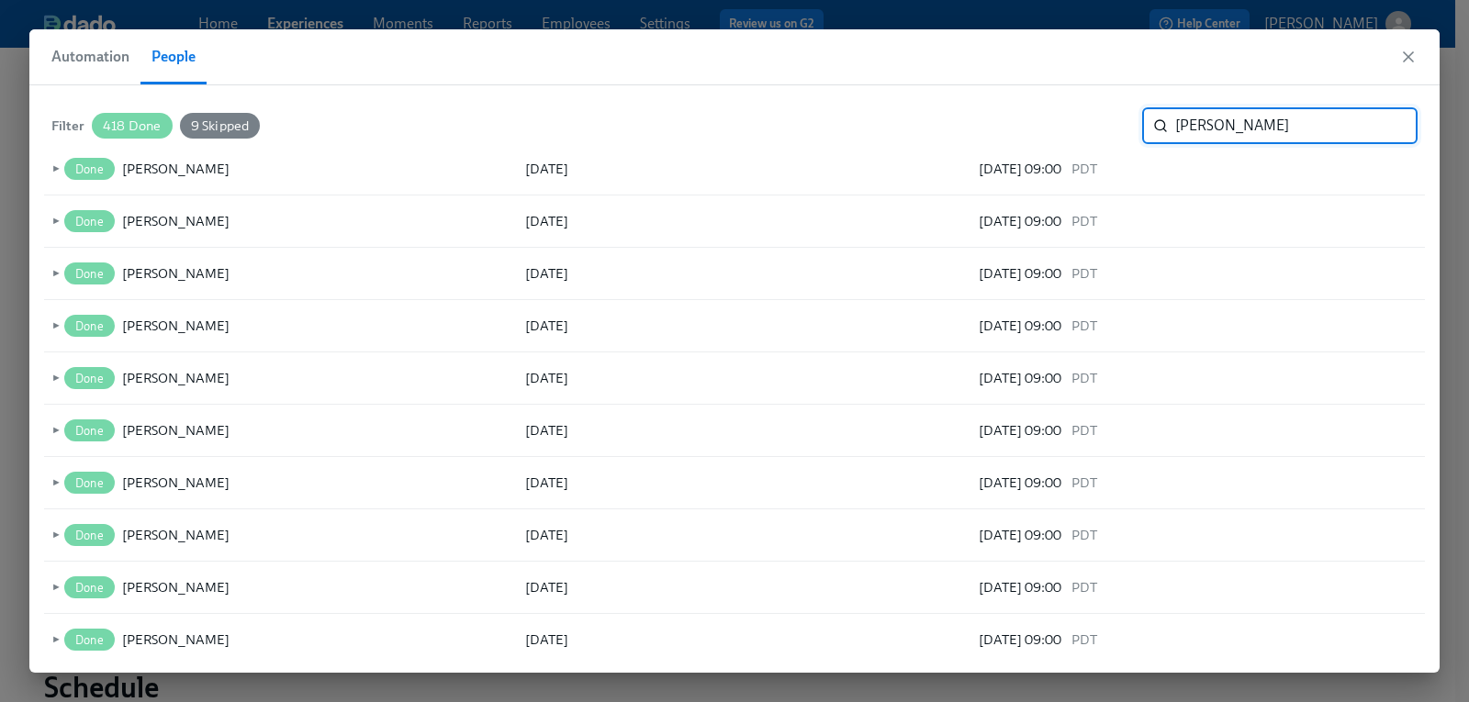
scroll to position [0, 0]
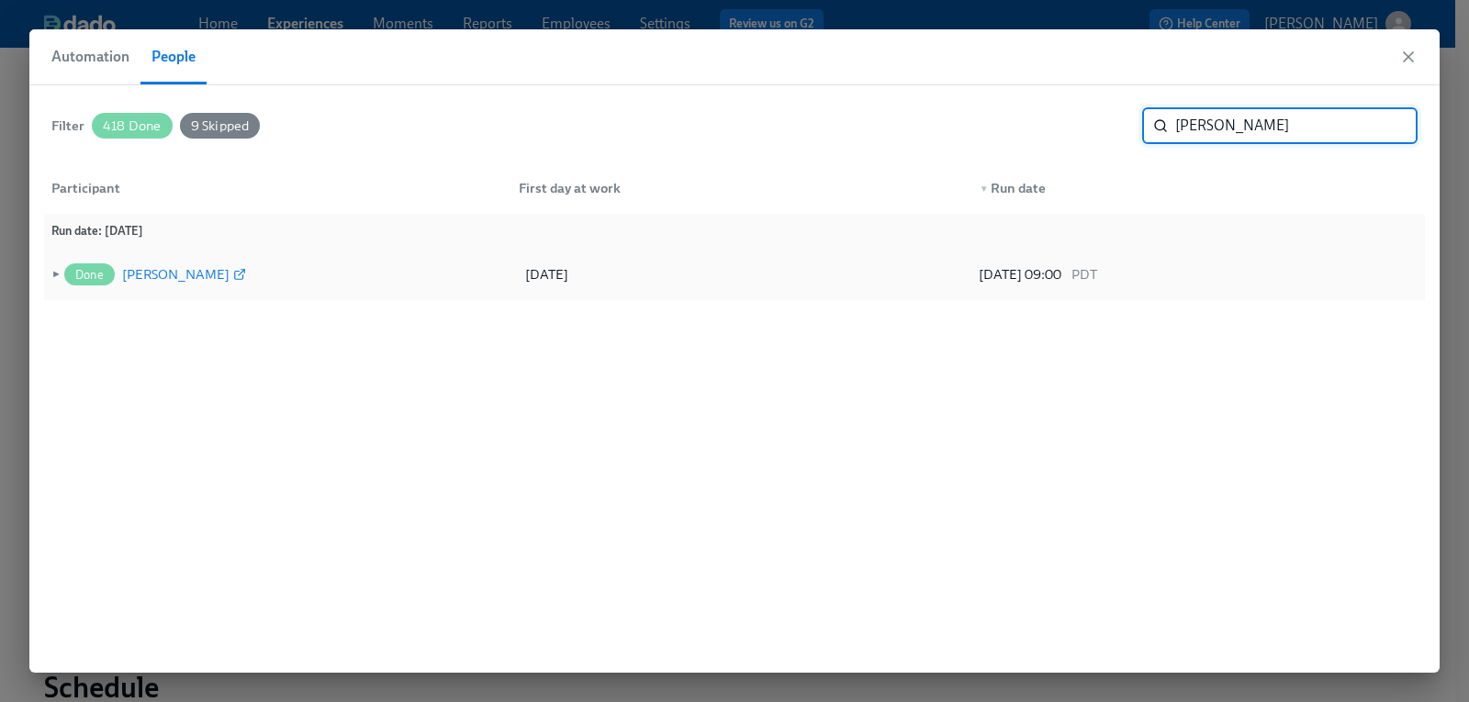
type input "angi"
click at [158, 276] on div "Angie Rendon" at bounding box center [175, 274] width 107 height 22
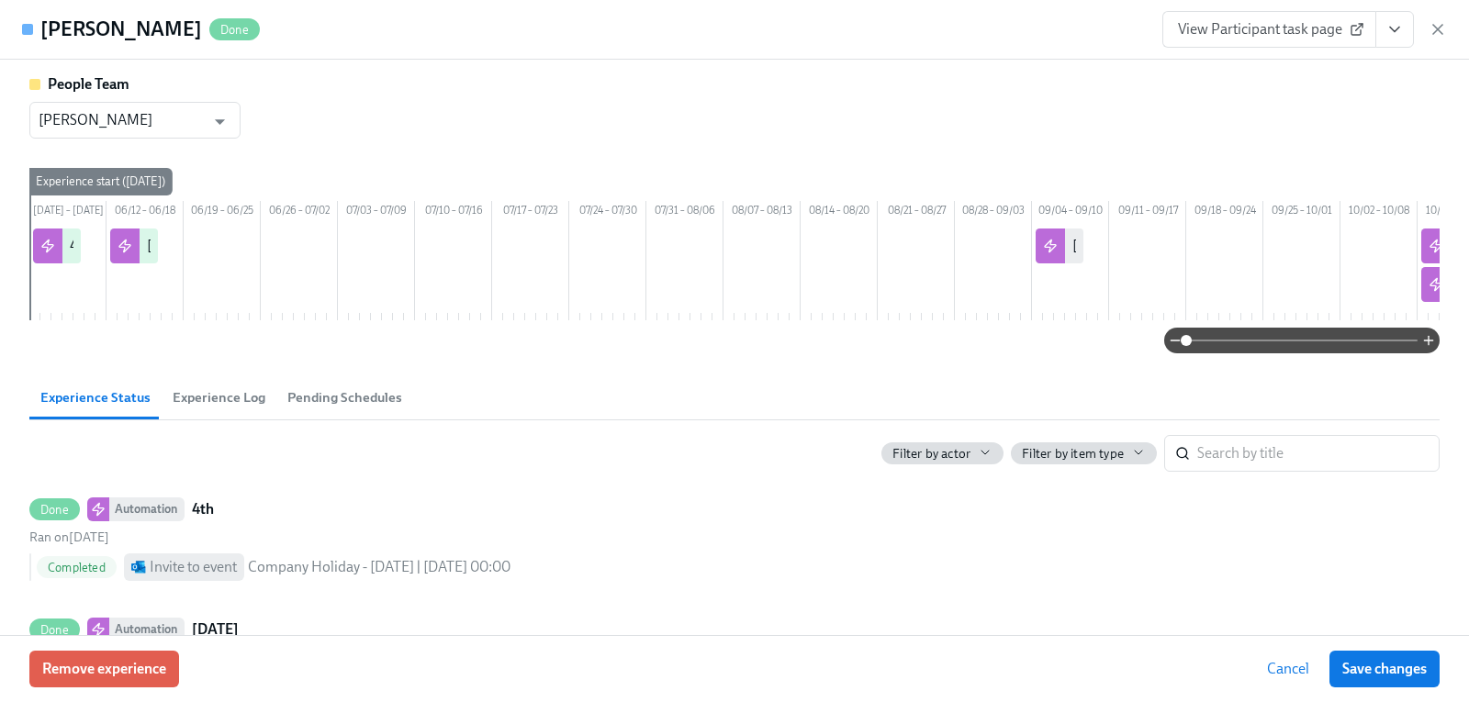
click at [215, 408] on span "Experience Log" at bounding box center [219, 397] width 93 height 21
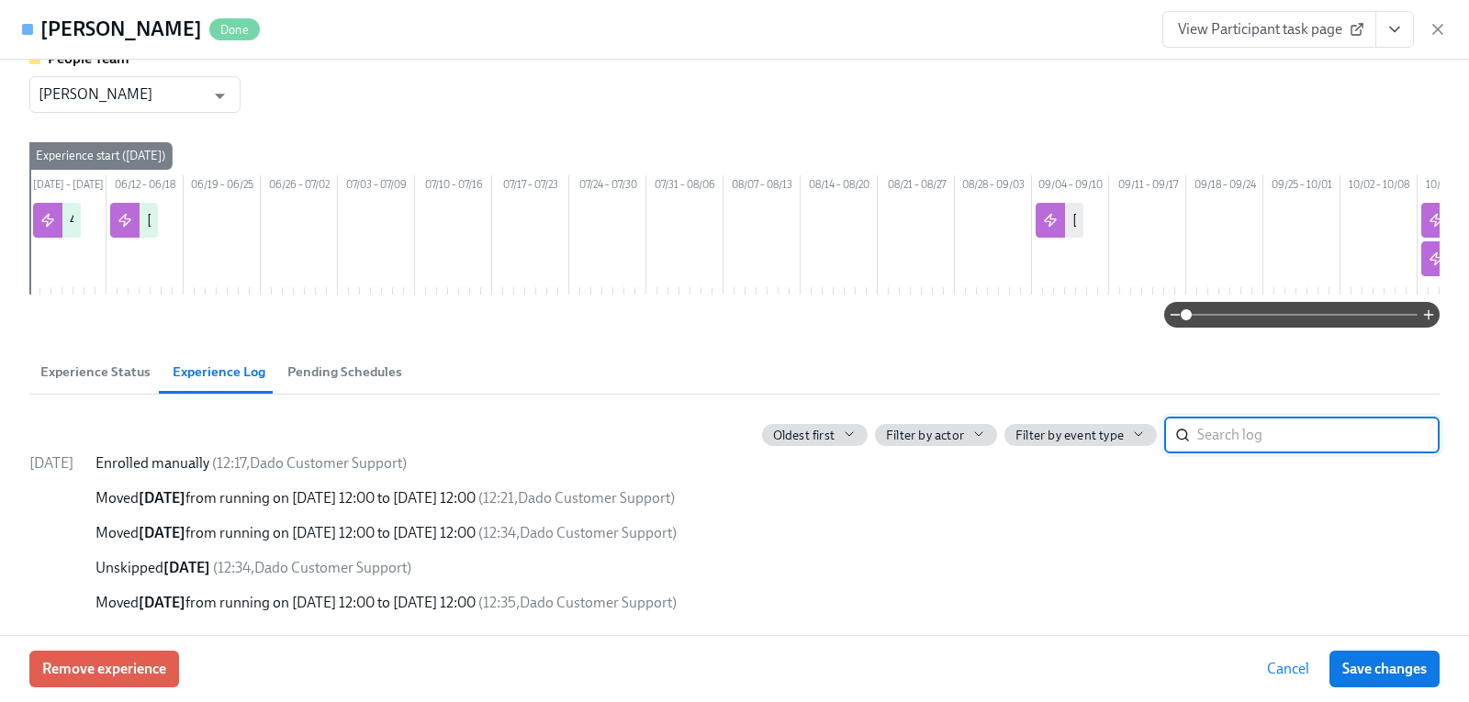
scroll to position [53, 0]
click at [348, 374] on span "Pending Schedules" at bounding box center [344, 372] width 115 height 21
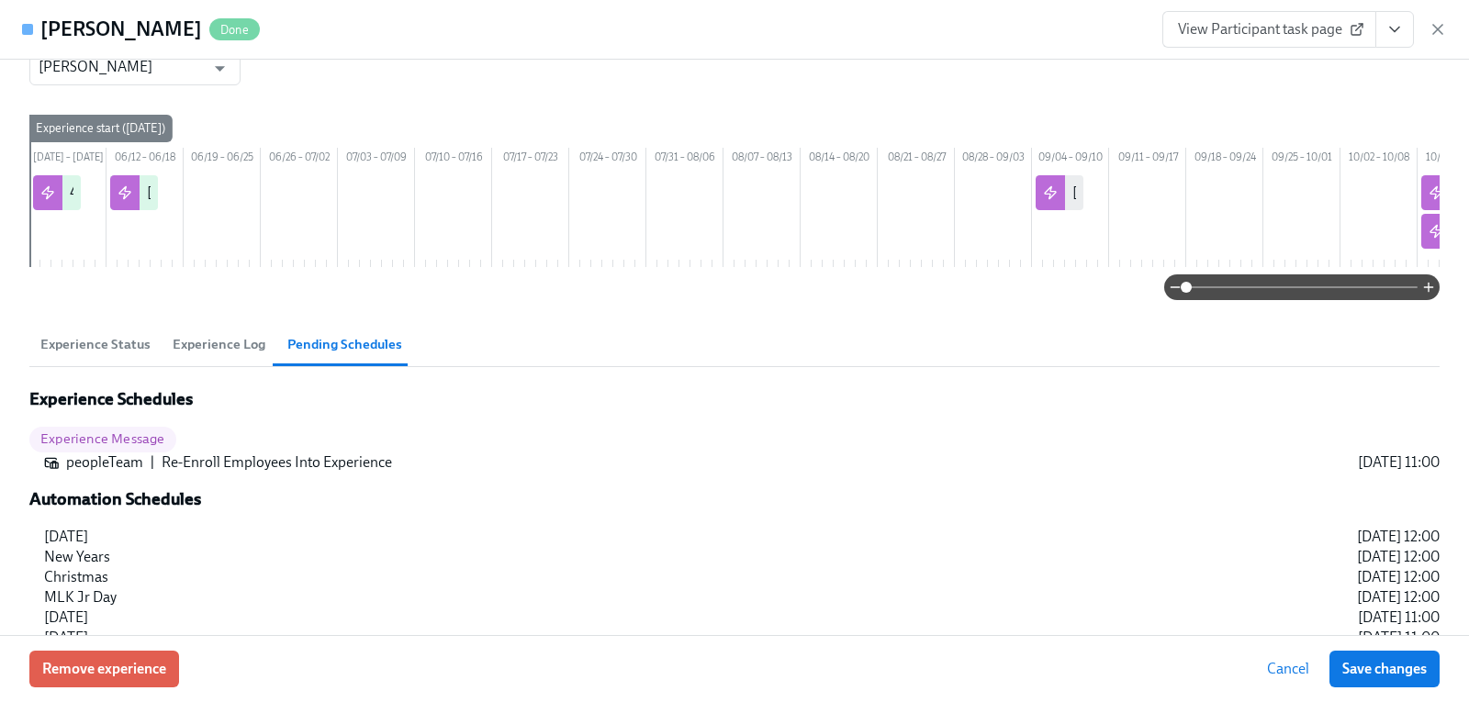
scroll to position [123, 0]
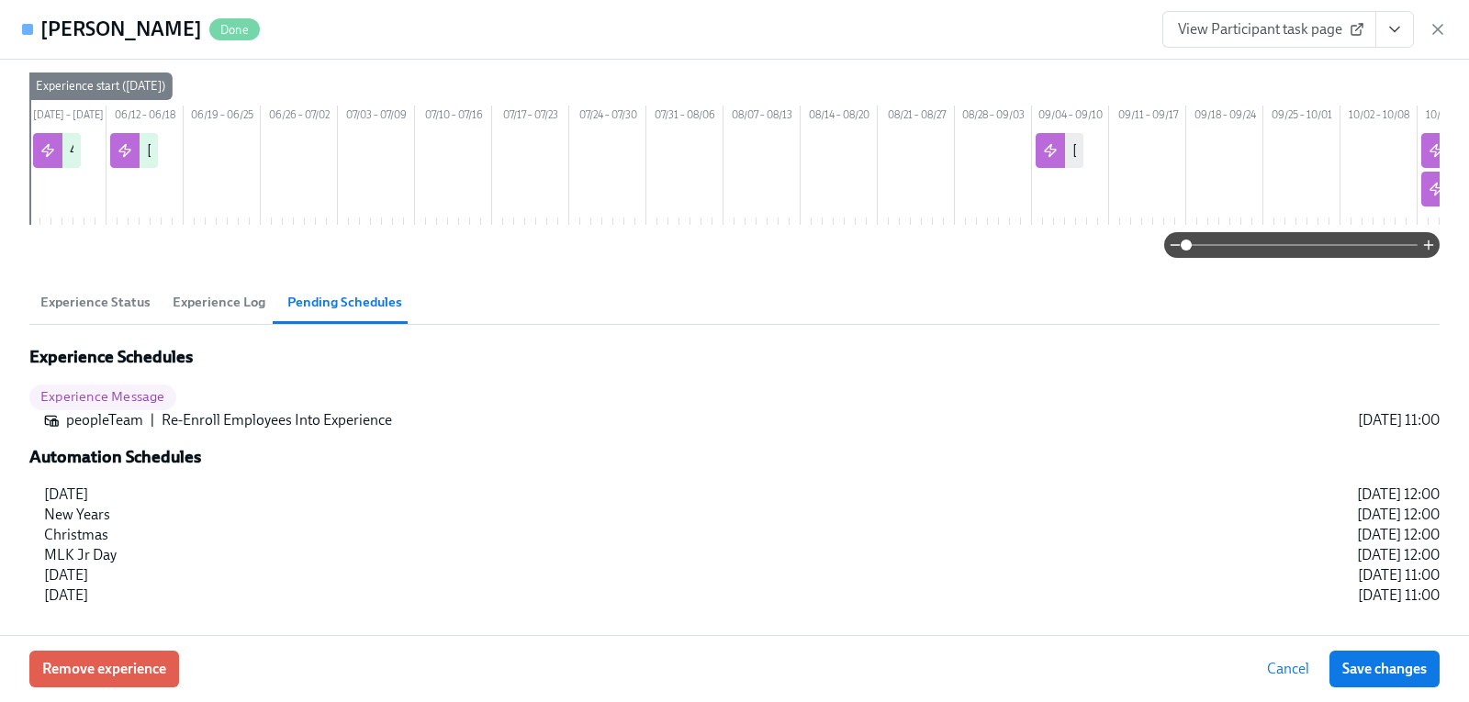
click at [121, 297] on span "Experience Status" at bounding box center [95, 302] width 110 height 21
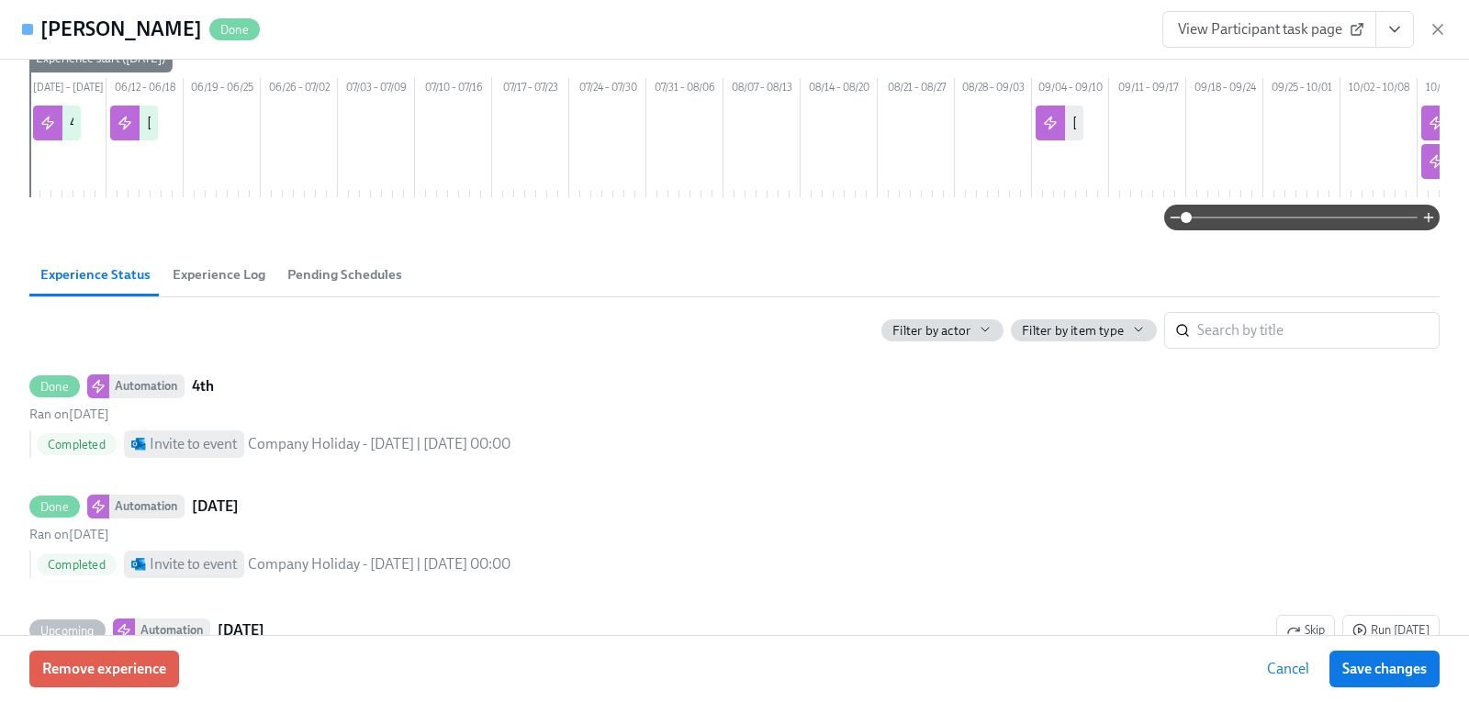
click at [246, 285] on span "Experience Log" at bounding box center [219, 274] width 93 height 21
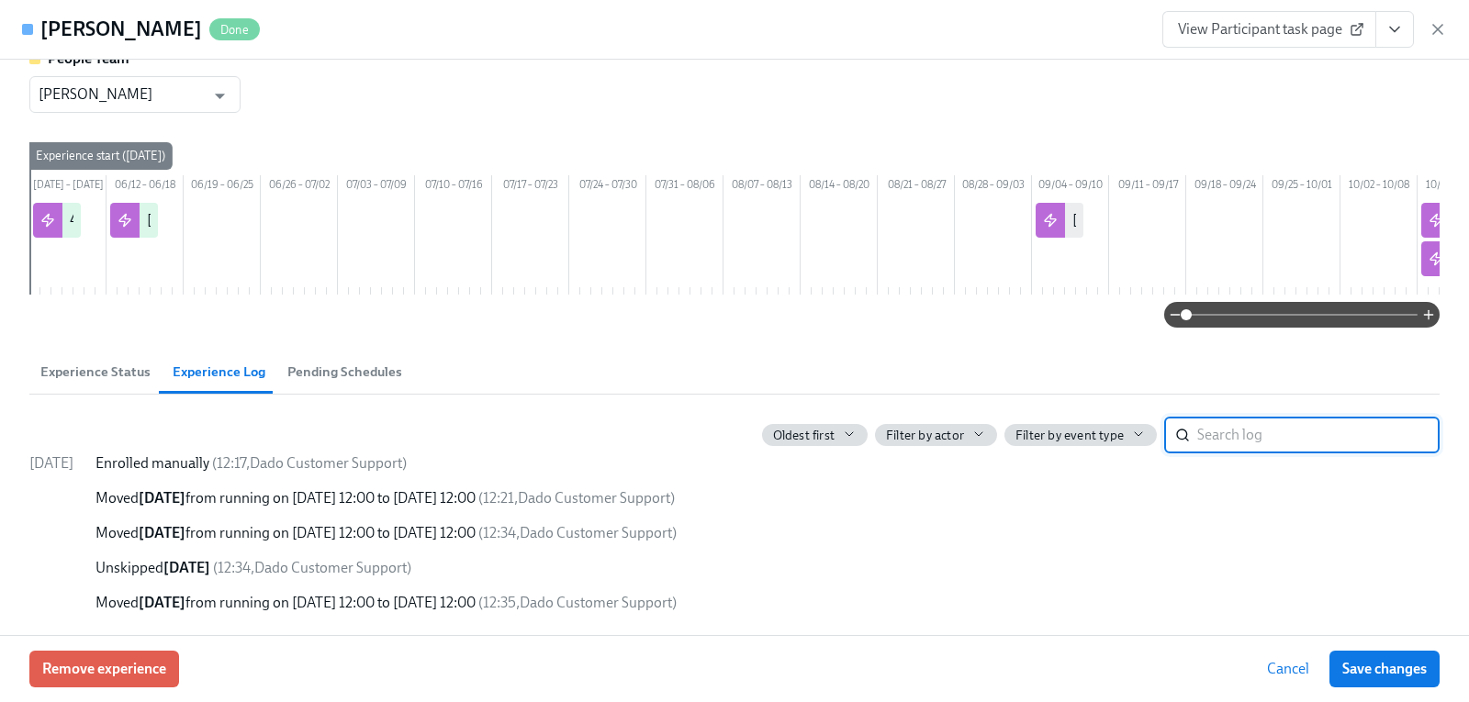
scroll to position [53, 0]
click at [99, 375] on span "Experience Status" at bounding box center [95, 372] width 110 height 21
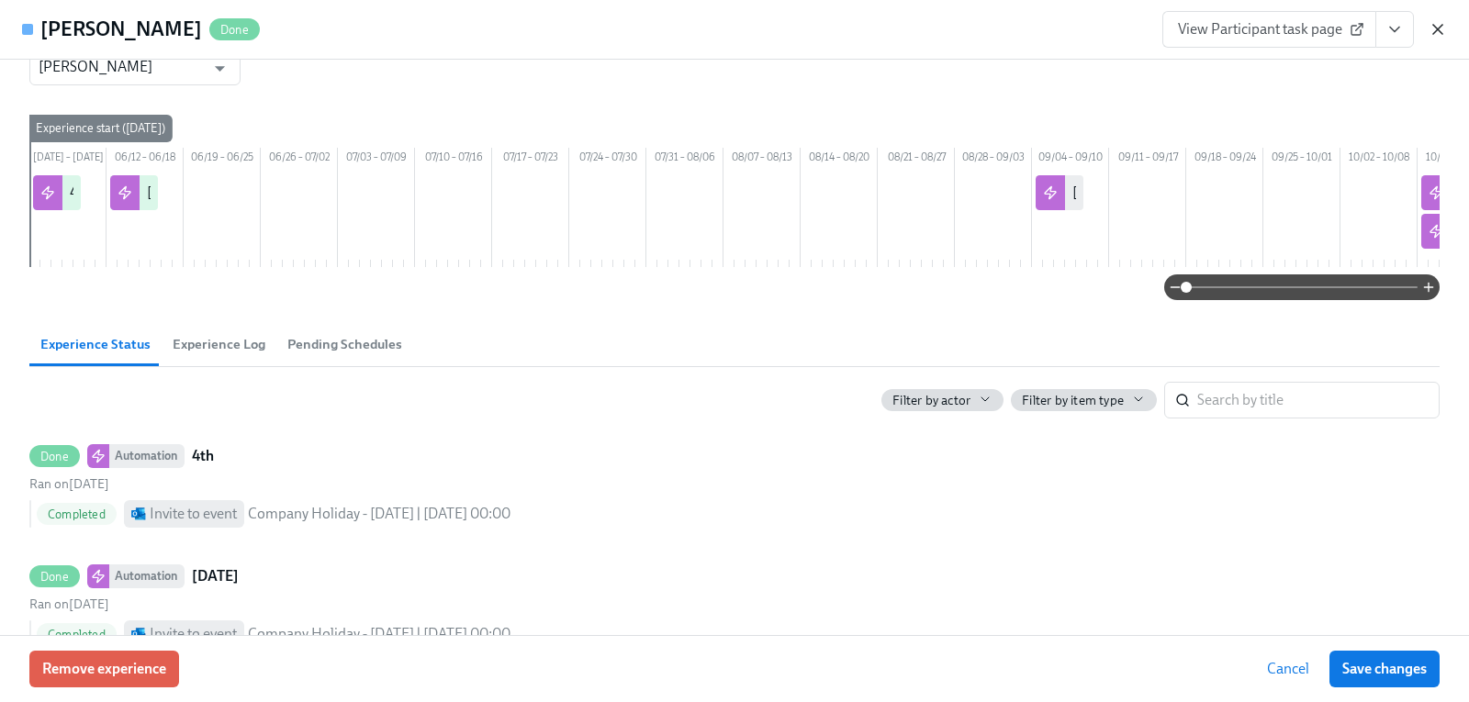
drag, startPoint x: 1449, startPoint y: 30, endPoint x: 1437, endPoint y: 32, distance: 12.1
click at [1449, 30] on div "Angie Rendon Done View Participant task page" at bounding box center [734, 30] width 1469 height 60
click at [1440, 28] on icon "button" at bounding box center [1437, 29] width 18 height 18
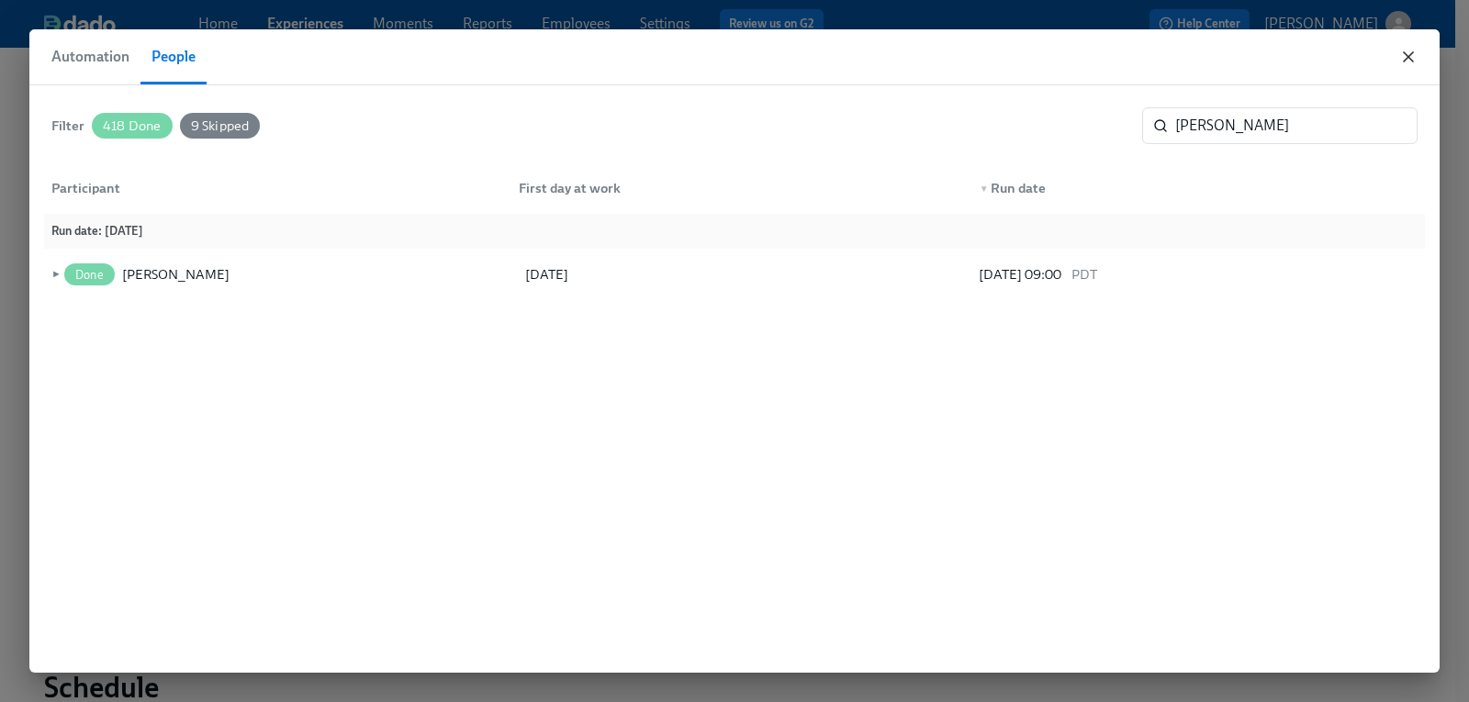
click at [1404, 53] on icon "button" at bounding box center [1408, 56] width 9 height 9
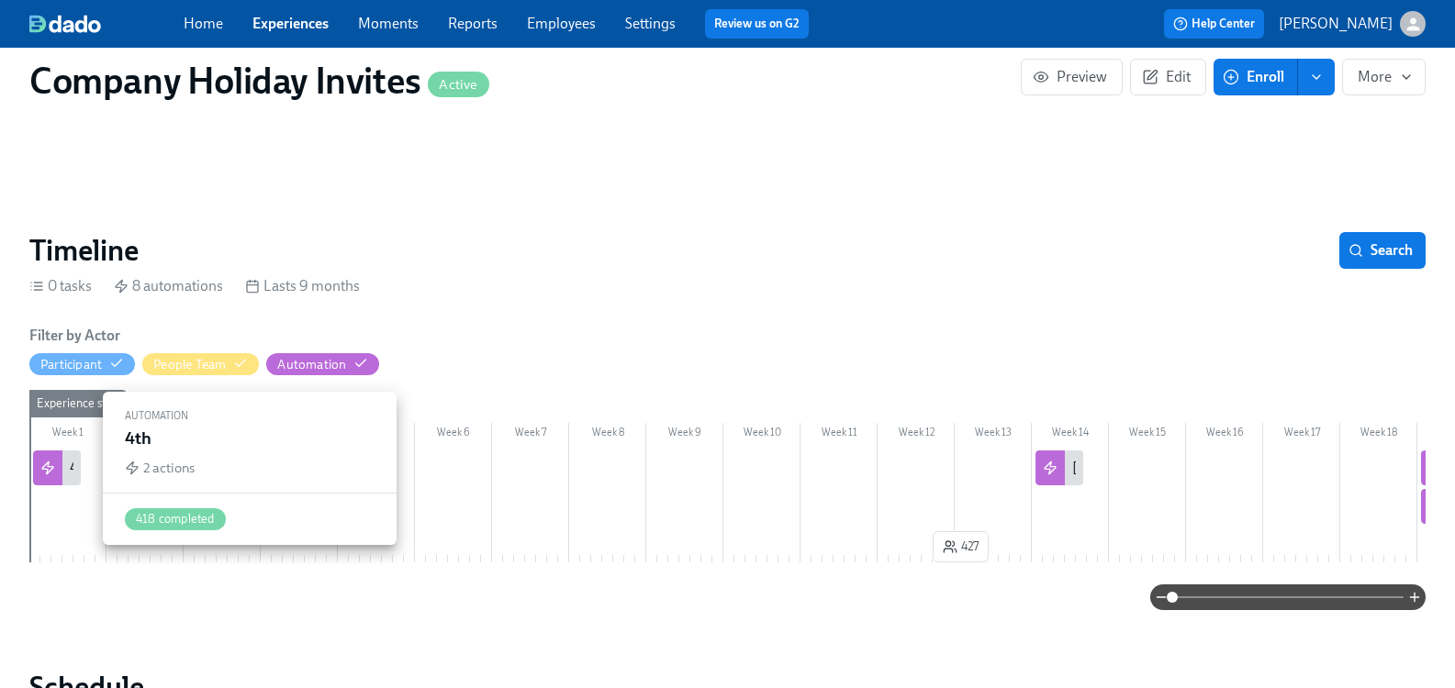
click at [80, 462] on div "4th" at bounding box center [57, 468] width 48 height 35
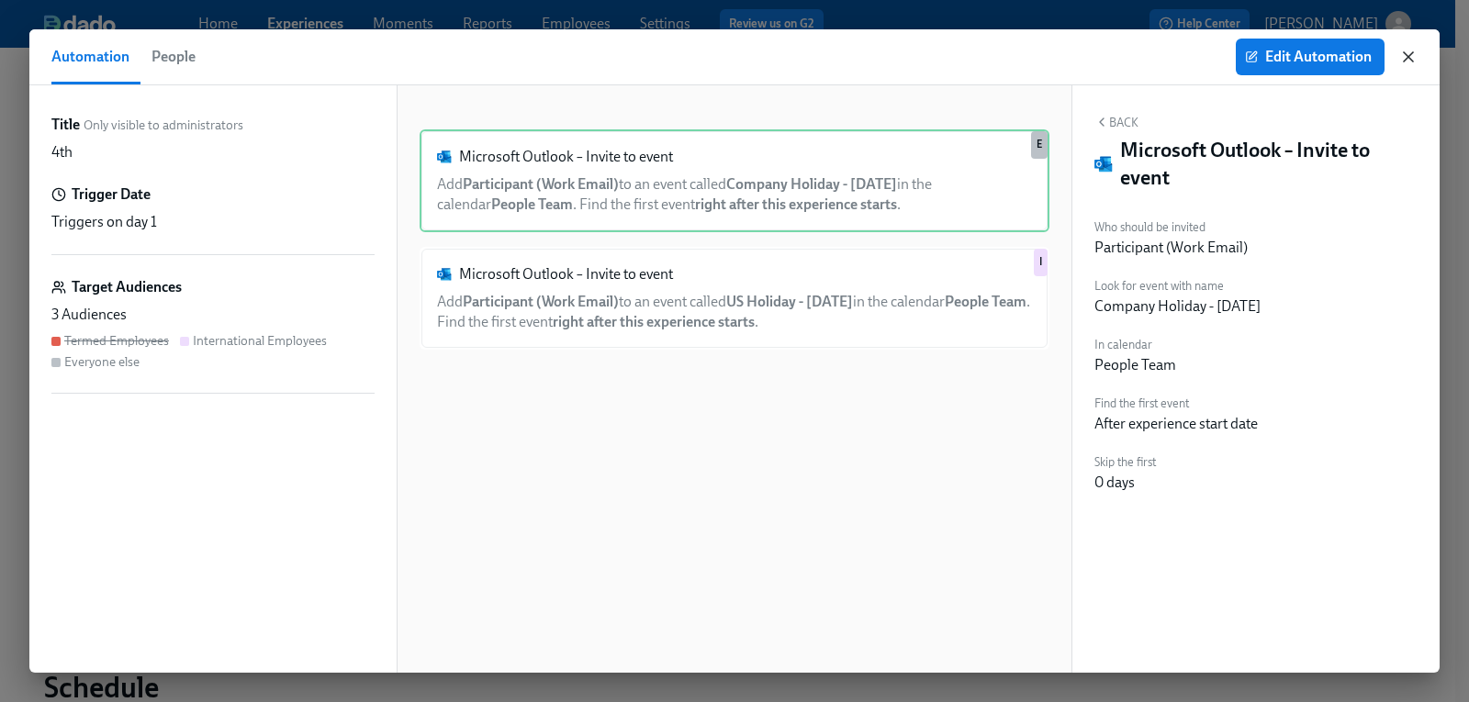
click at [1403, 53] on icon "button" at bounding box center [1408, 57] width 18 height 18
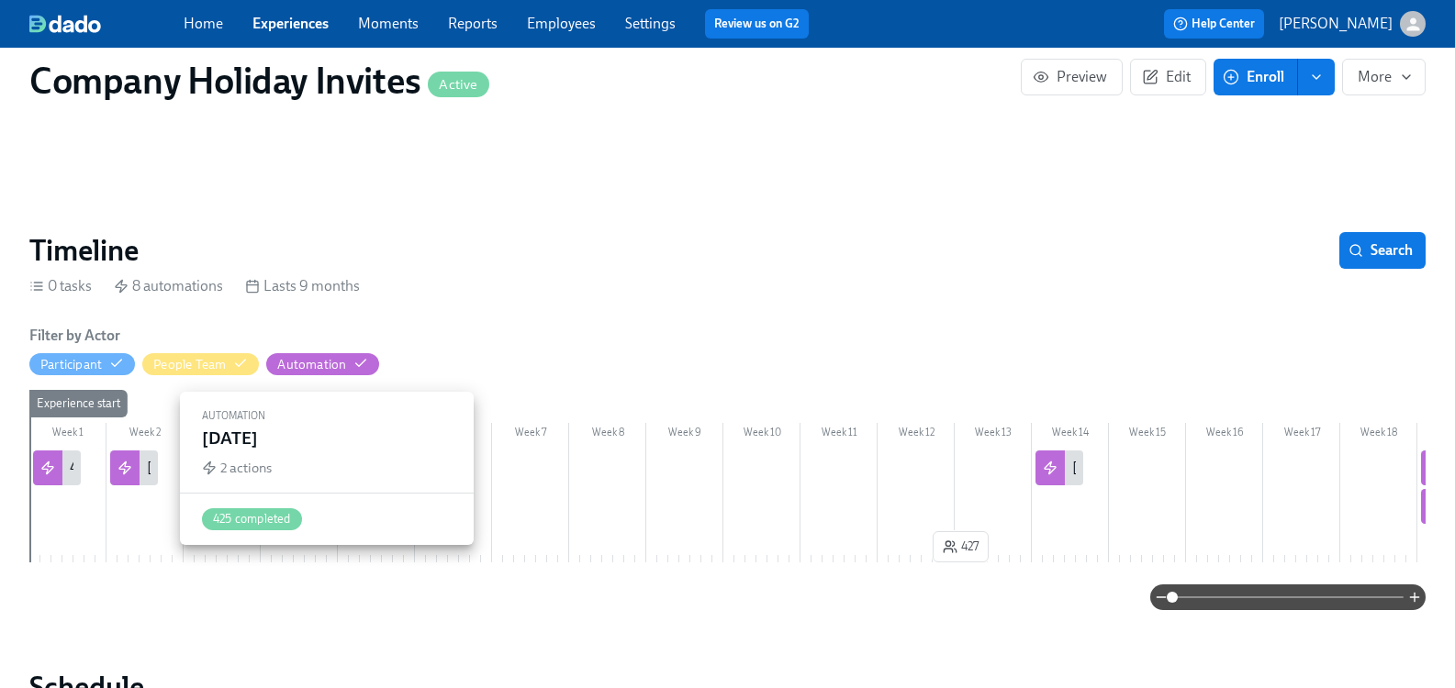
click at [140, 465] on div at bounding box center [124, 468] width 29 height 35
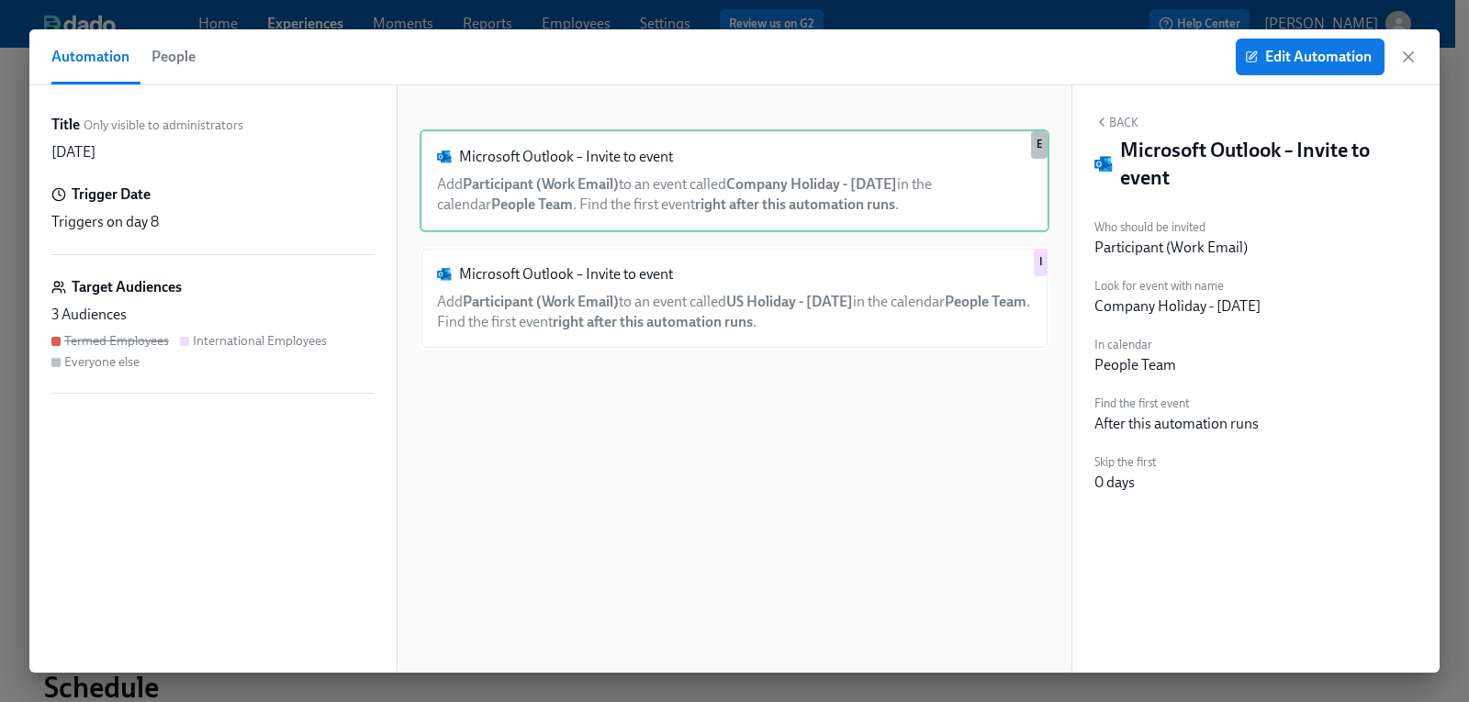
click at [1419, 56] on div "Automation People Edit Automation" at bounding box center [734, 57] width 1410 height 56
click at [1410, 58] on icon "button" at bounding box center [1408, 56] width 9 height 9
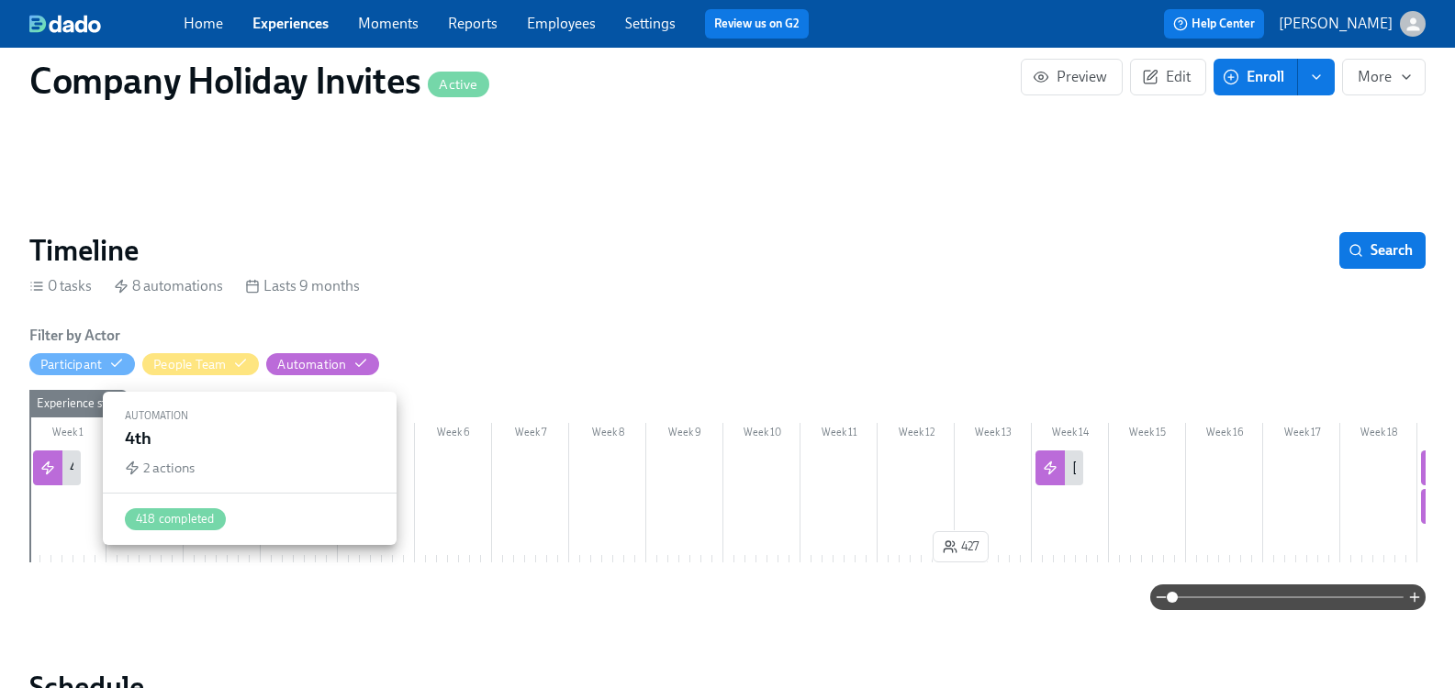
click at [86, 465] on div "4th" at bounding box center [80, 468] width 21 height 20
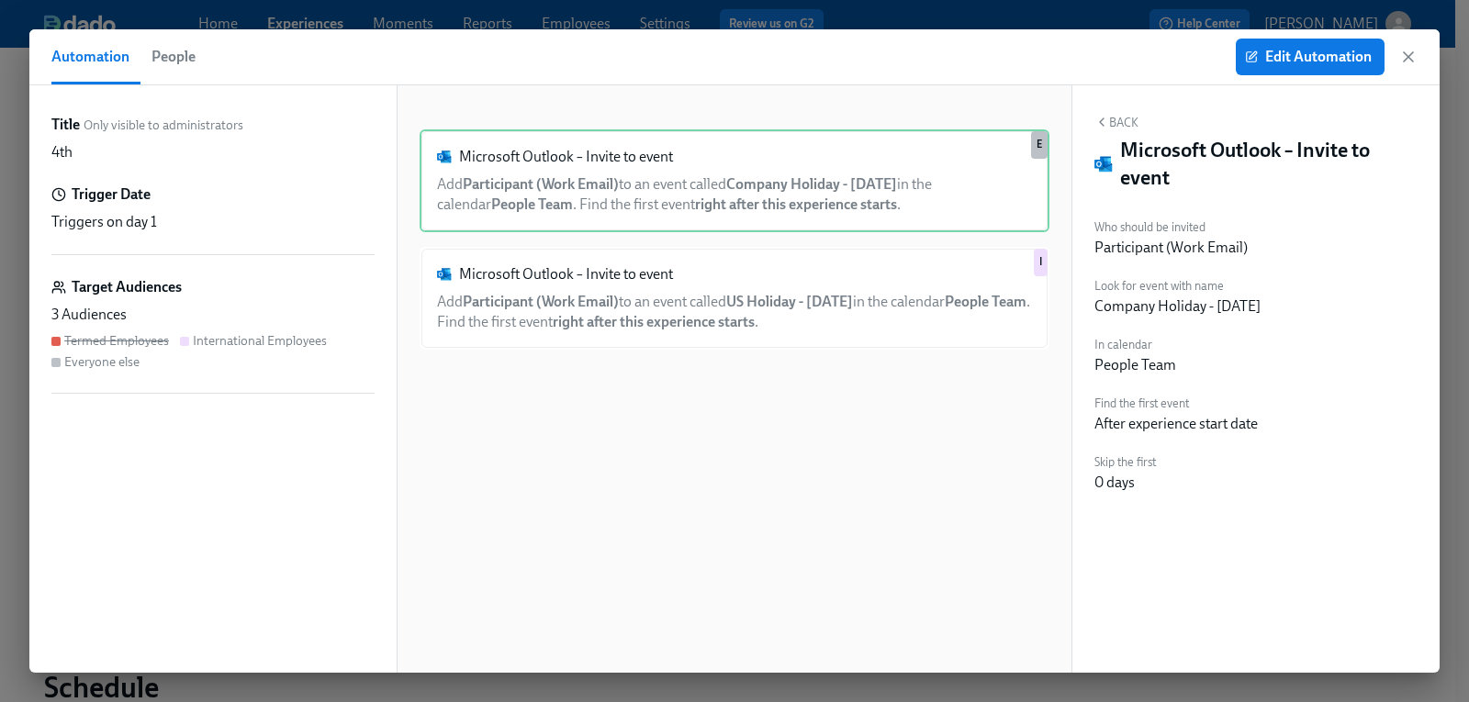
click at [173, 57] on span "People" at bounding box center [173, 57] width 44 height 26
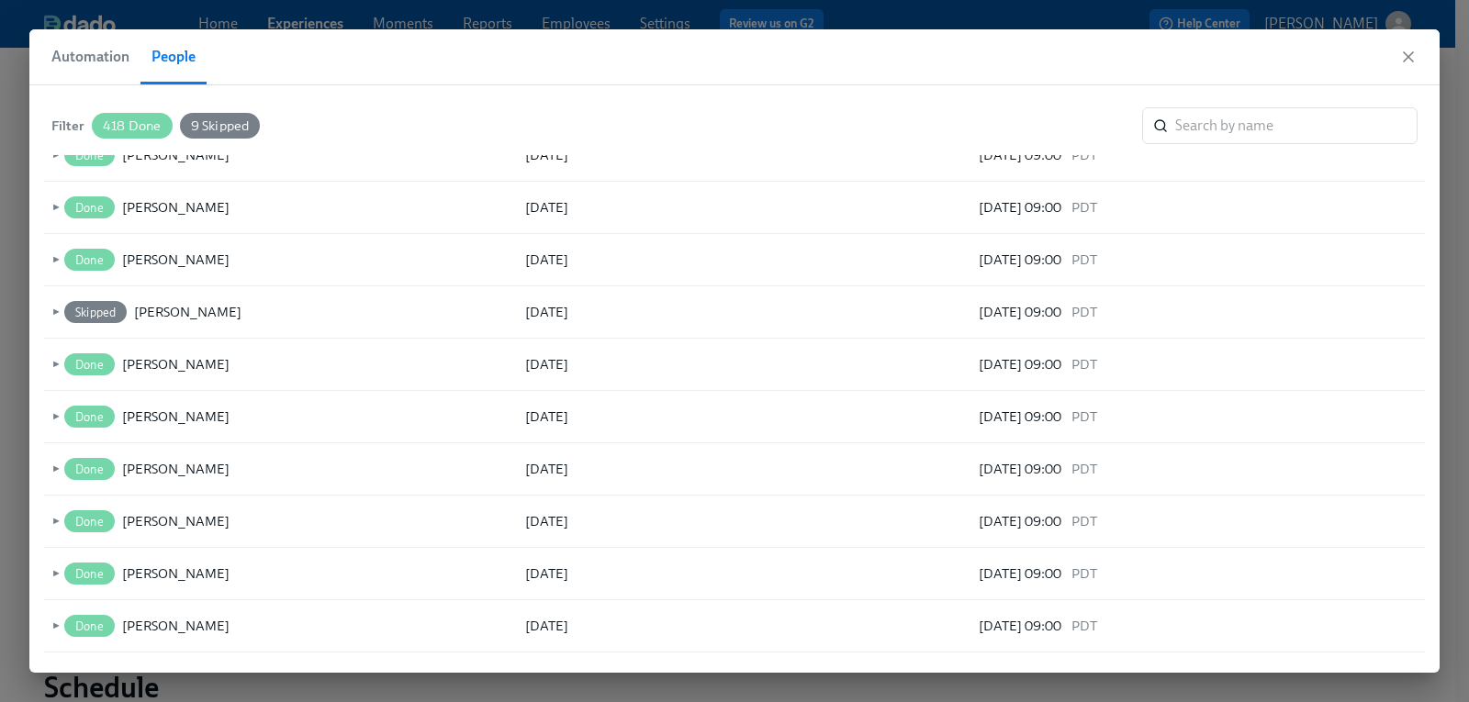
scroll to position [1616, 0]
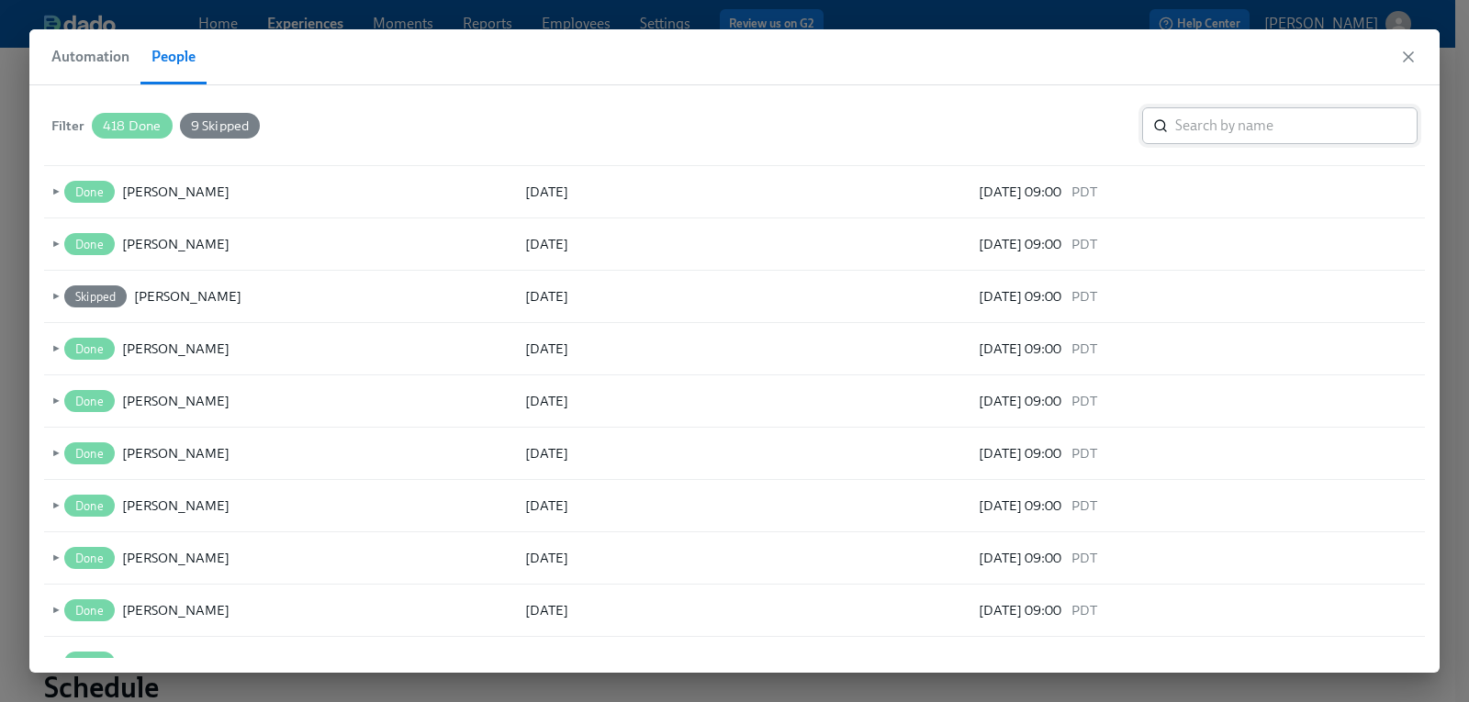
click at [1295, 129] on input "search" at bounding box center [1296, 125] width 242 height 37
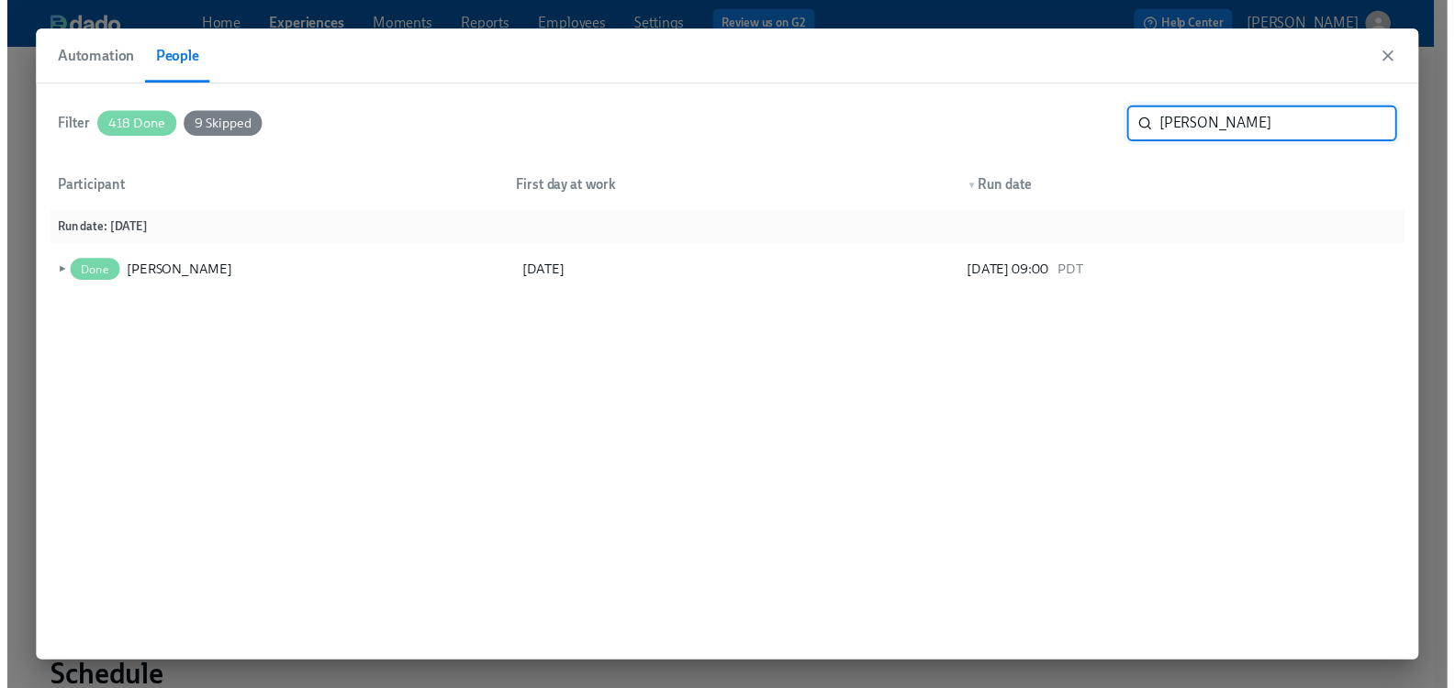
scroll to position [0, 0]
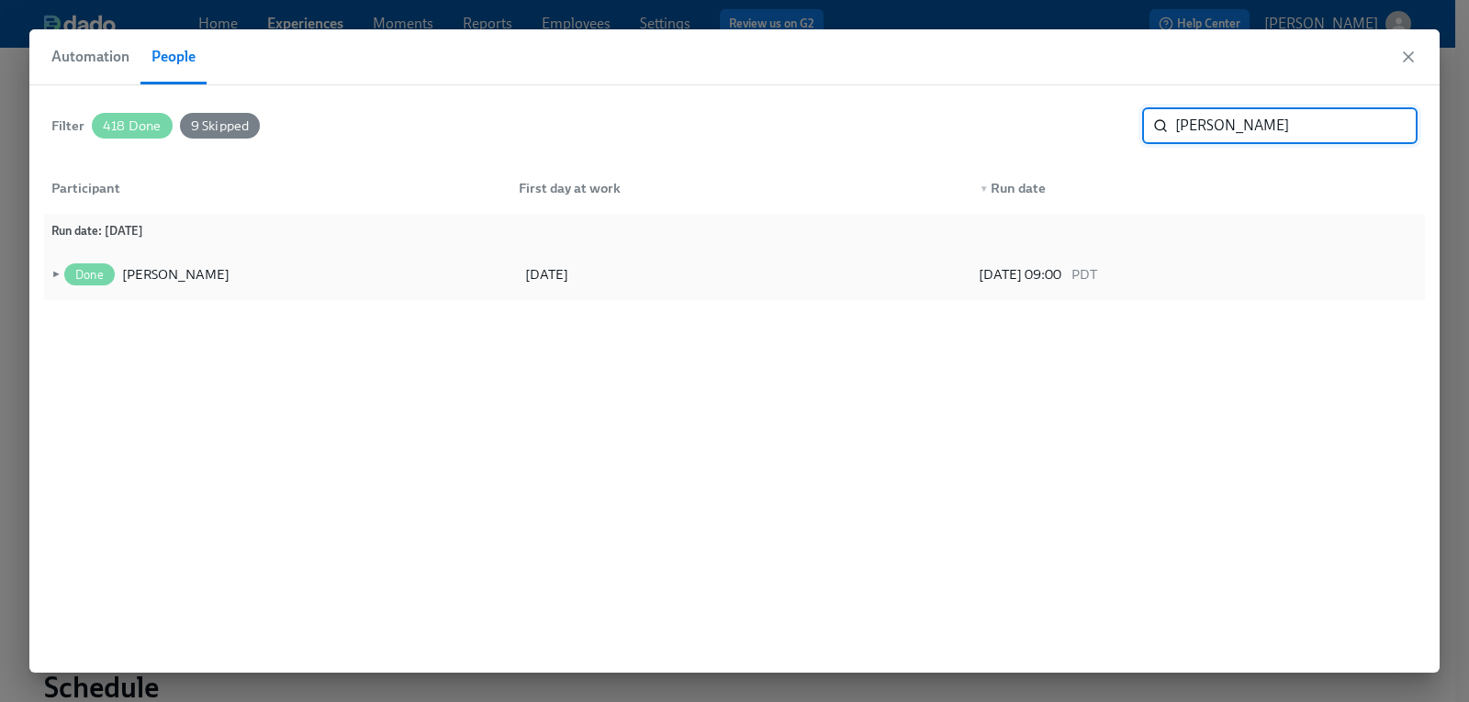
type input "angie"
click at [52, 272] on span "►" at bounding box center [54, 274] width 13 height 20
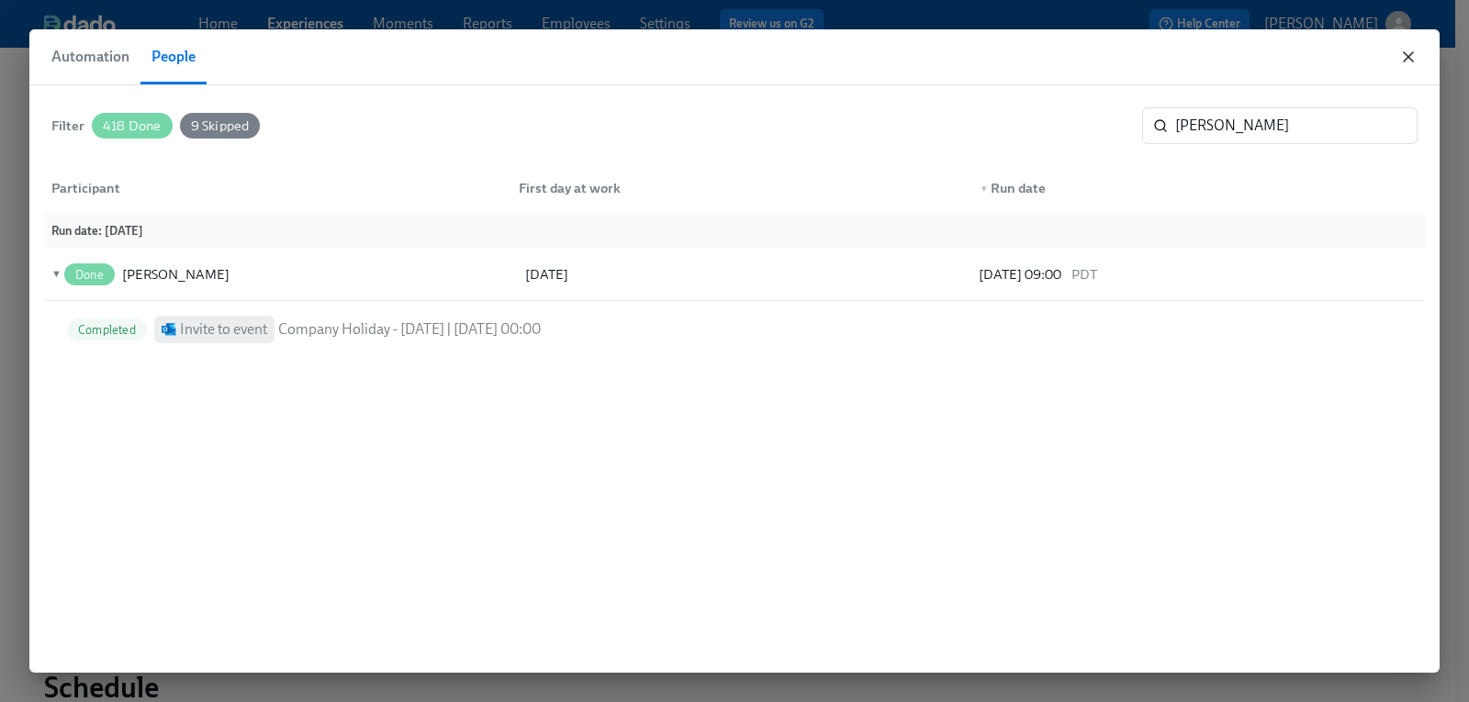
click at [1411, 59] on icon "button" at bounding box center [1408, 56] width 9 height 9
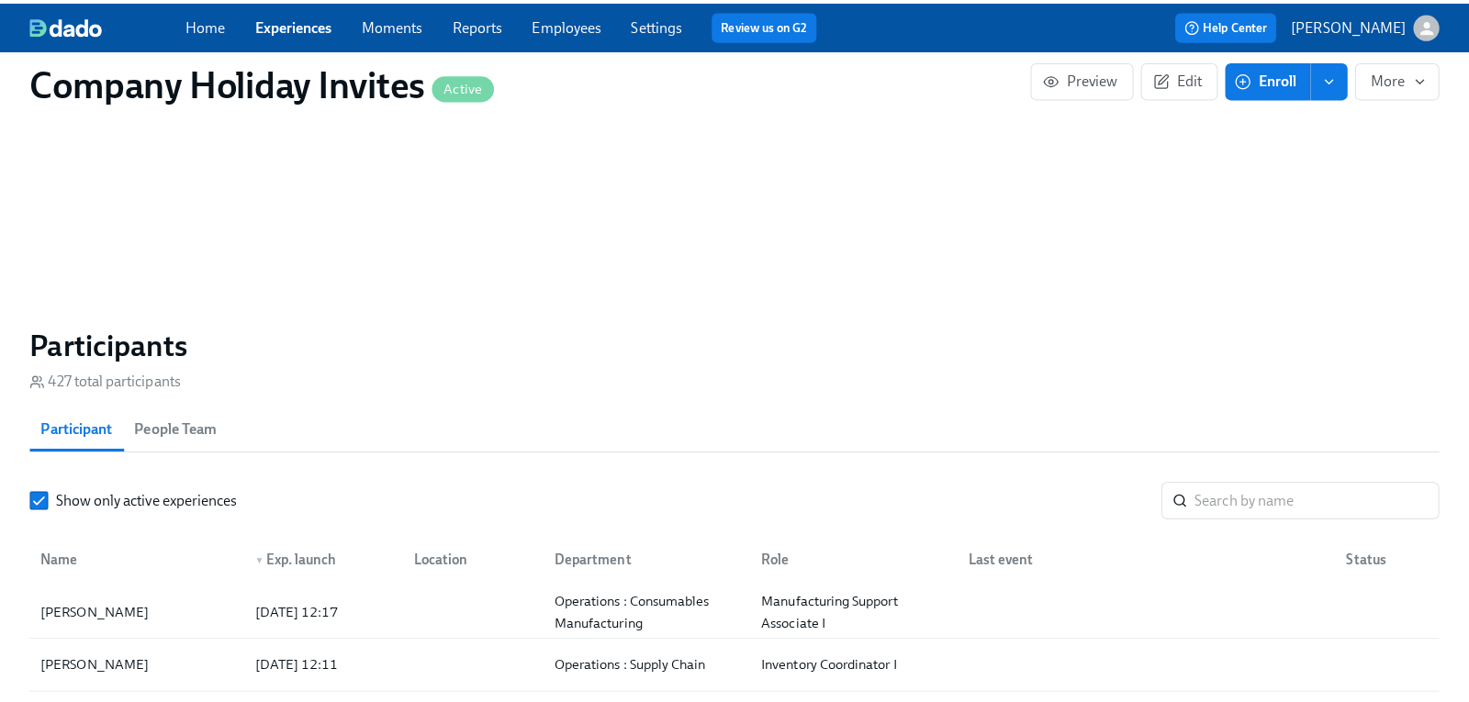
scroll to position [1193, 0]
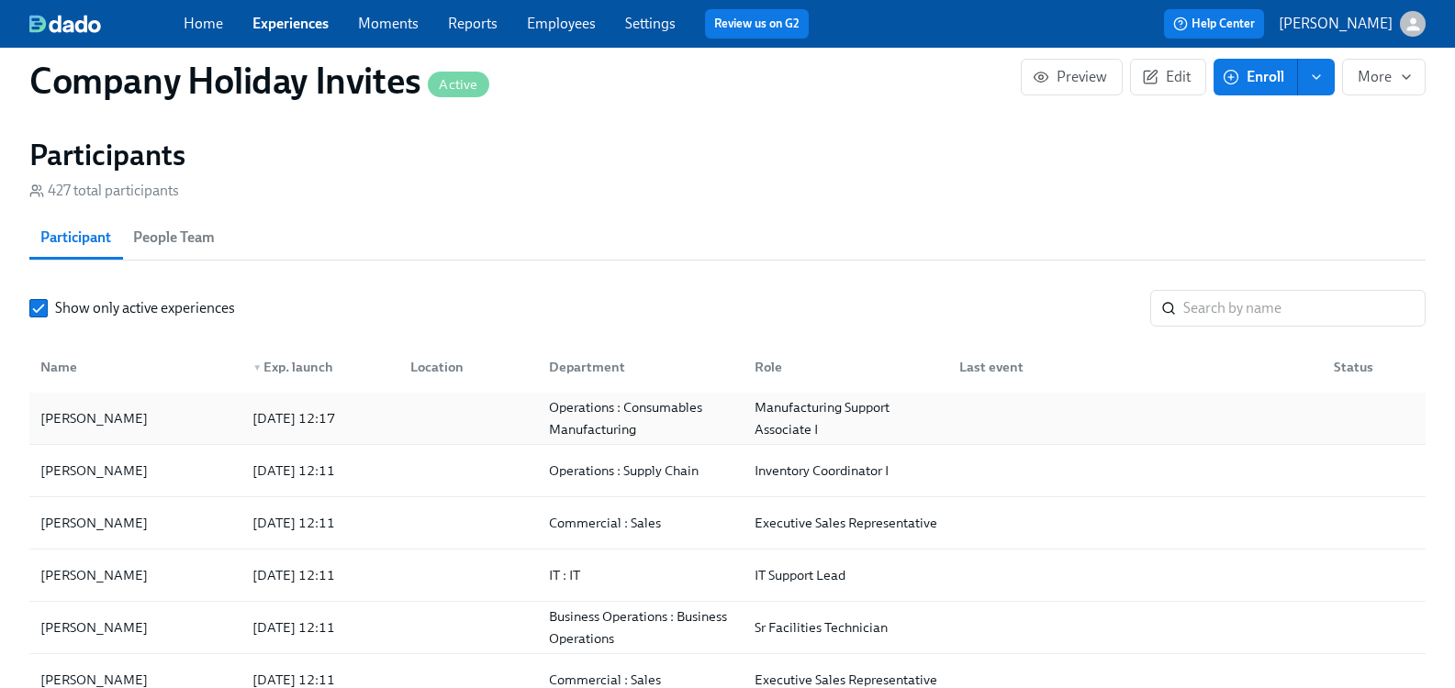
click at [80, 423] on div "Angie Rendon" at bounding box center [94, 419] width 122 height 22
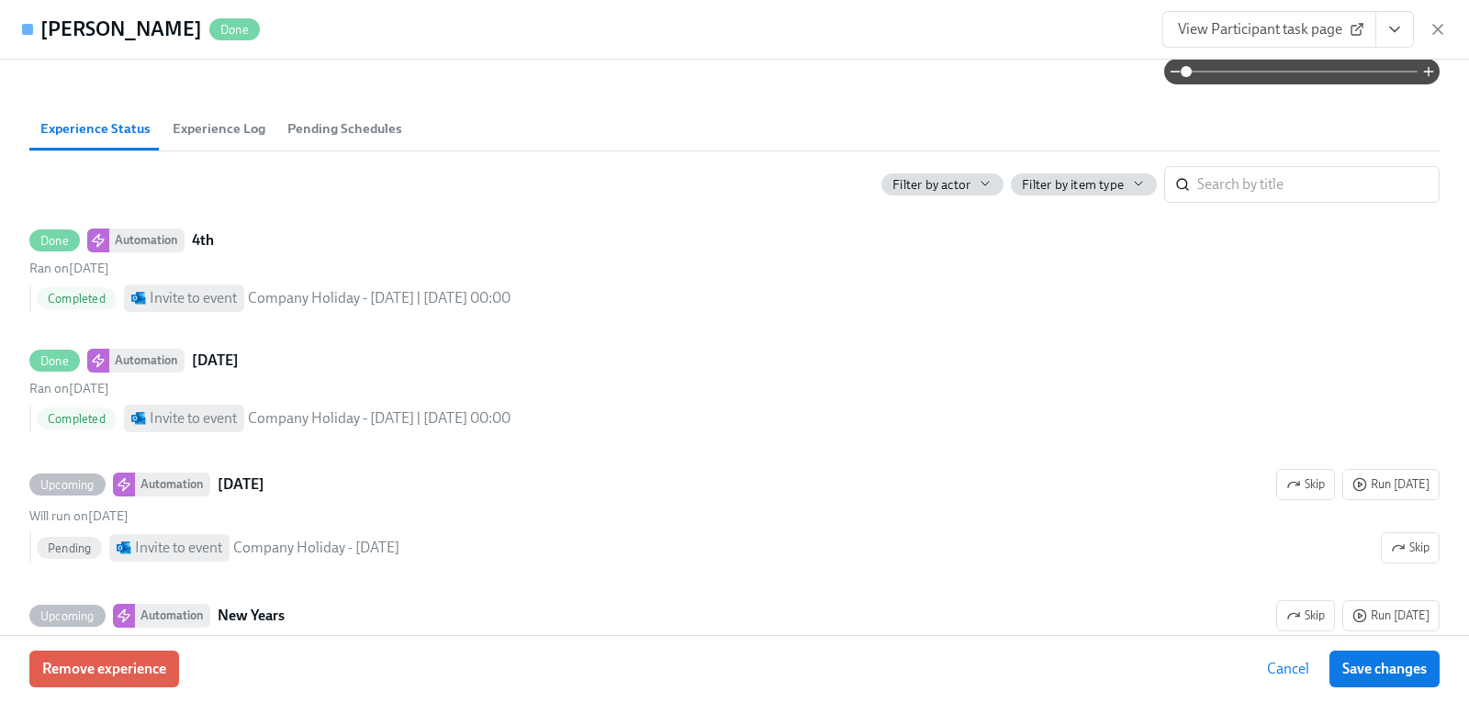
scroll to position [275, 0]
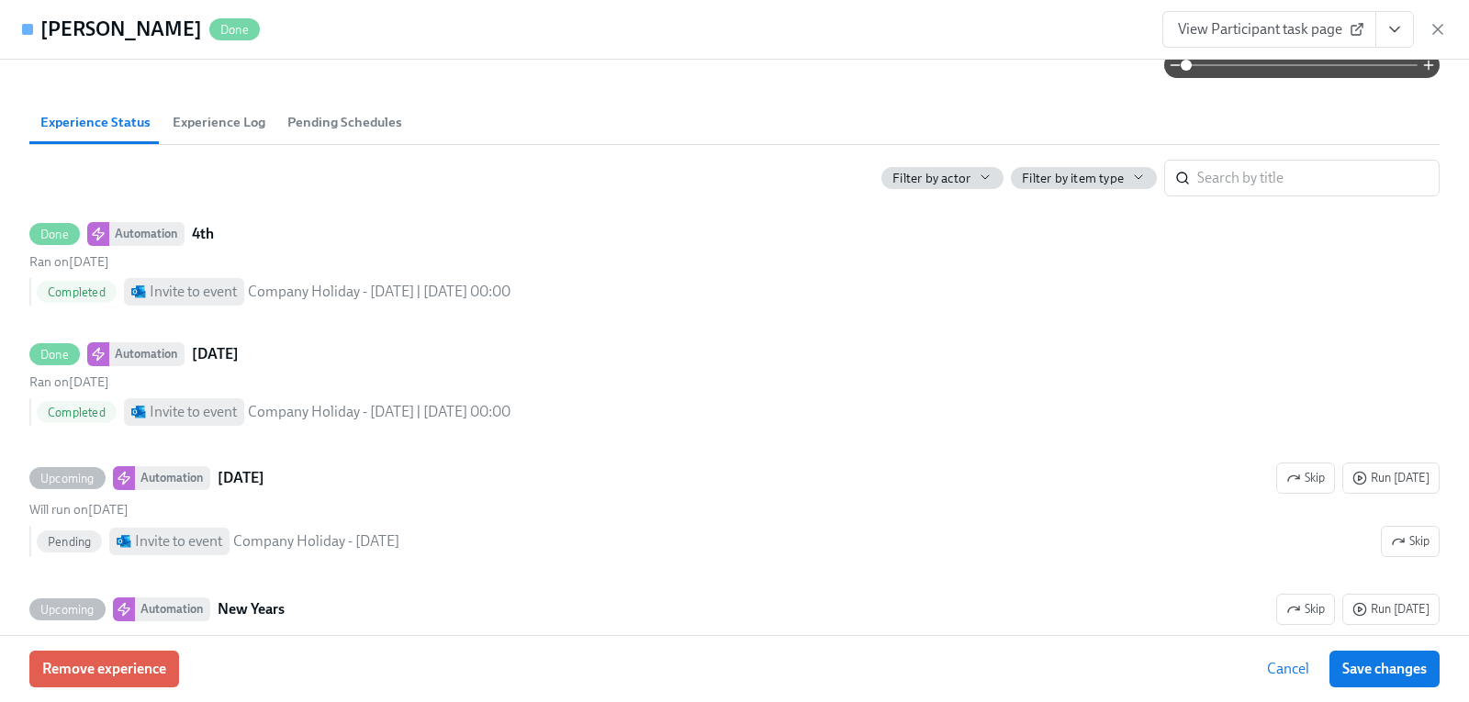
click at [212, 133] on span "Experience Log" at bounding box center [219, 122] width 93 height 21
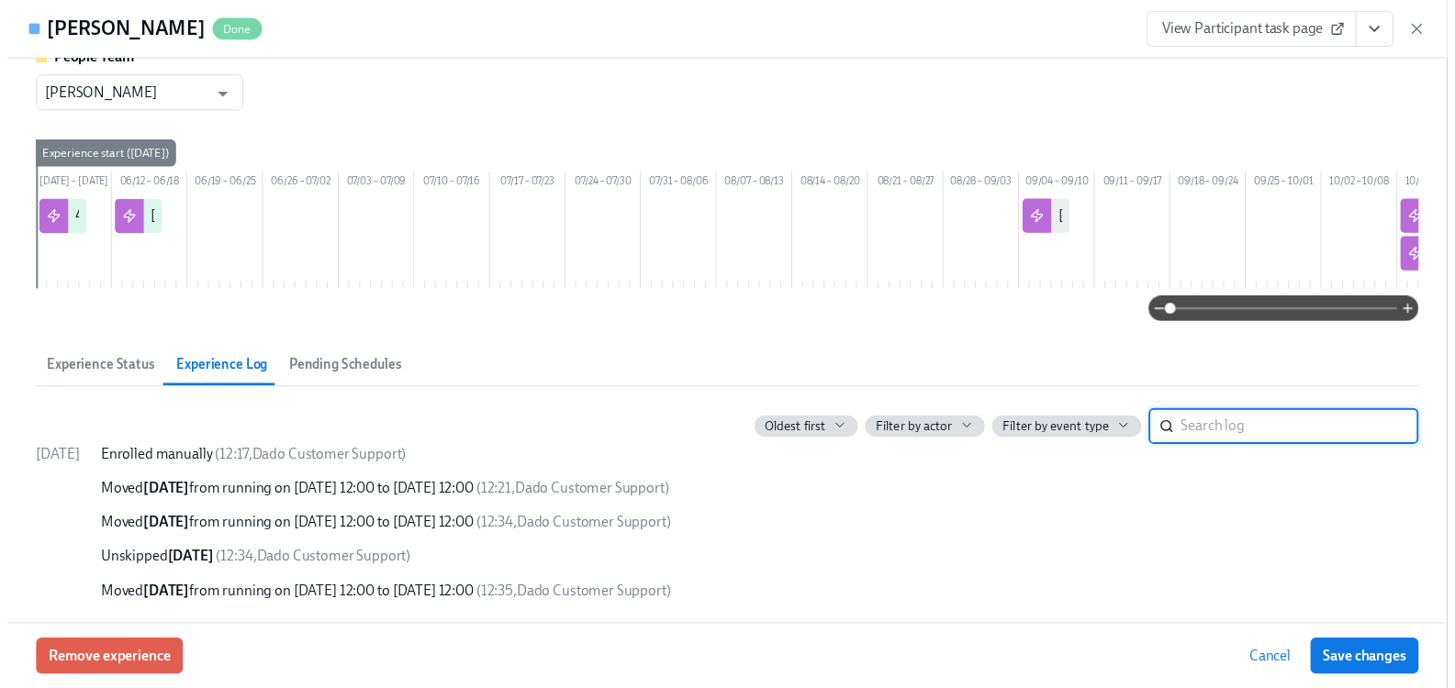
scroll to position [53, 0]
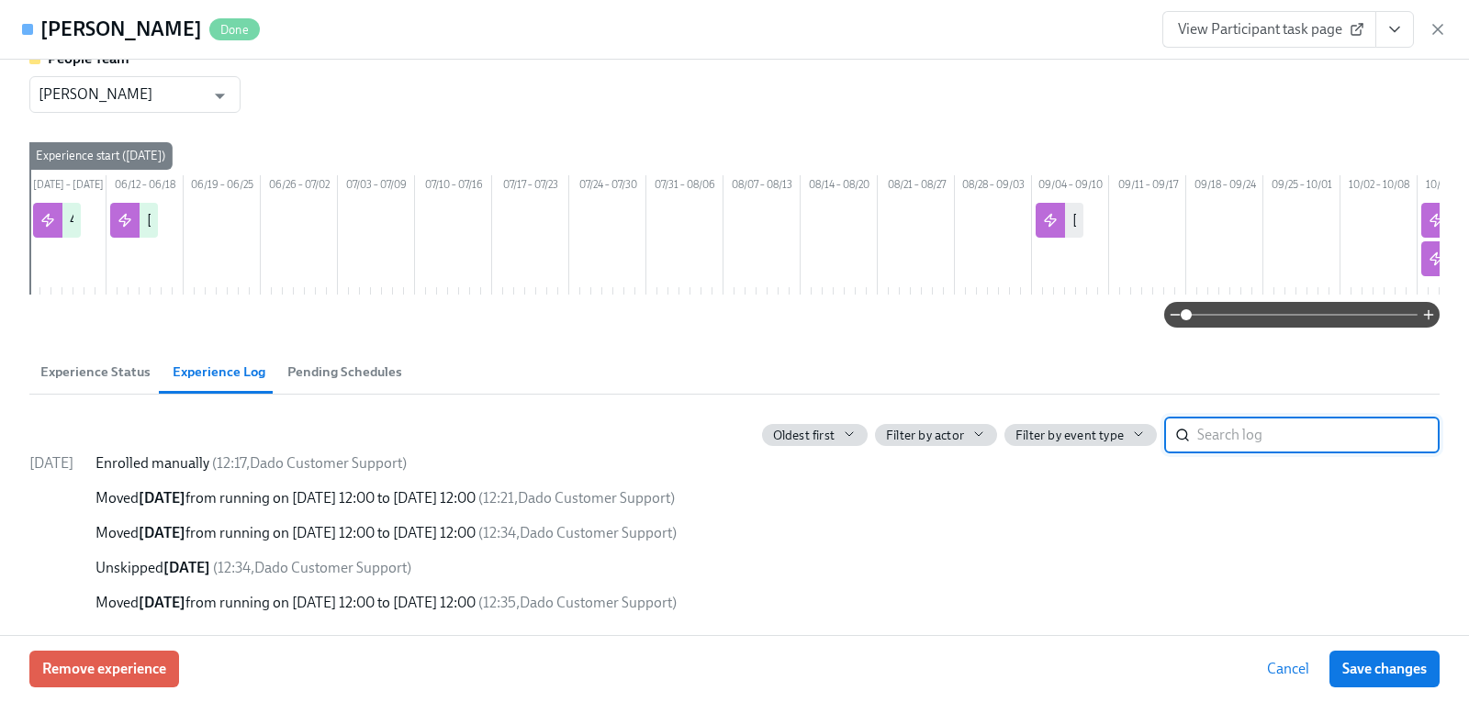
click at [1310, 35] on span "View Participant task page" at bounding box center [1269, 29] width 183 height 18
click at [1440, 27] on icon "button" at bounding box center [1437, 29] width 9 height 9
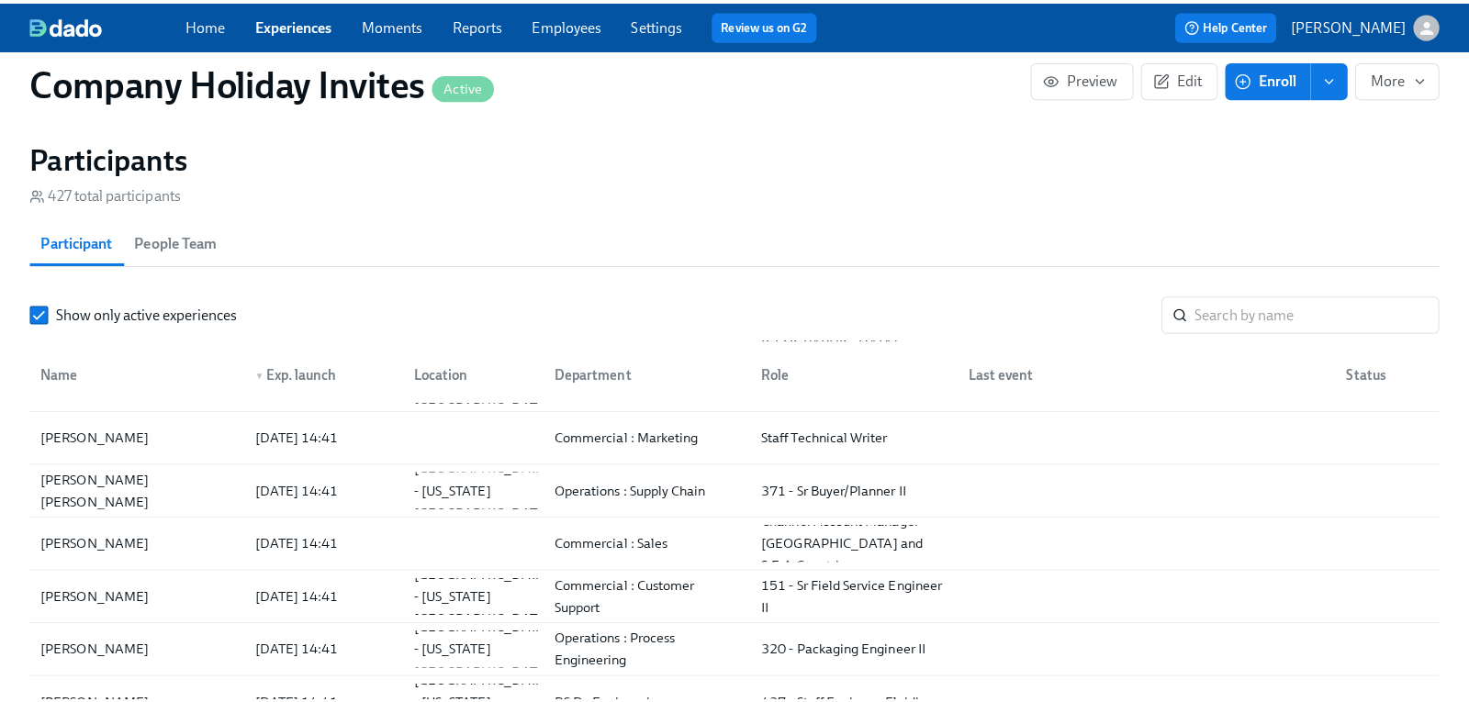
scroll to position [1010, 0]
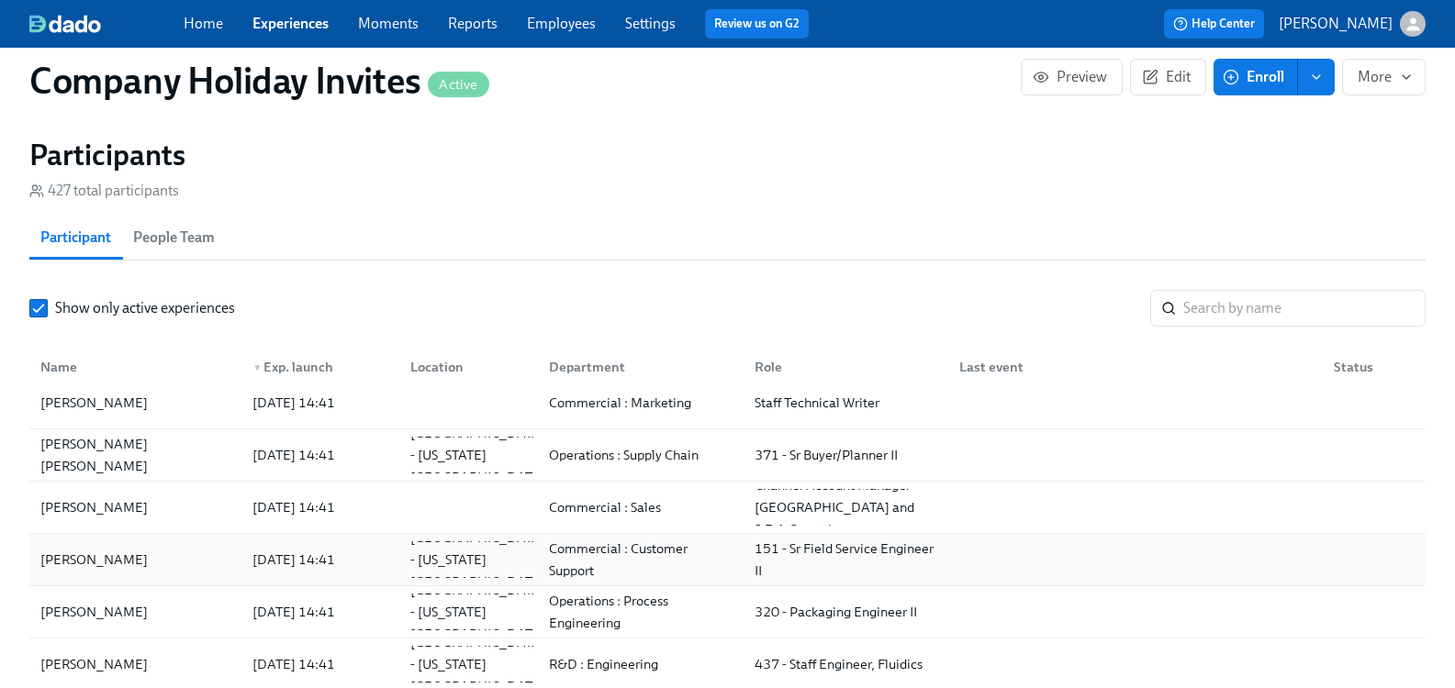
click at [81, 568] on div "Michael E Marshall" at bounding box center [94, 560] width 122 height 22
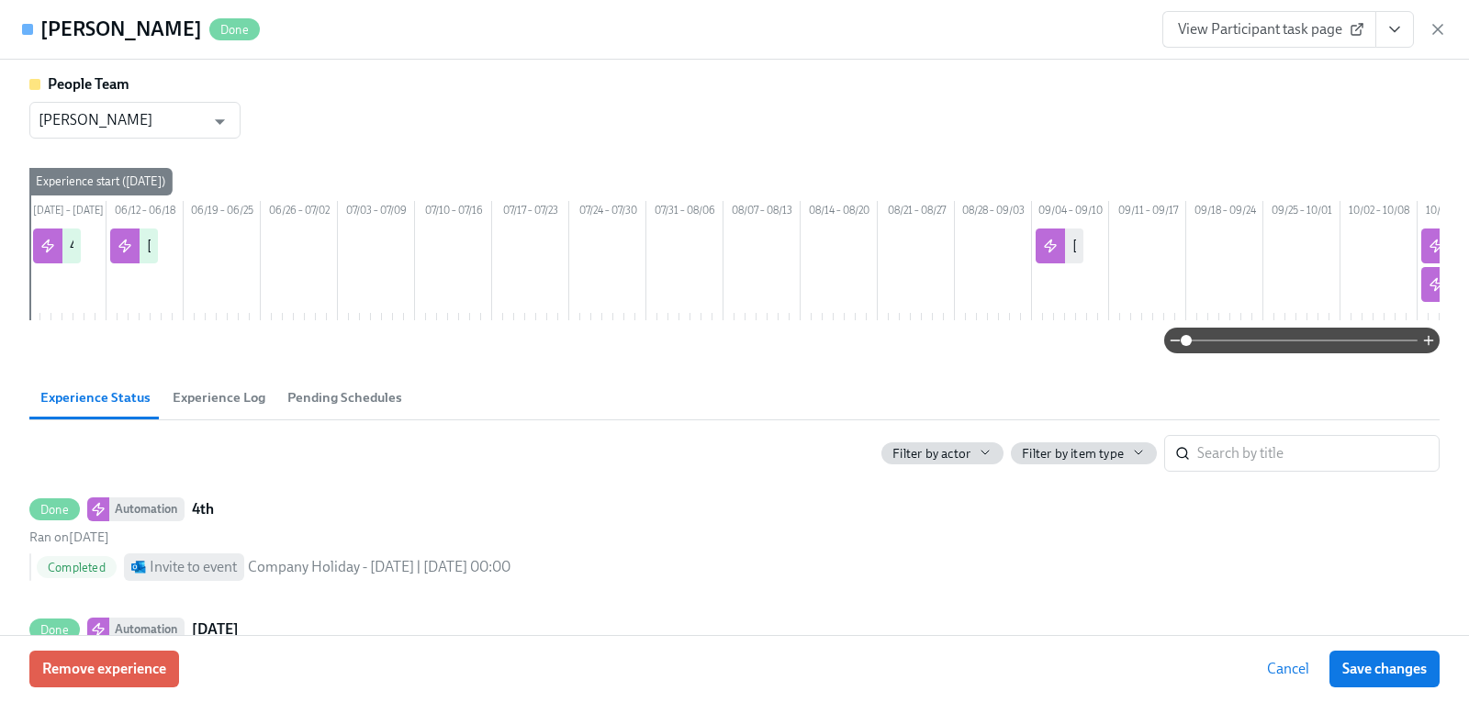
click at [245, 408] on span "Experience Log" at bounding box center [219, 397] width 93 height 21
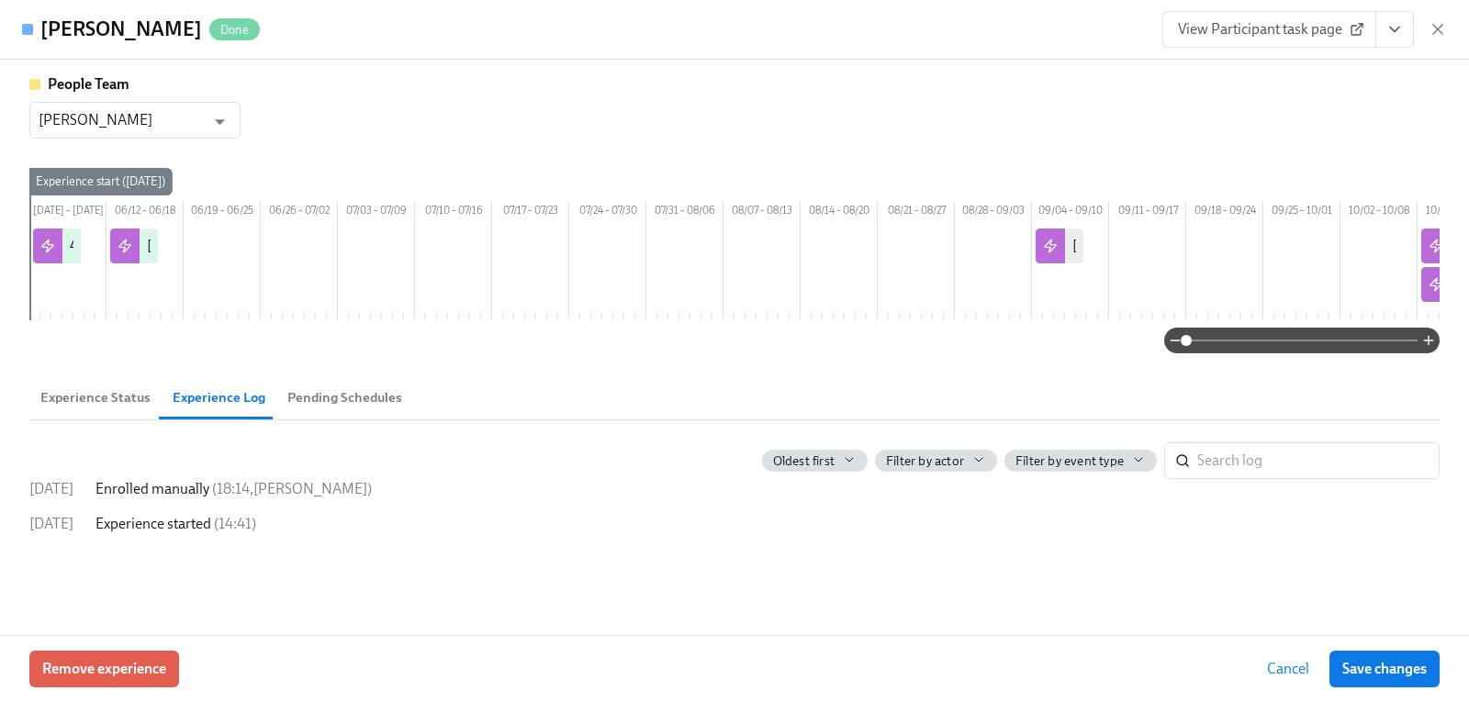
click at [106, 408] on span "Experience Status" at bounding box center [95, 397] width 110 height 21
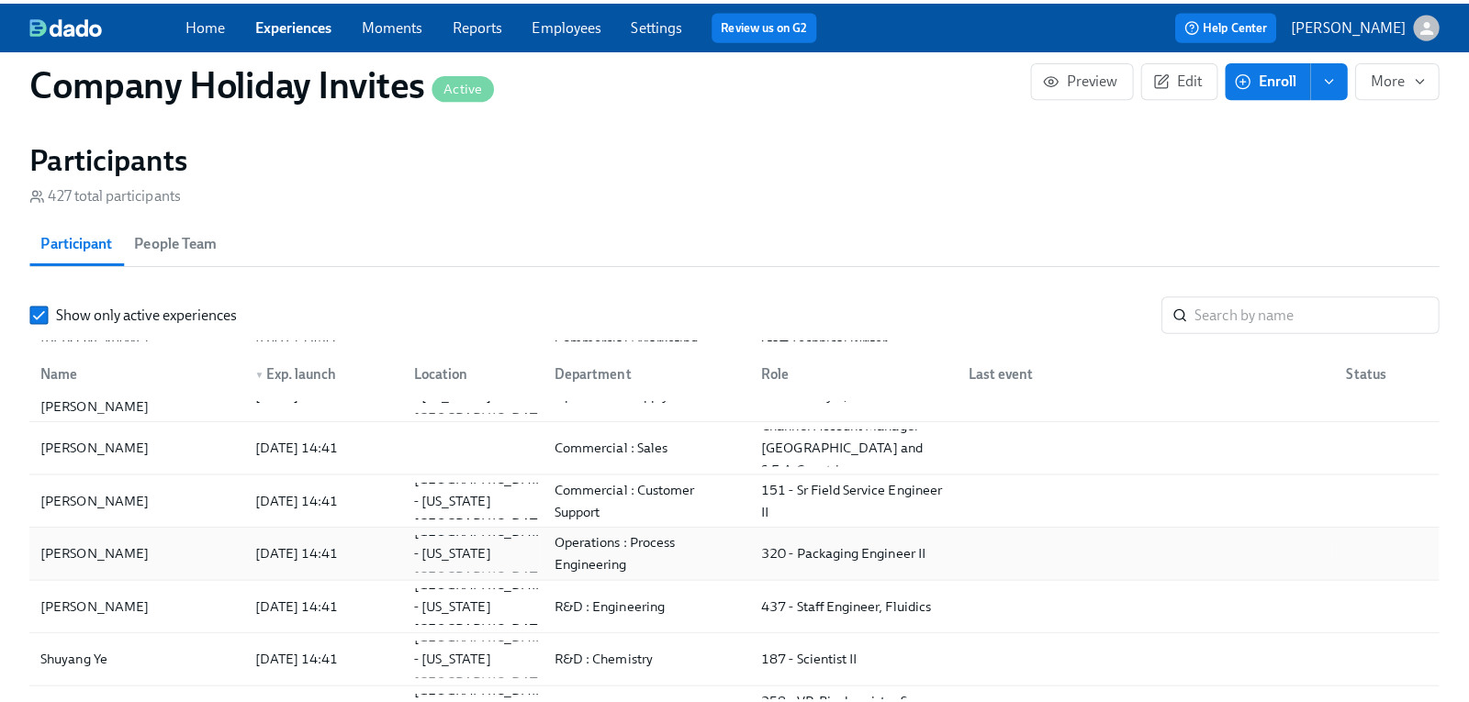
scroll to position [1193, 0]
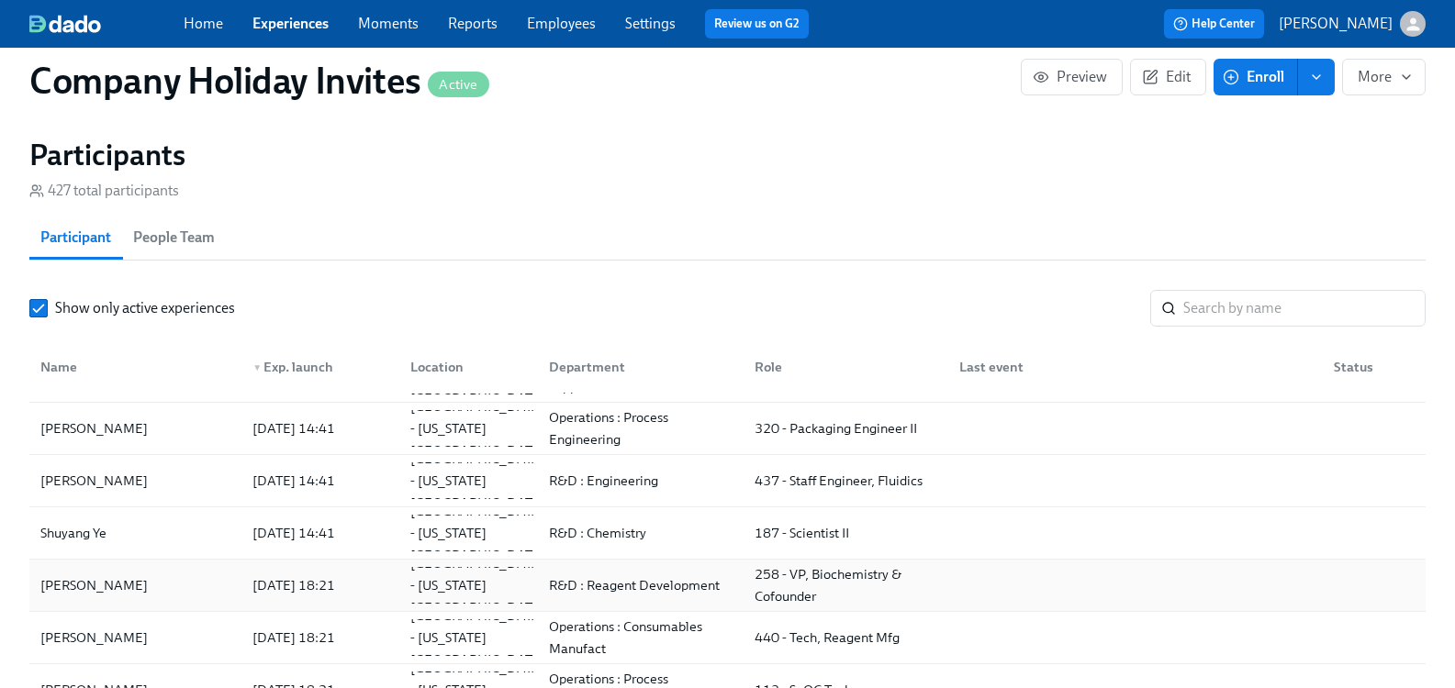
click at [124, 587] on div "Matthew William Kellinger" at bounding box center [94, 586] width 122 height 22
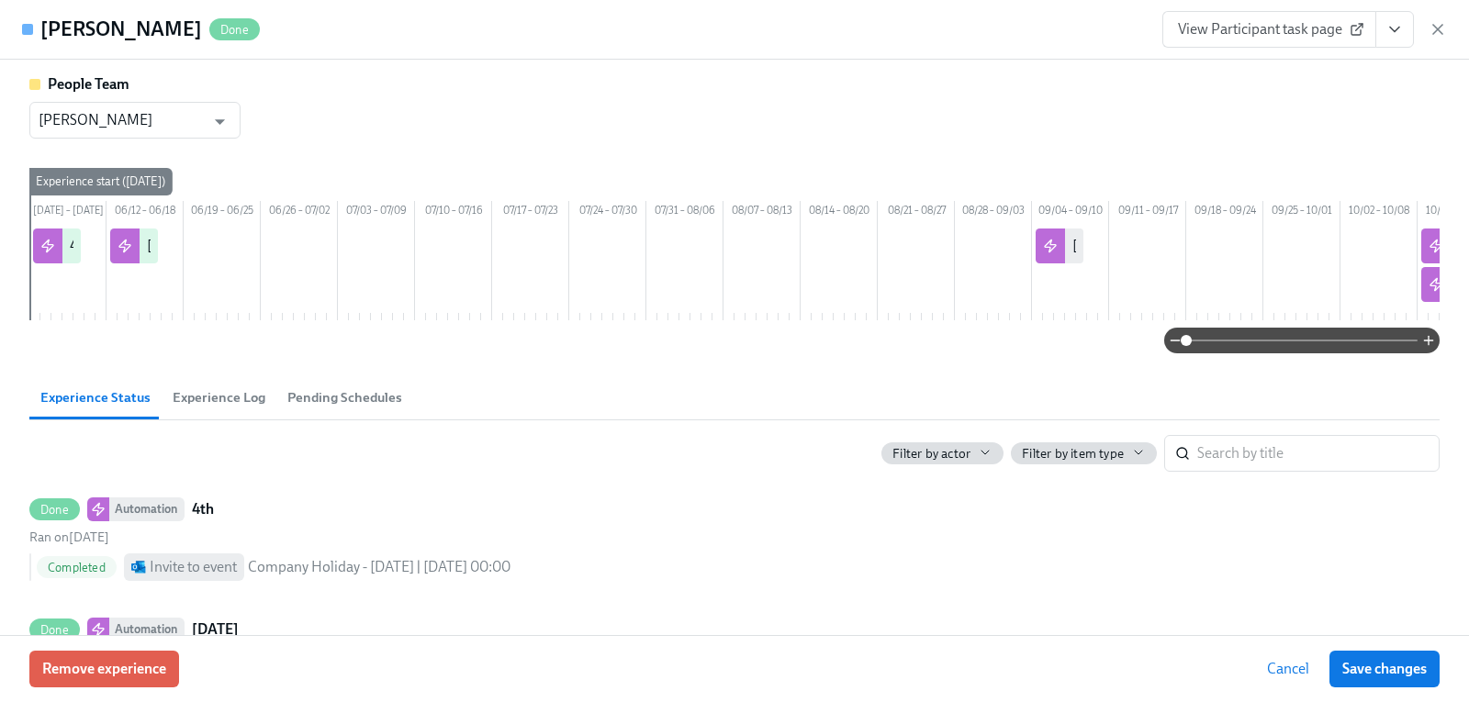
click at [1281, 16] on link "View Participant task page" at bounding box center [1269, 29] width 214 height 37
click at [1443, 28] on icon "button" at bounding box center [1437, 29] width 18 height 18
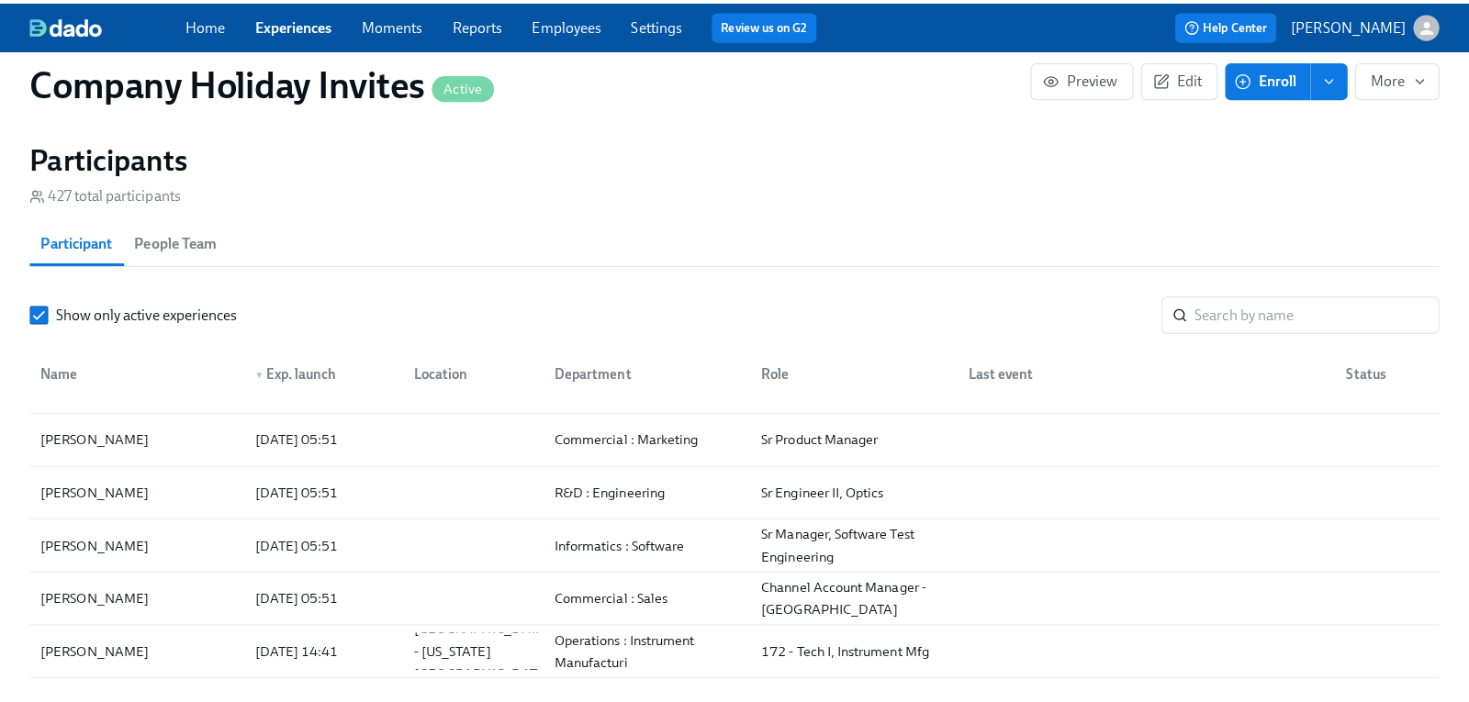
scroll to position [551, 0]
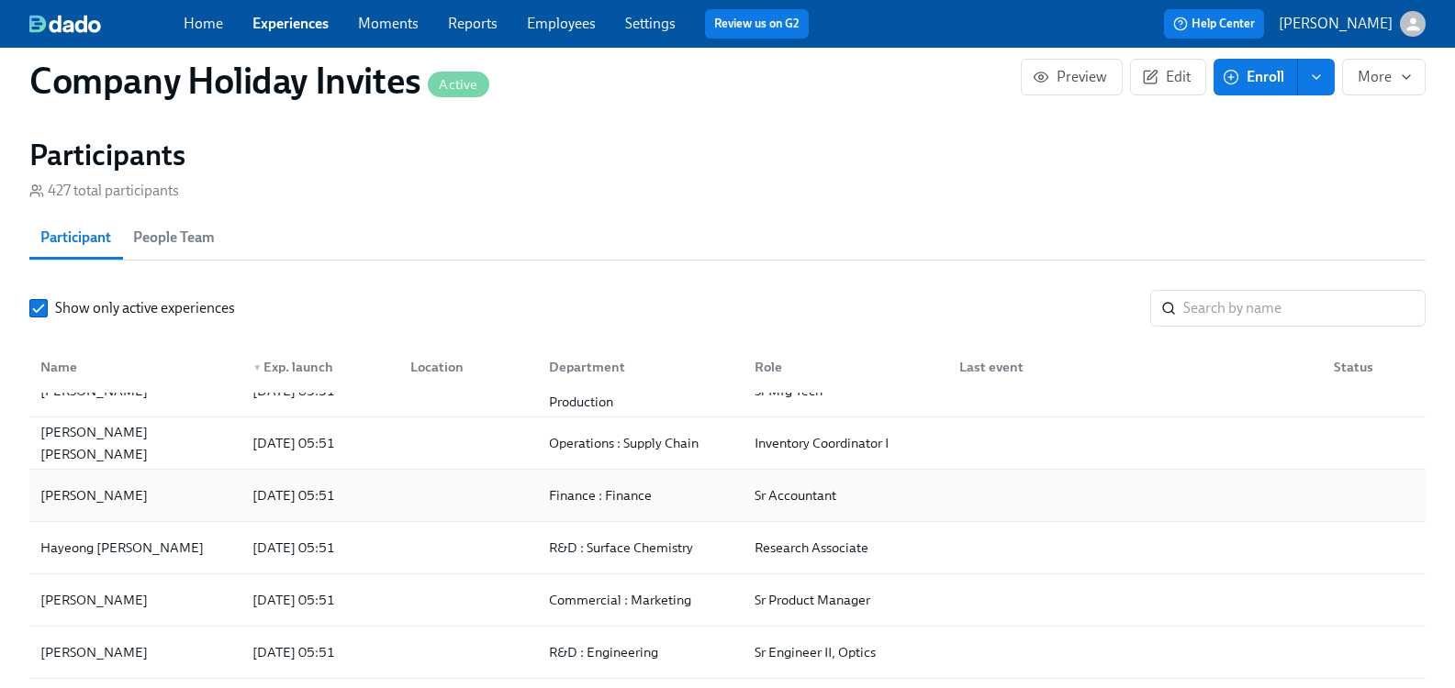
click at [114, 501] on div "Aaron Gabay" at bounding box center [94, 496] width 122 height 22
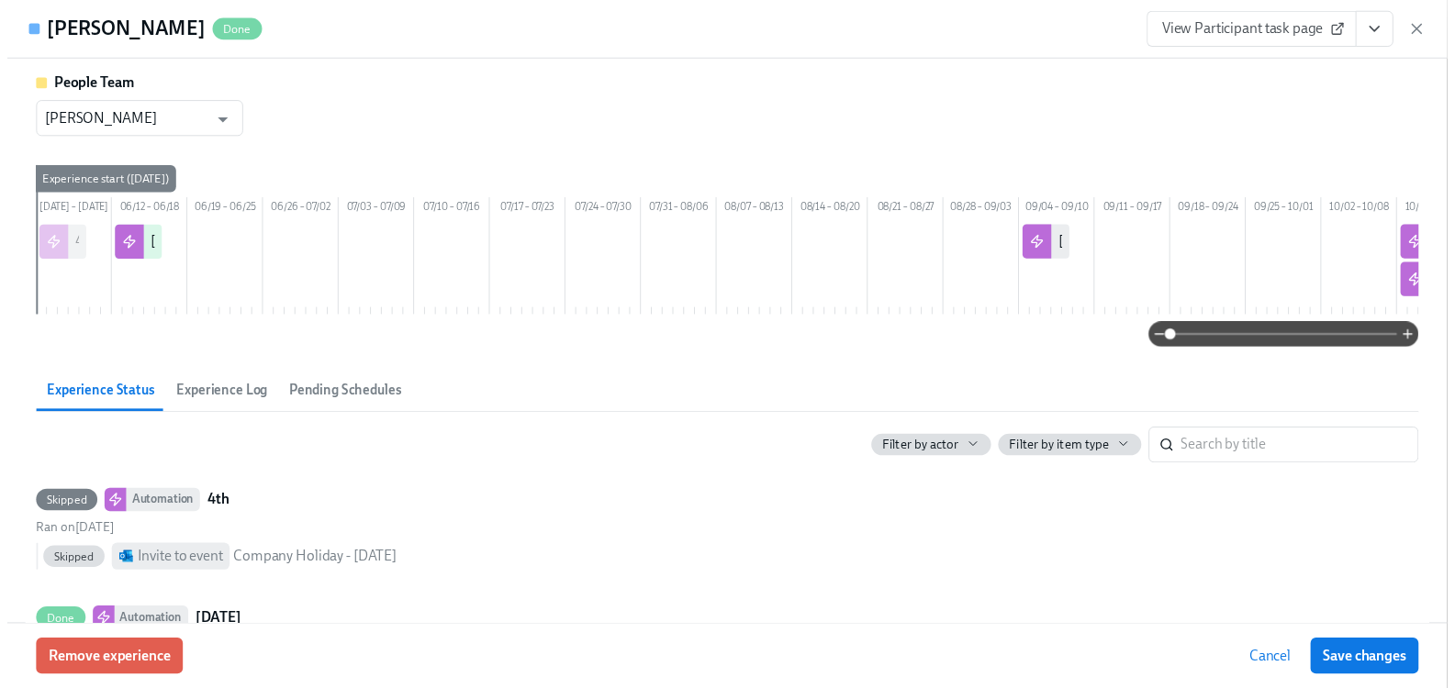
scroll to position [92, 0]
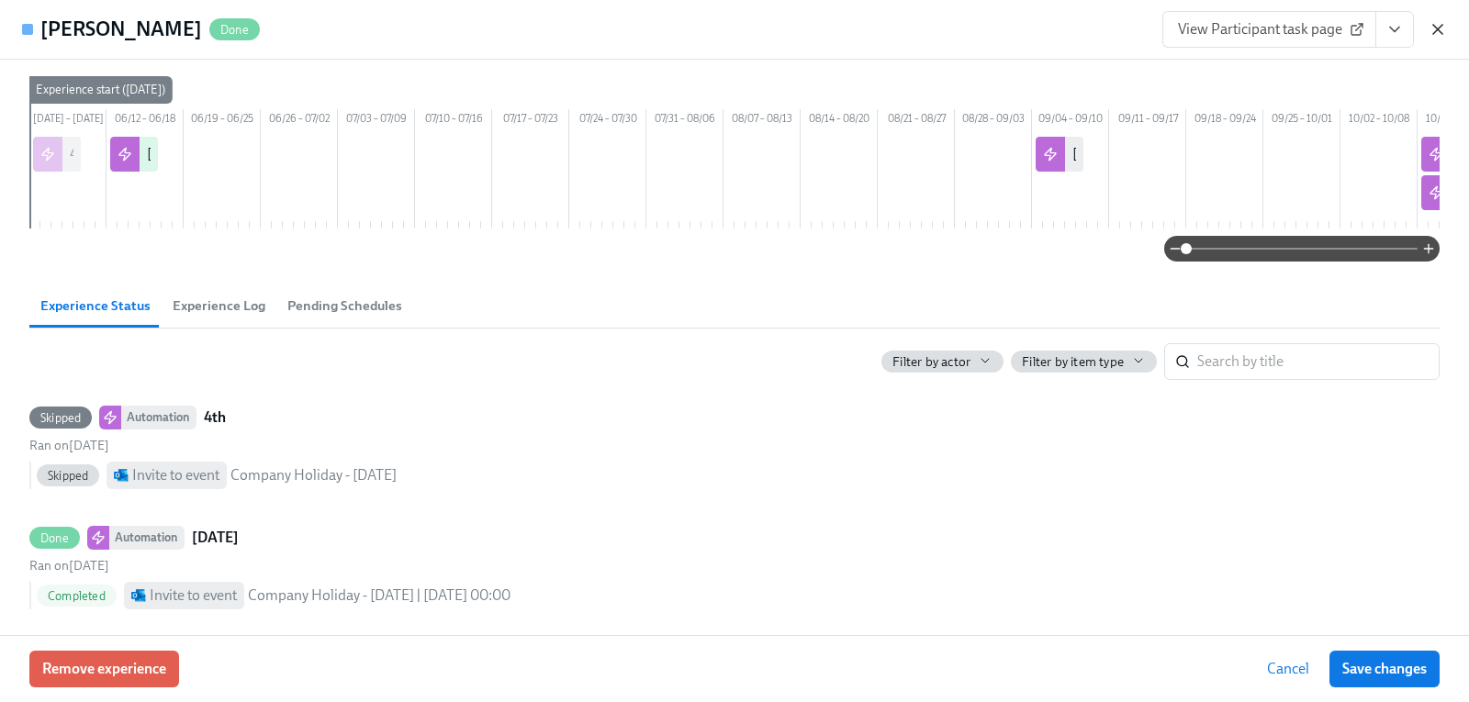
click at [1432, 33] on icon "button" at bounding box center [1437, 29] width 18 height 18
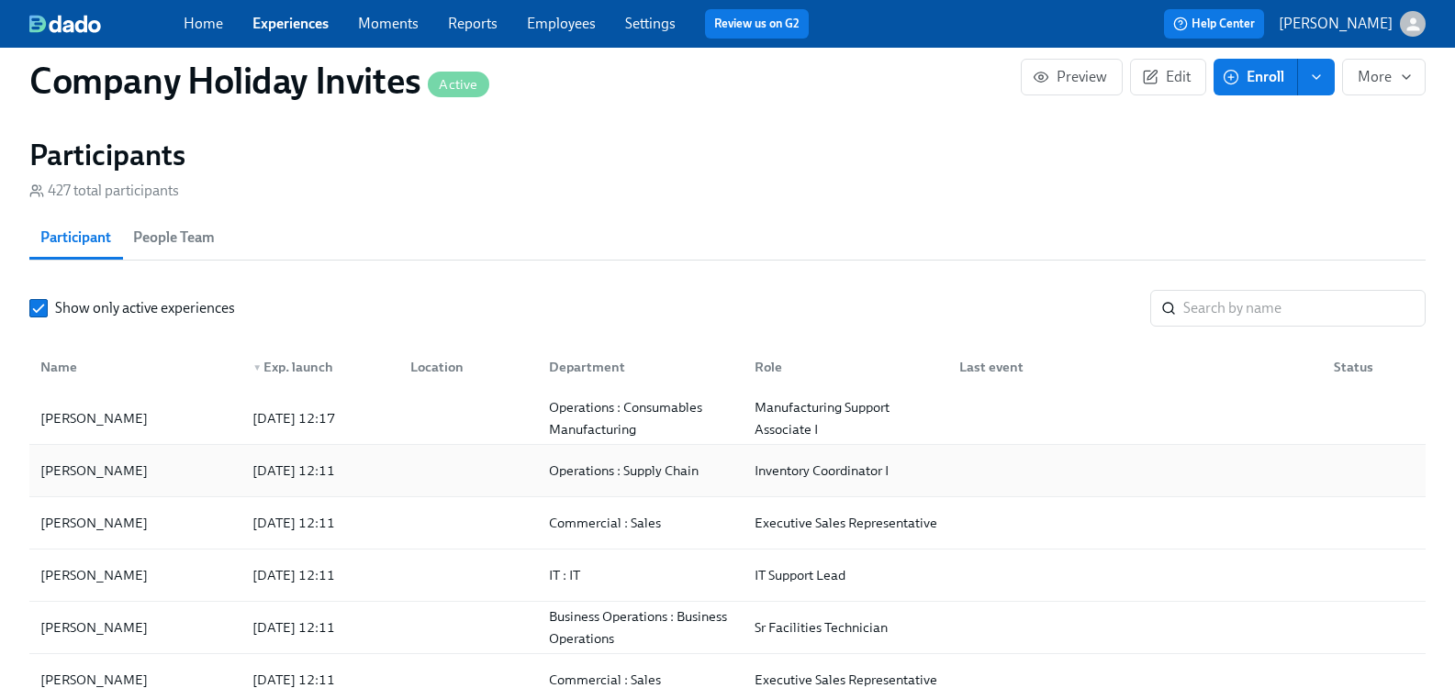
click at [307, 482] on div "2025/08/25 12:11" at bounding box center [293, 471] width 97 height 22
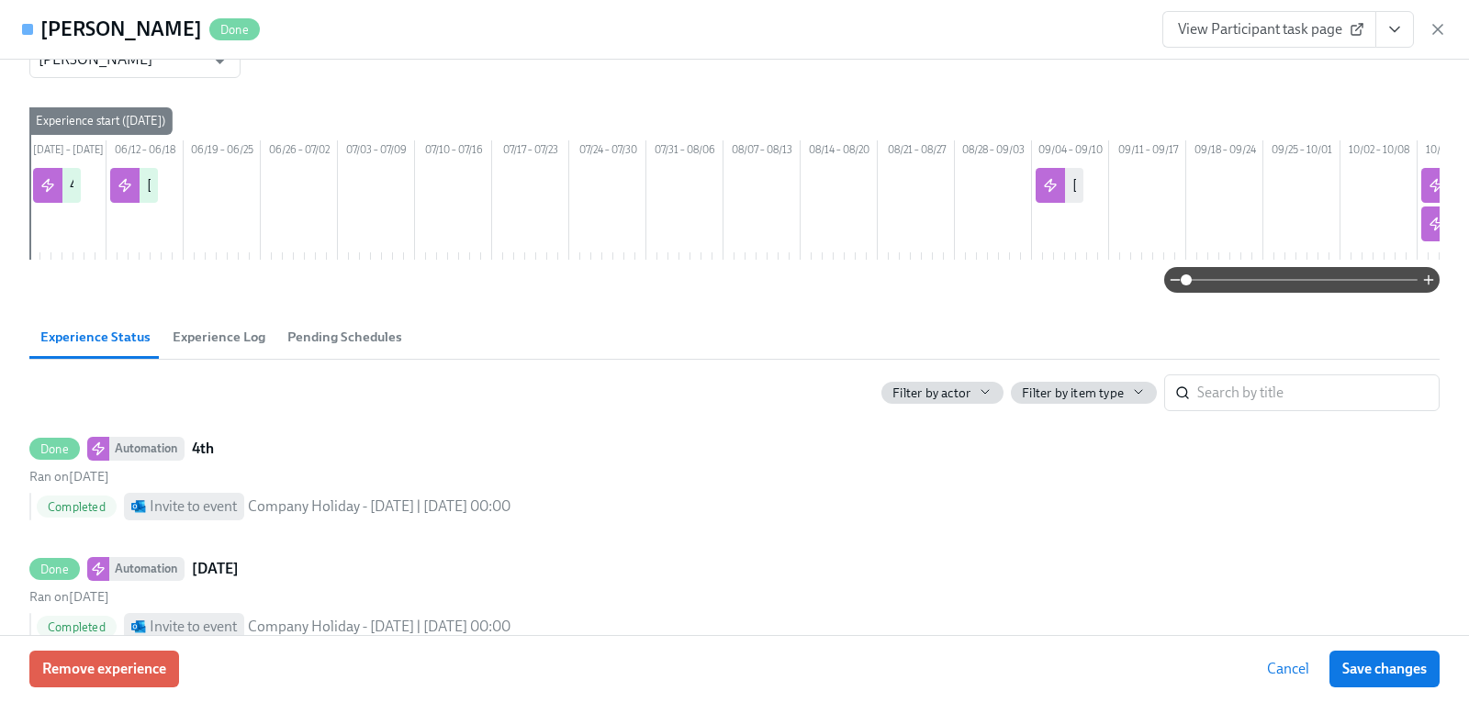
scroll to position [92, 0]
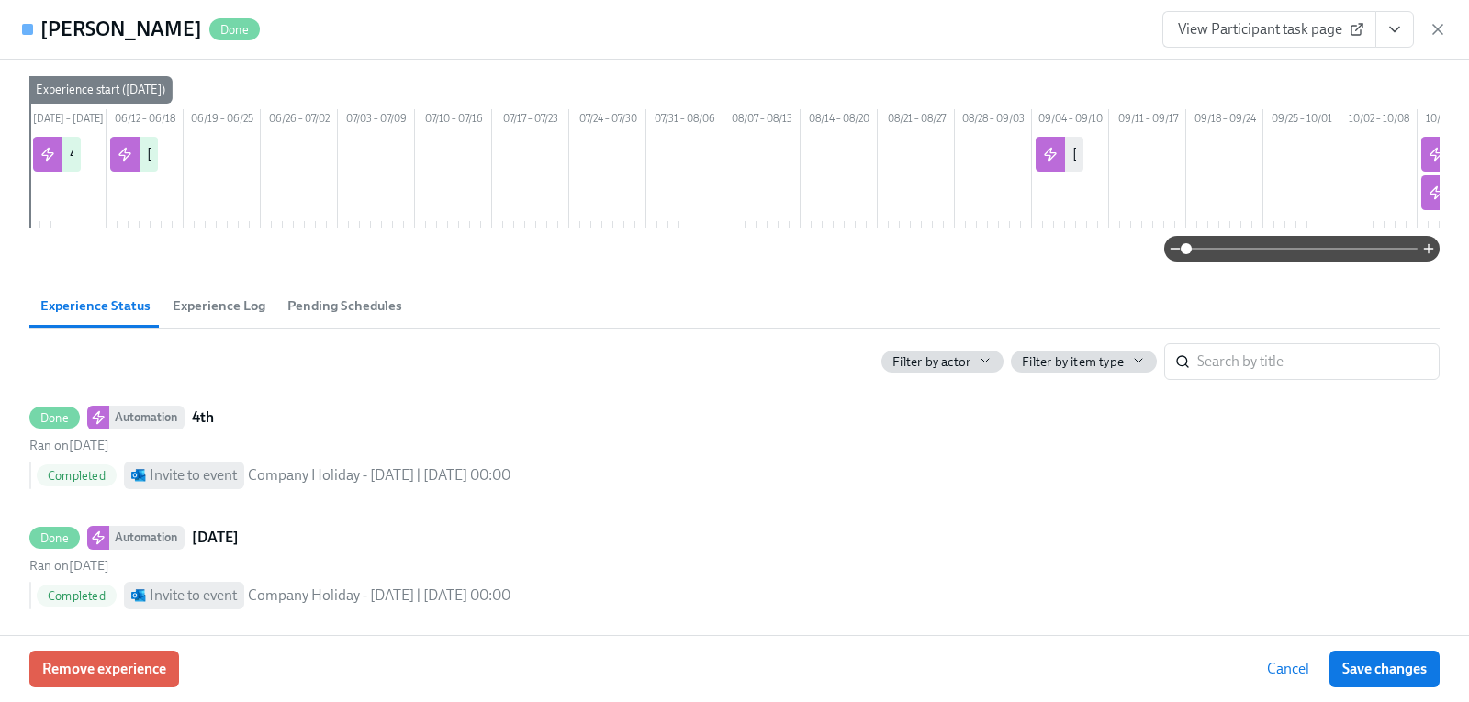
click at [240, 317] on span "Experience Log" at bounding box center [219, 306] width 93 height 21
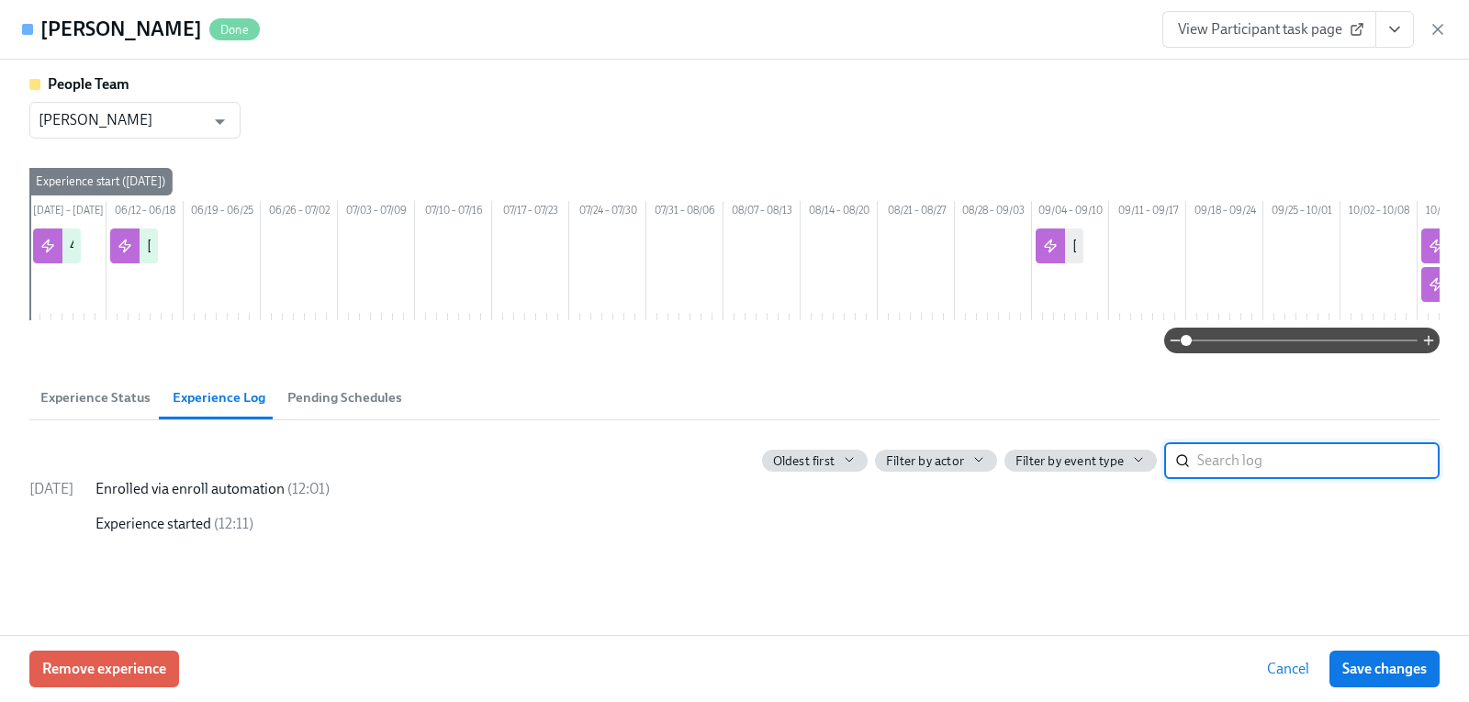
scroll to position [0, 0]
click at [361, 408] on span "Pending Schedules" at bounding box center [344, 397] width 115 height 21
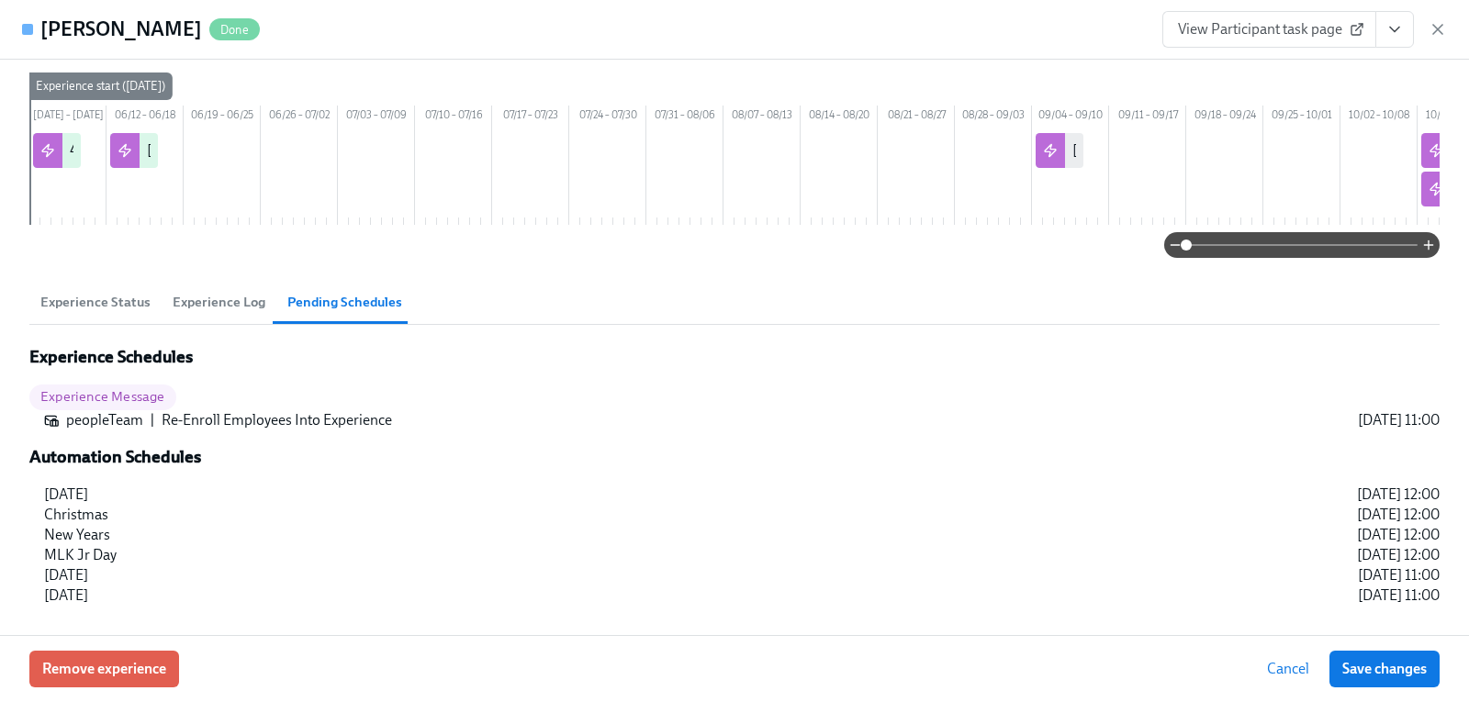
scroll to position [123, 0]
click at [135, 304] on span "Experience Status" at bounding box center [95, 302] width 110 height 21
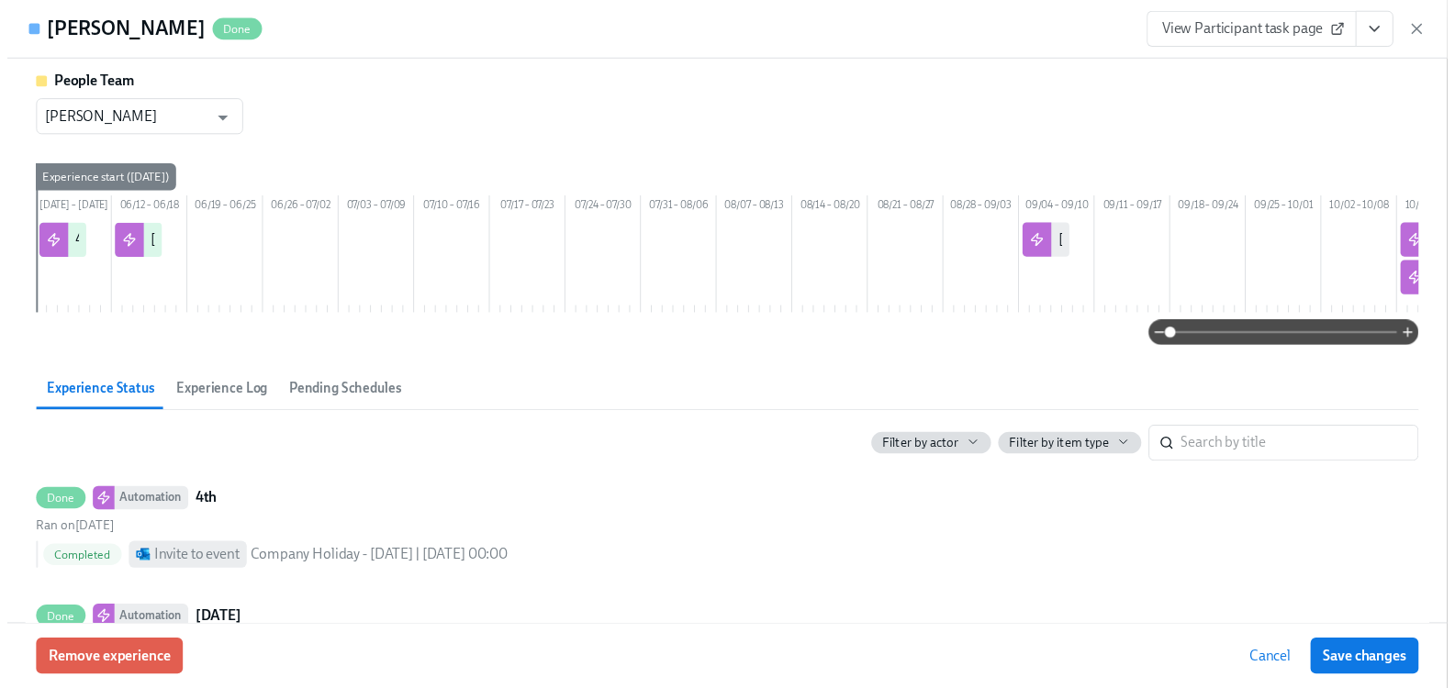
scroll to position [0, 0]
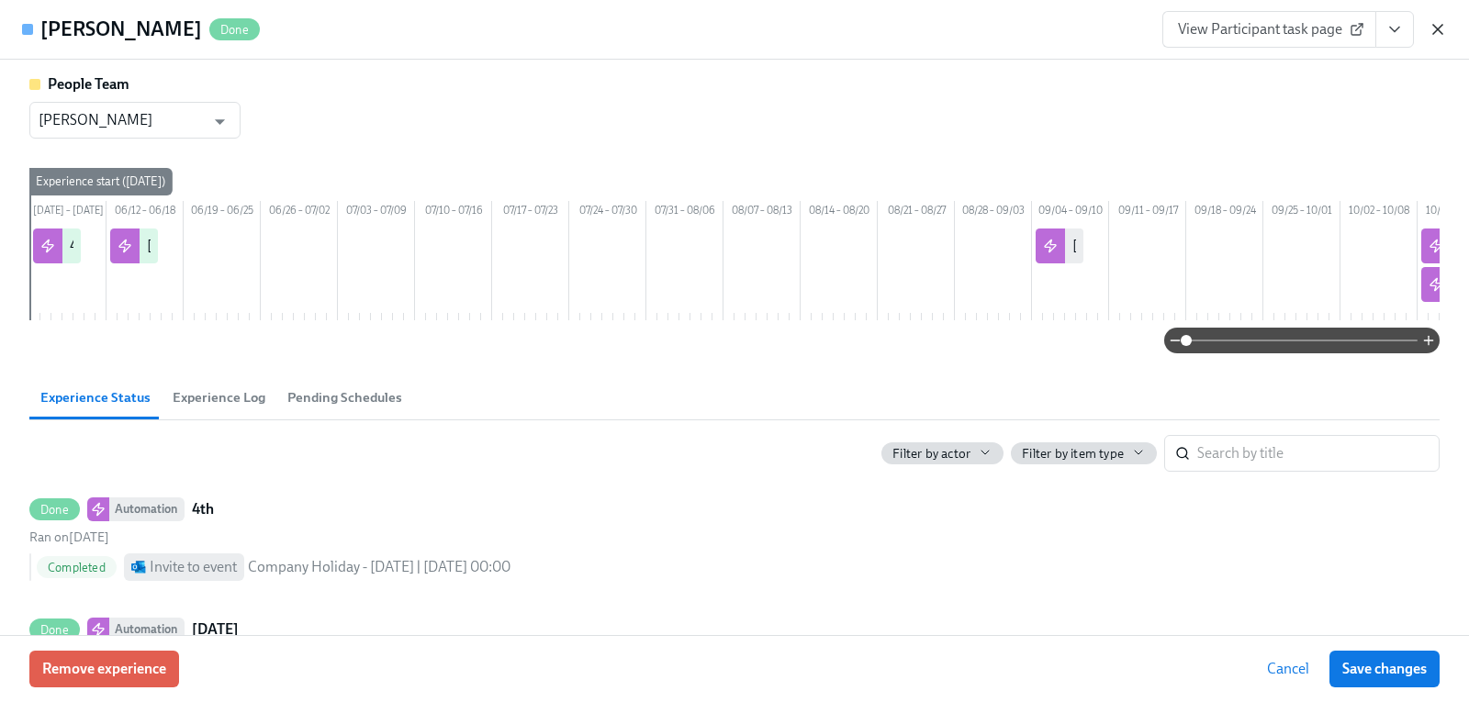
click at [1431, 28] on icon "button" at bounding box center [1437, 29] width 18 height 18
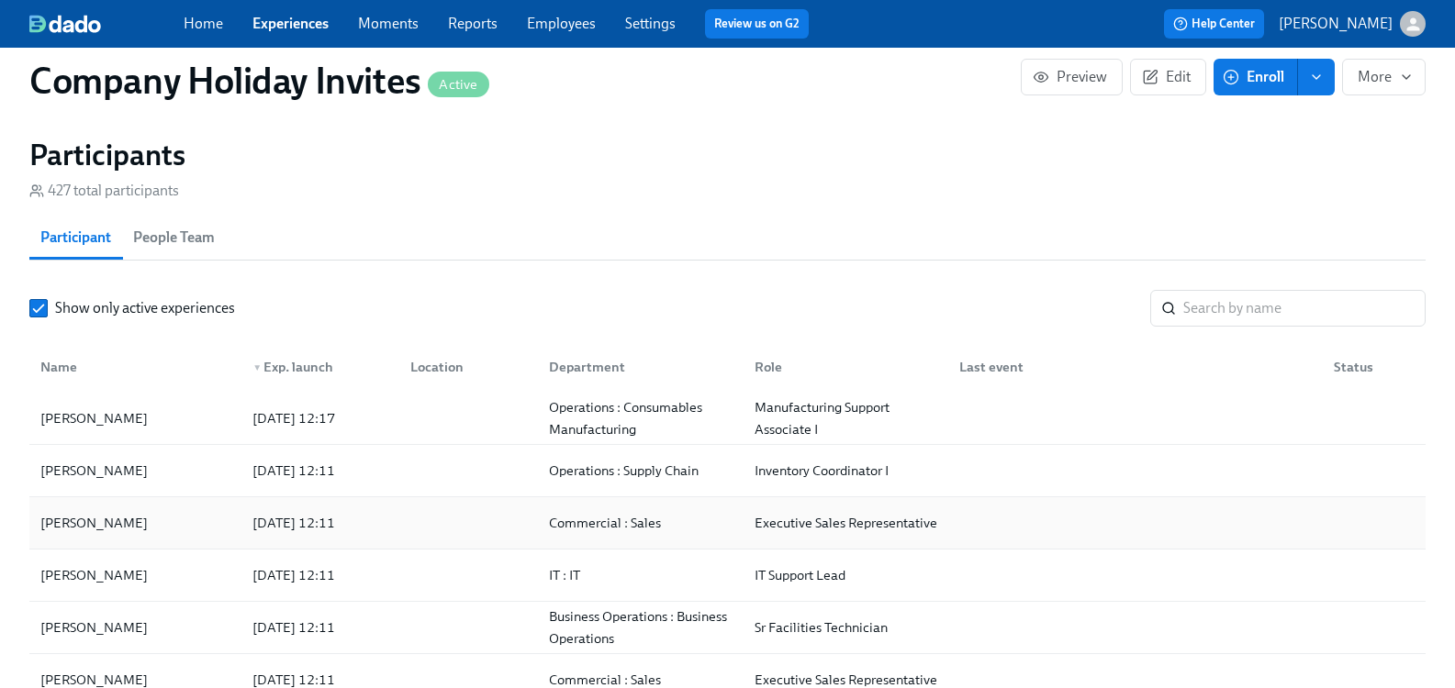
click at [112, 533] on div "John Donaldson" at bounding box center [94, 523] width 122 height 22
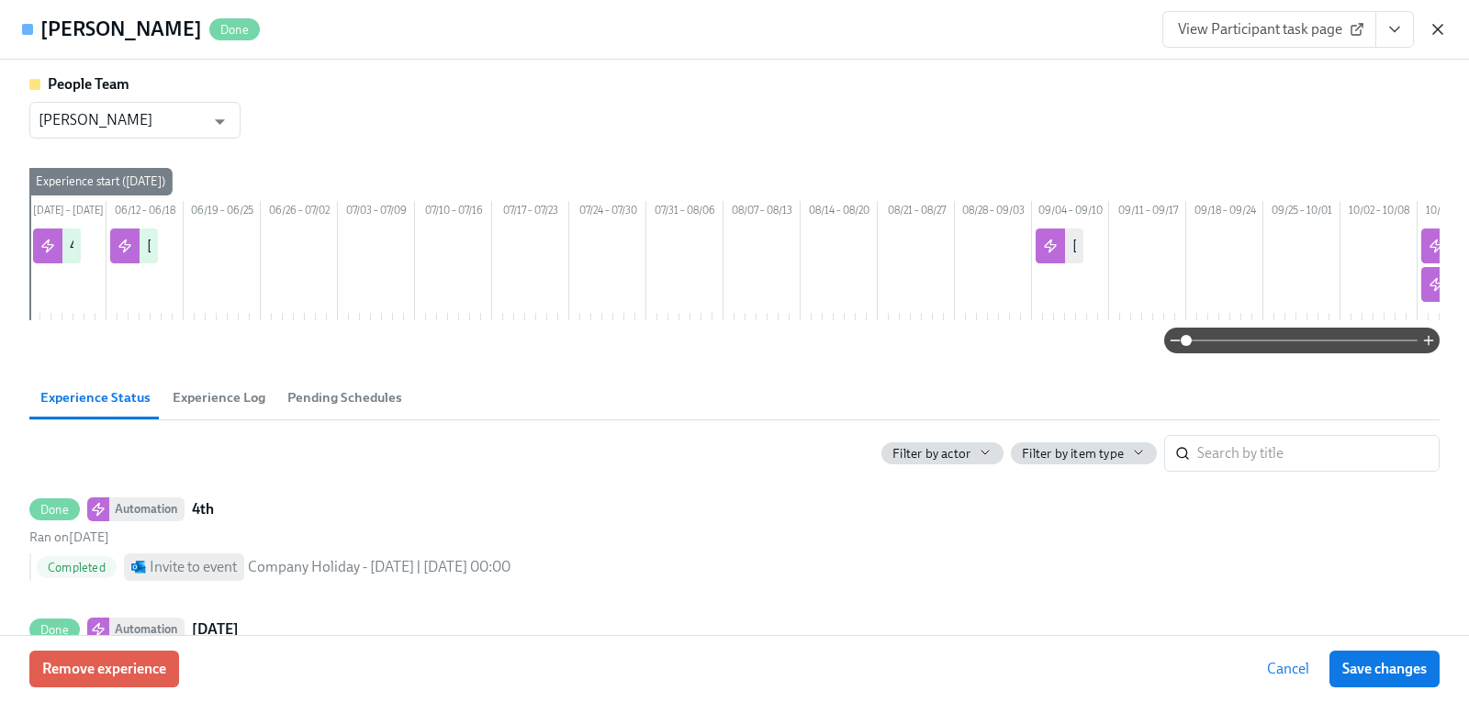
click at [1445, 27] on icon "button" at bounding box center [1437, 29] width 18 height 18
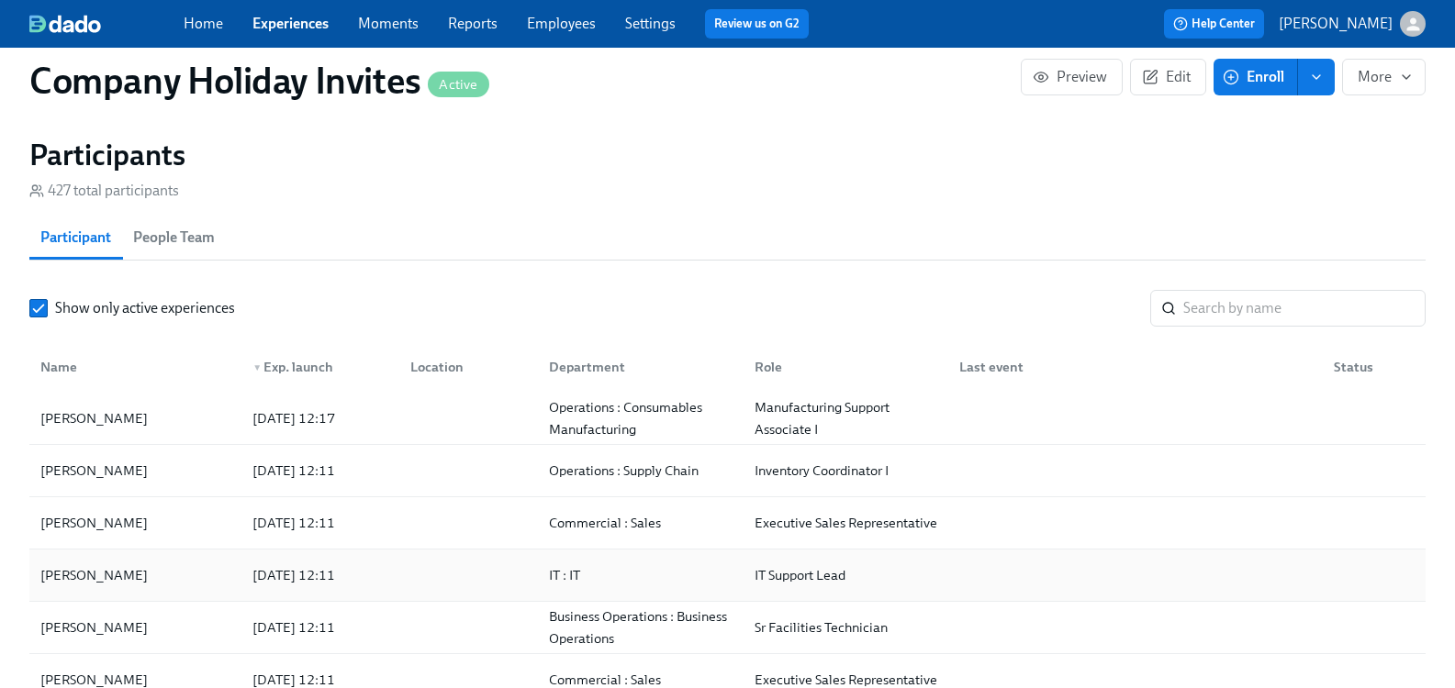
scroll to position [92, 0]
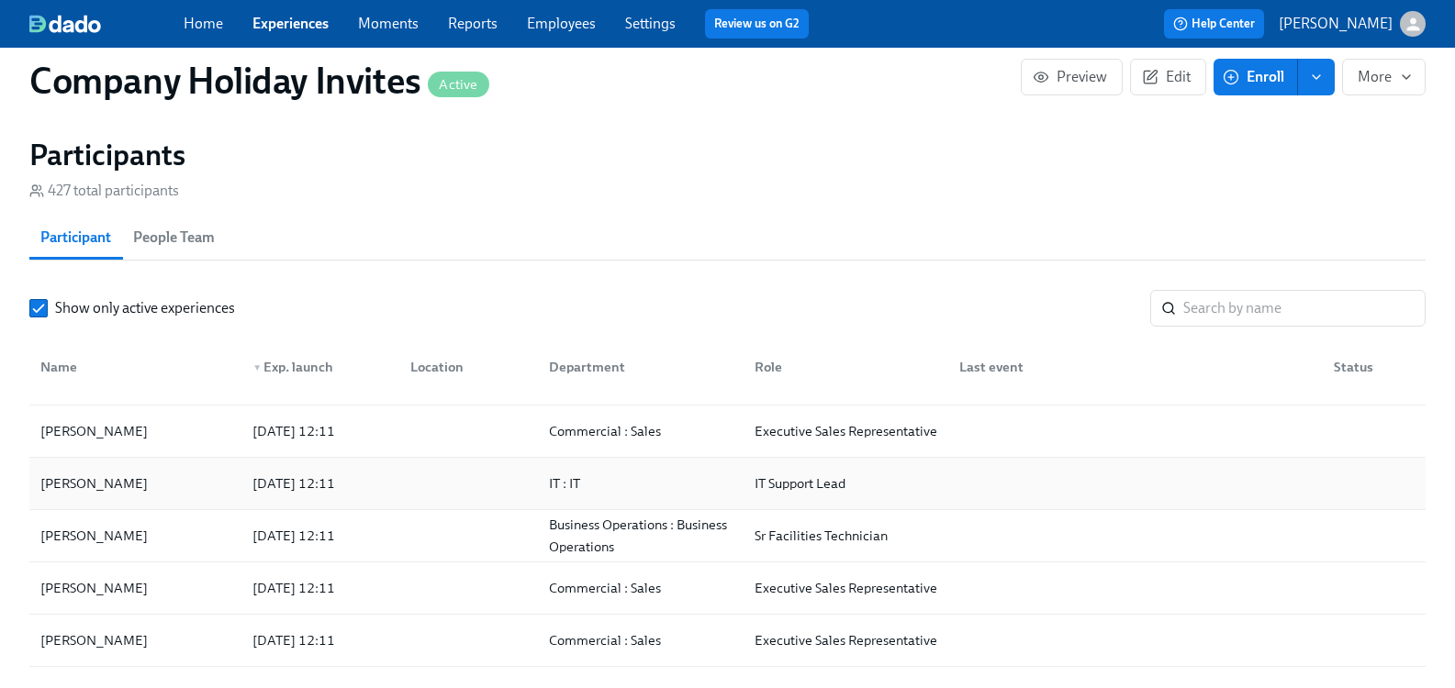
click at [120, 491] on div "Deshawn Houston" at bounding box center [94, 484] width 122 height 22
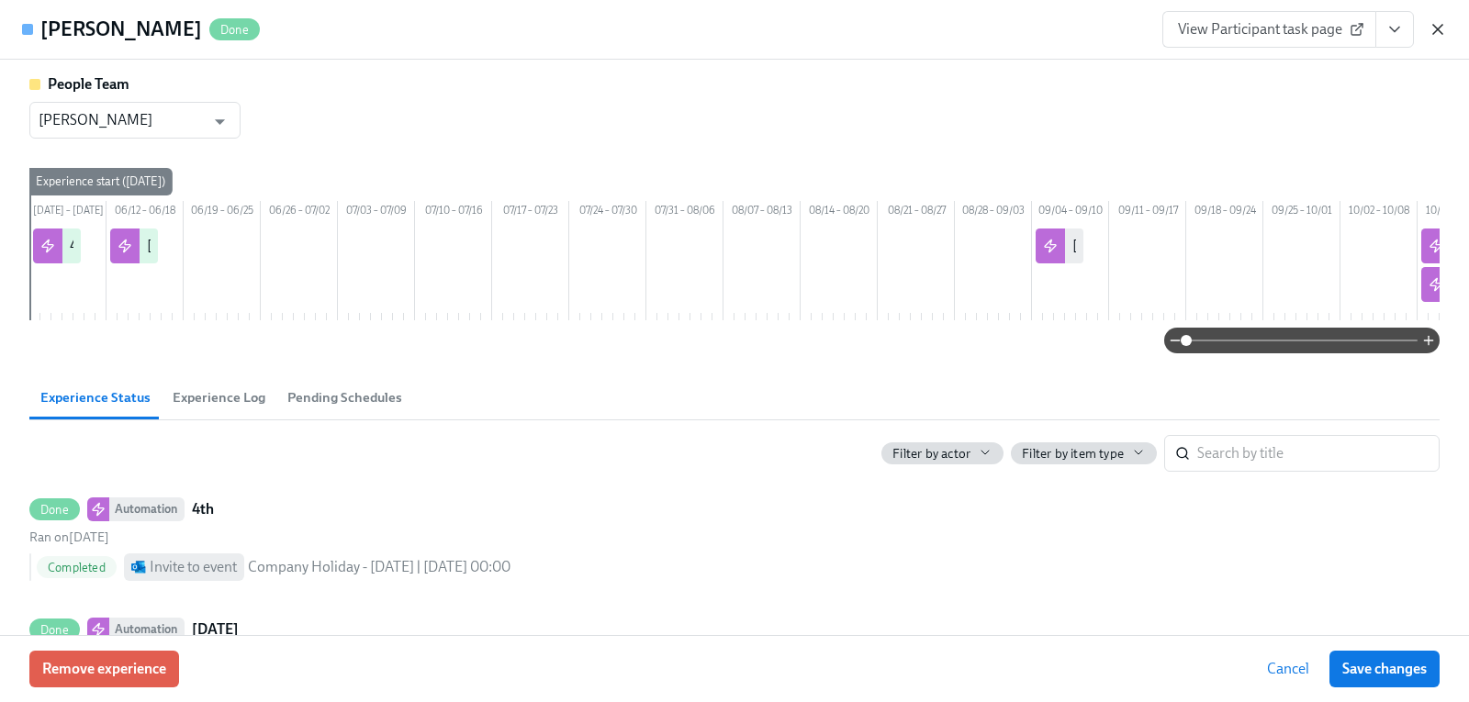
click at [1442, 24] on icon "button" at bounding box center [1437, 29] width 18 height 18
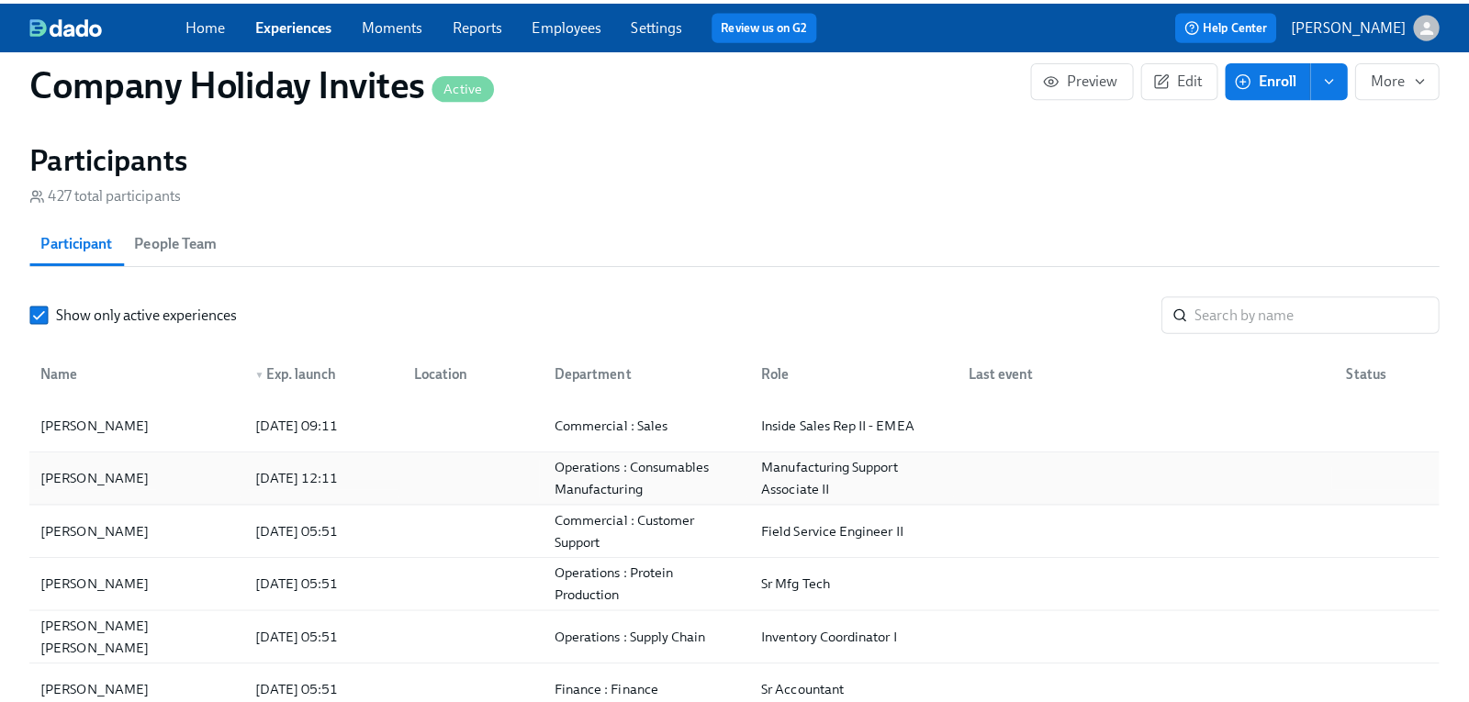
scroll to position [275, 0]
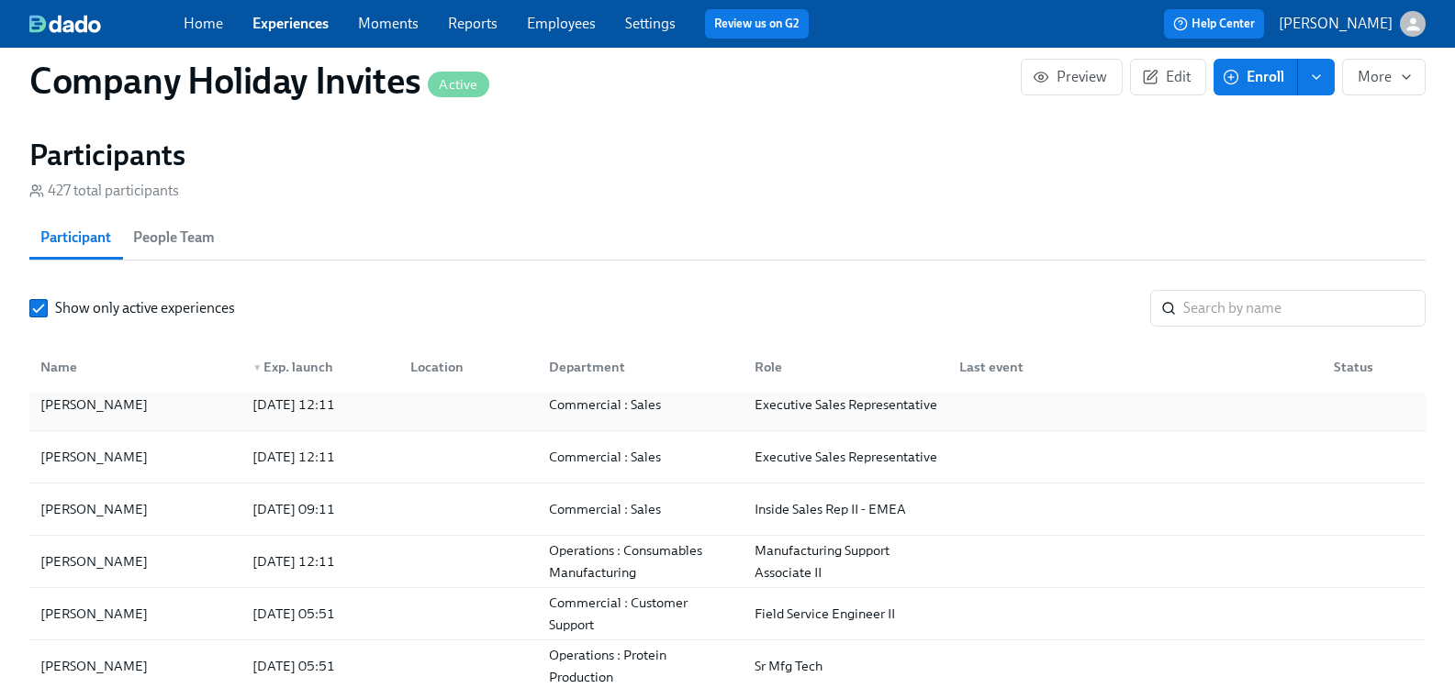
click at [112, 413] on div "Alex Westman" at bounding box center [94, 405] width 122 height 22
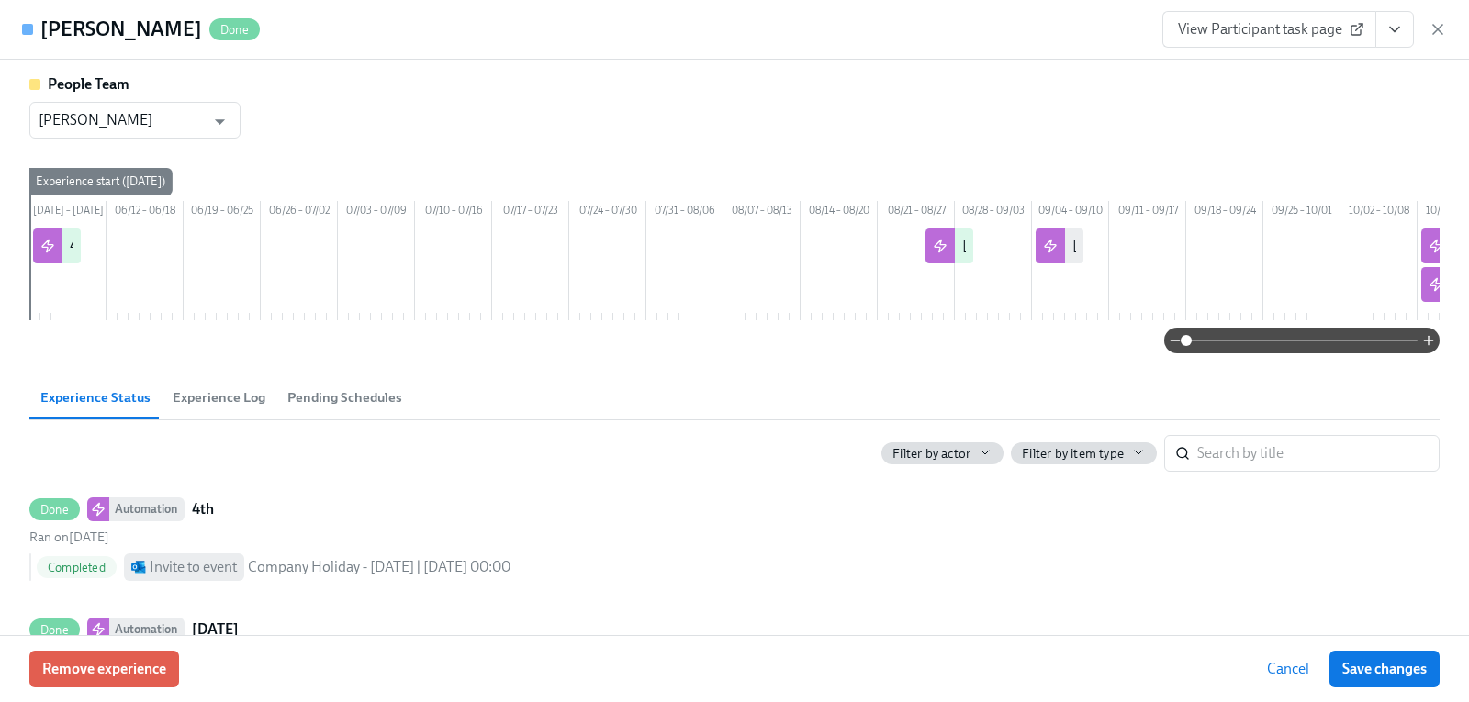
click at [1441, 26] on icon "button" at bounding box center [1437, 29] width 9 height 9
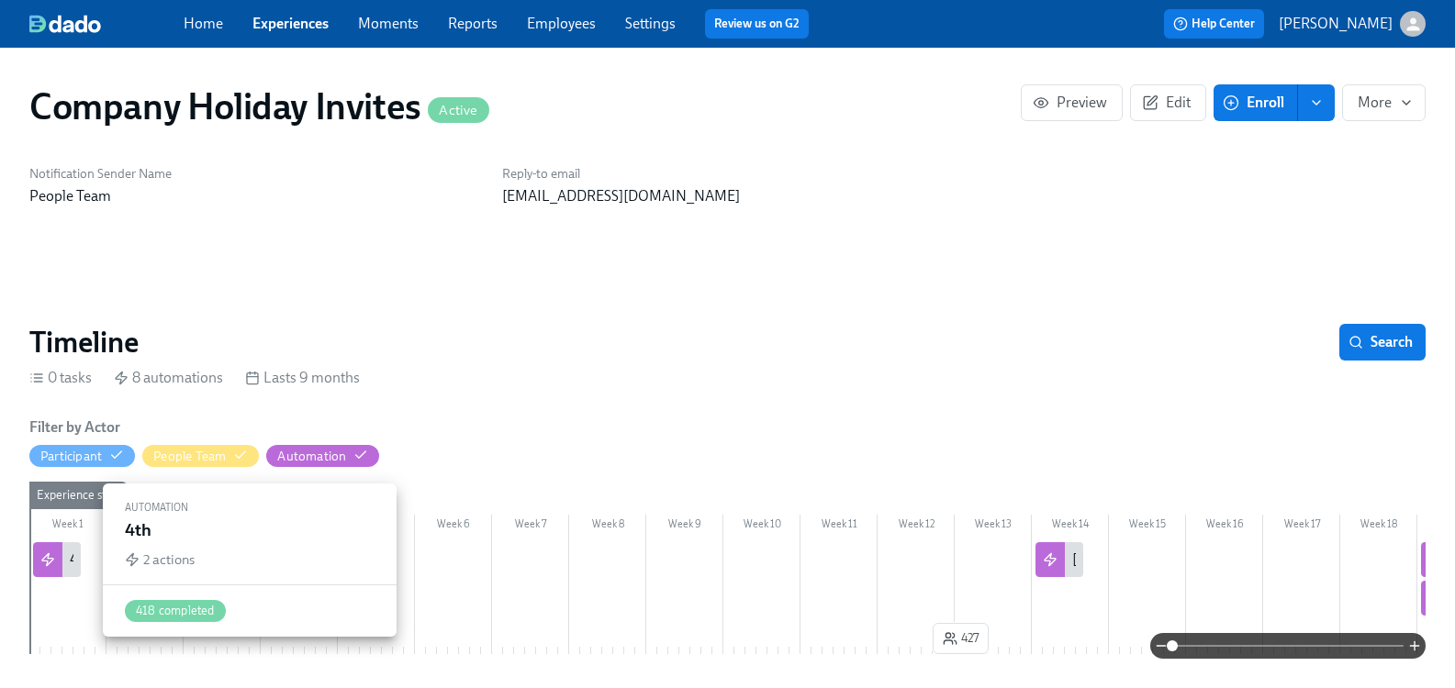
click at [81, 565] on div "4th" at bounding box center [57, 559] width 48 height 35
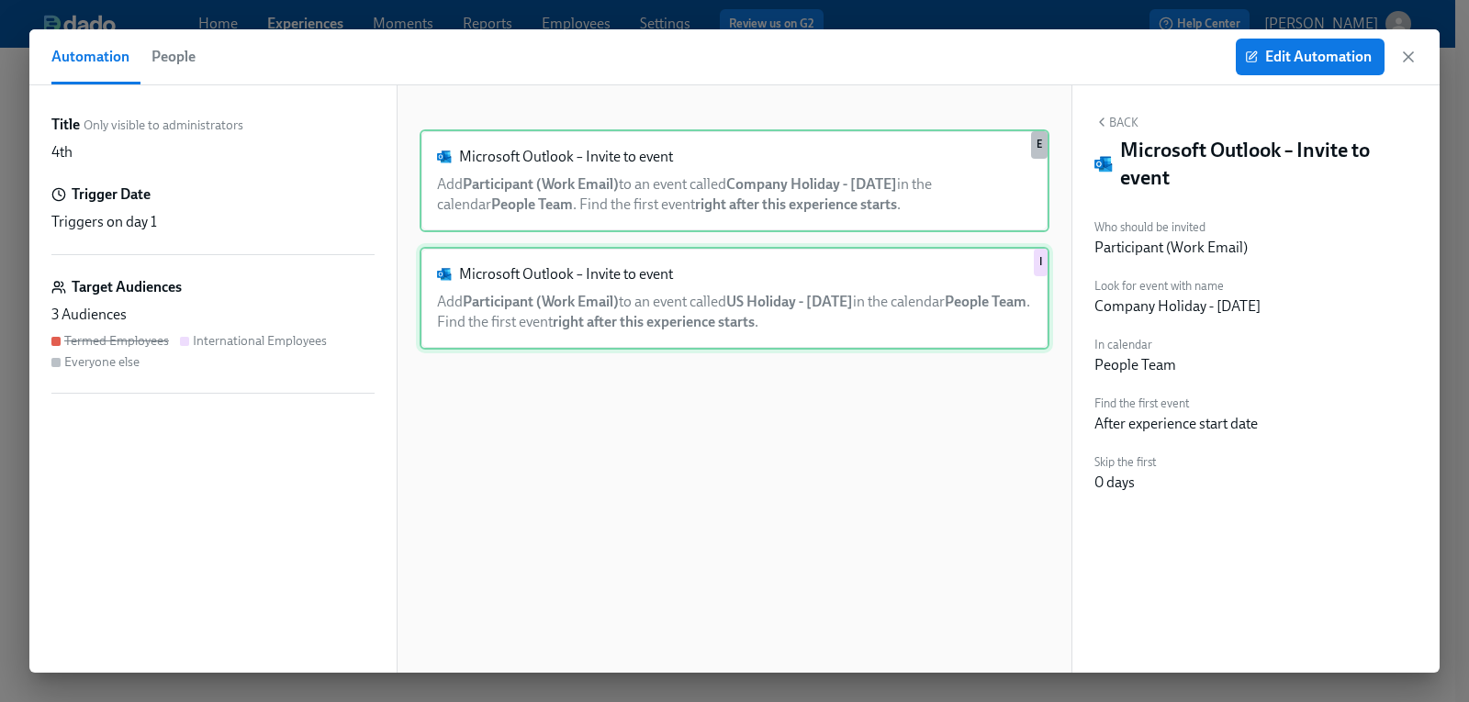
click at [687, 321] on div "Microsoft Outlook – Invite to event Add Participant (Work Email) to an event ca…" at bounding box center [734, 298] width 630 height 103
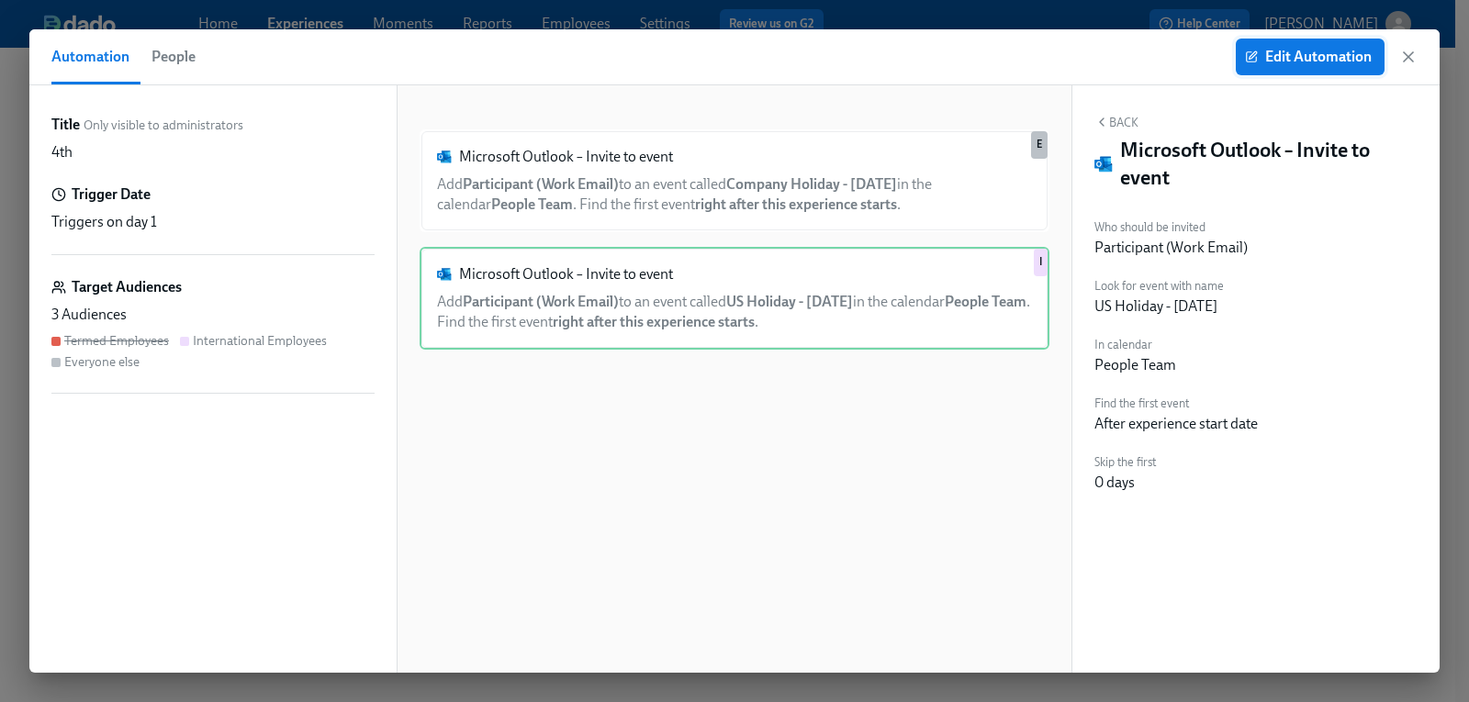
click at [1282, 67] on button "Edit Automation" at bounding box center [1310, 57] width 149 height 37
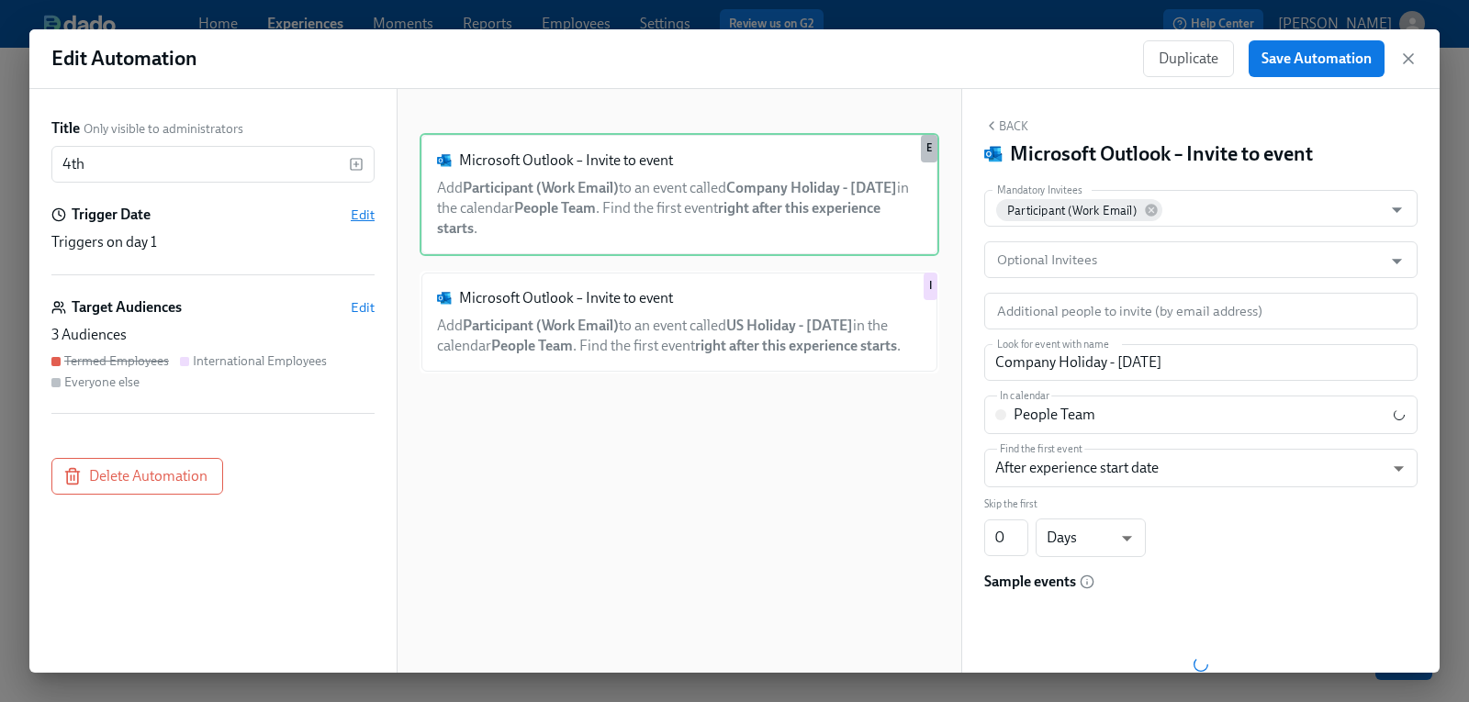
click at [364, 207] on span "Edit" at bounding box center [363, 215] width 24 height 18
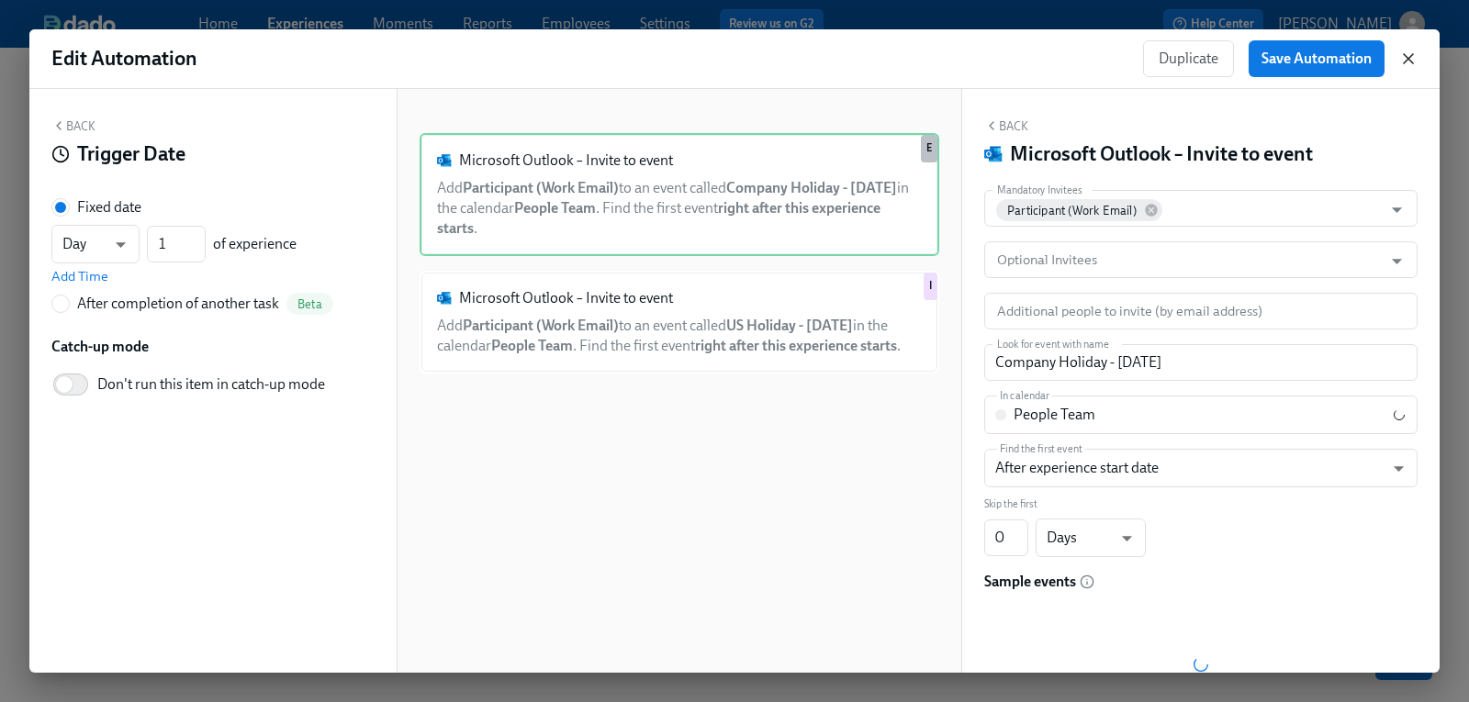
click at [1410, 56] on icon "button" at bounding box center [1408, 58] width 9 height 9
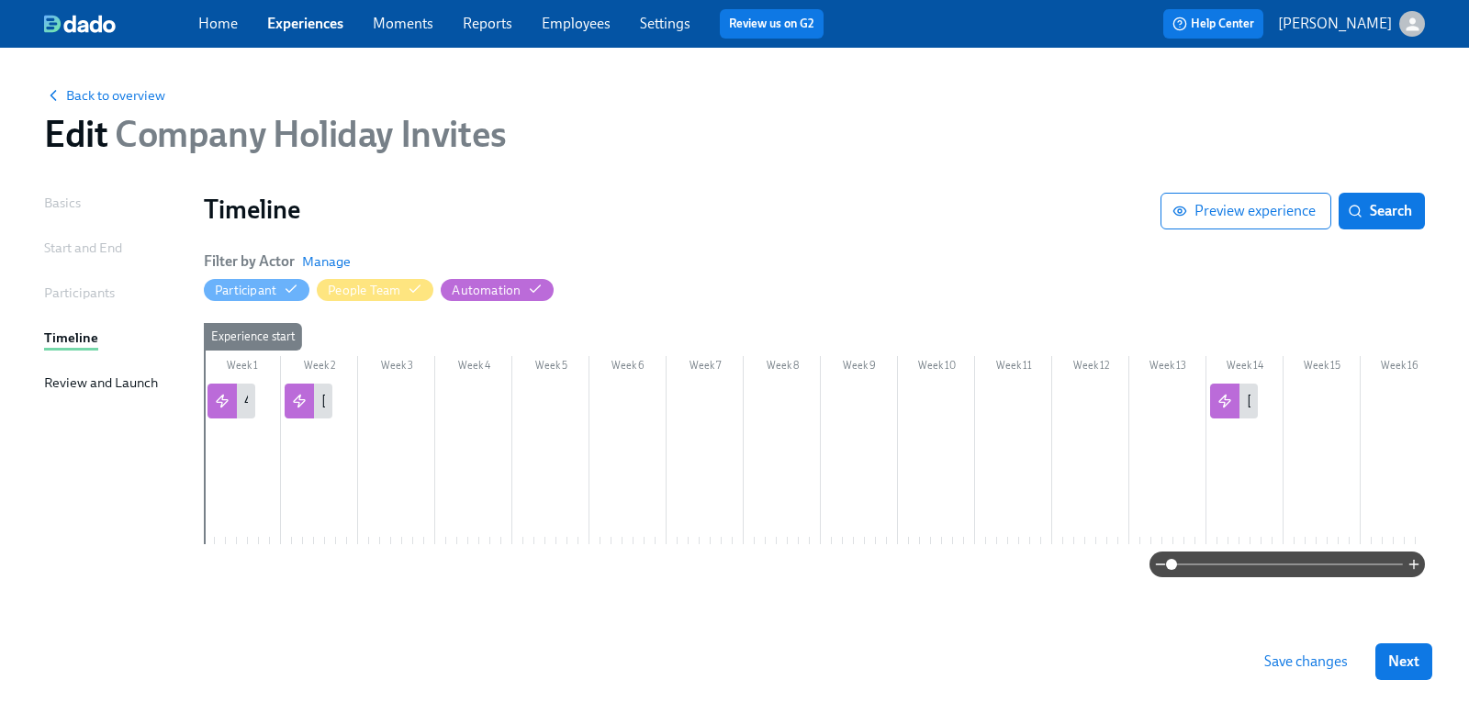
click at [1401, 25] on div "button" at bounding box center [1412, 24] width 26 height 26
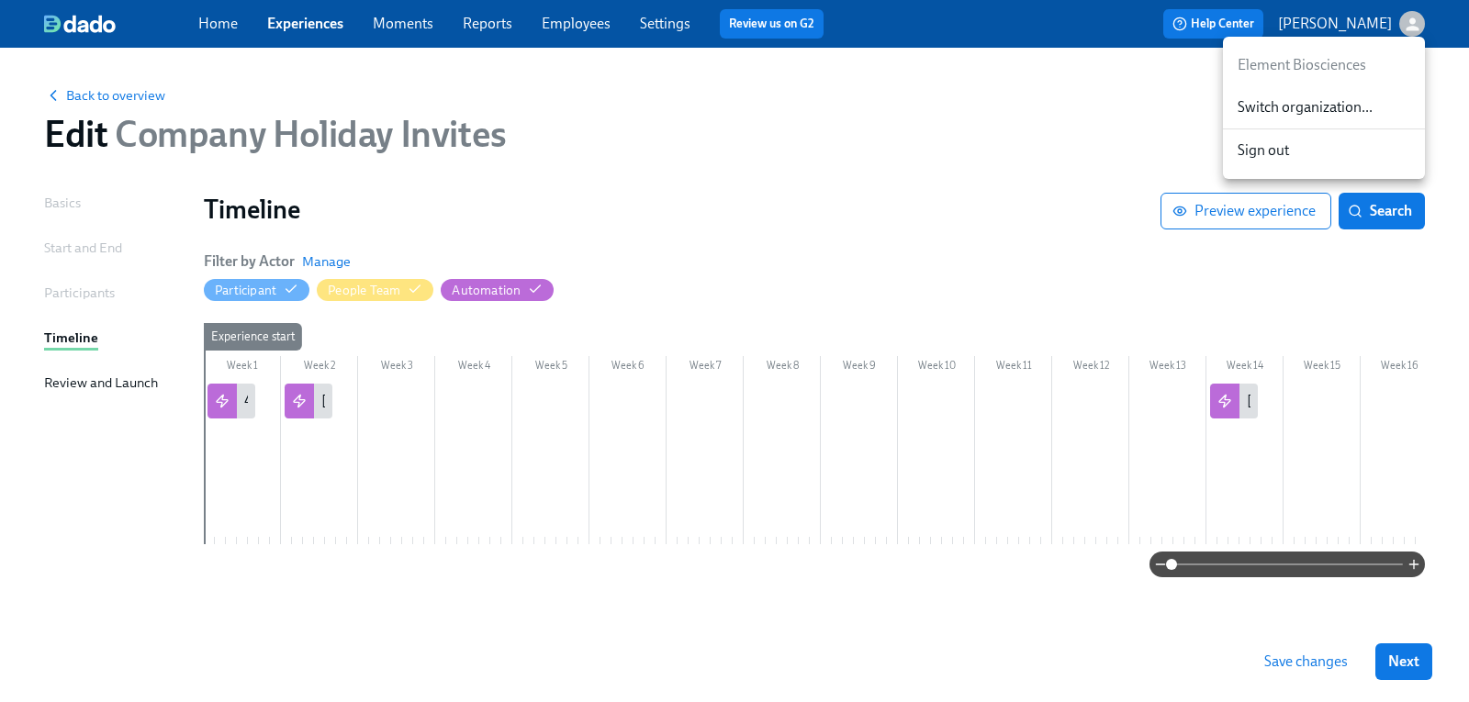
click at [1296, 106] on span "Switch organization..." at bounding box center [1323, 107] width 173 height 20
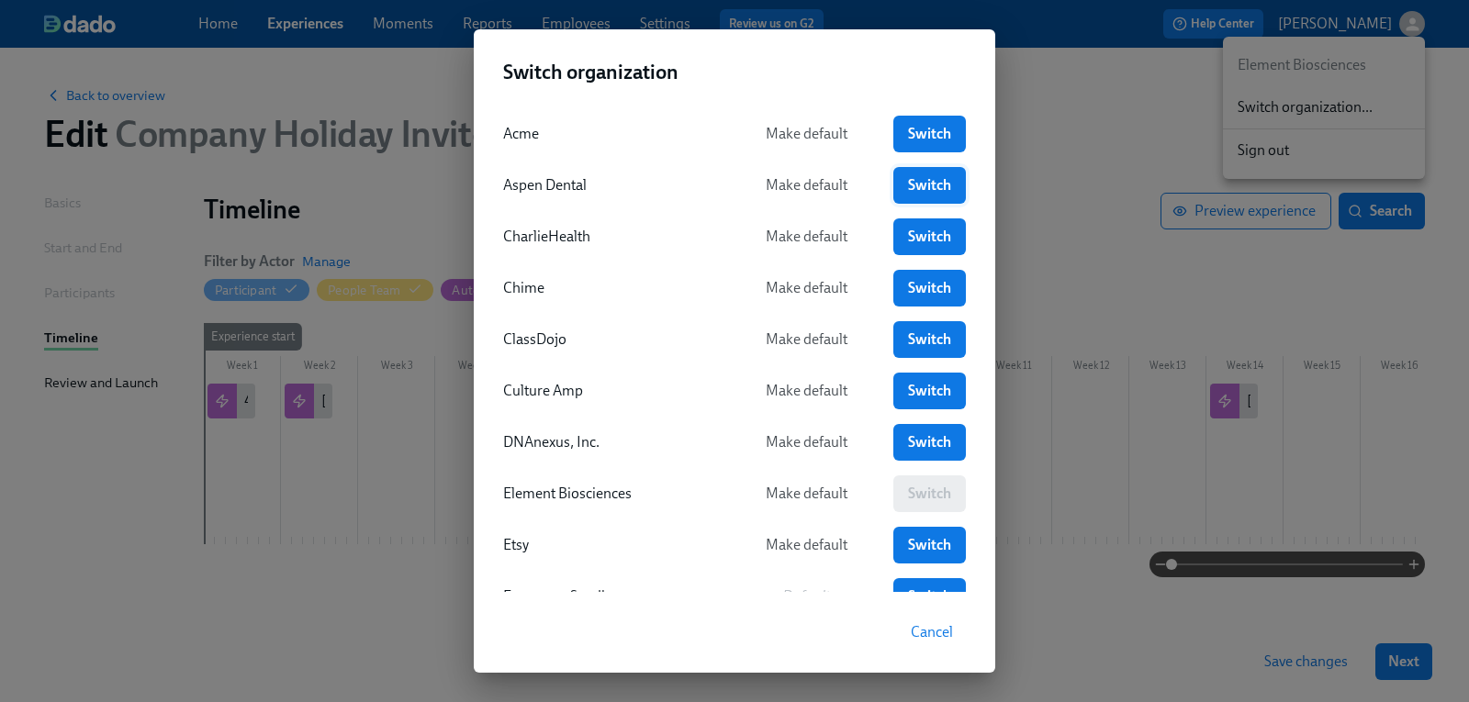
drag, startPoint x: 933, startPoint y: 226, endPoint x: 934, endPoint y: 183, distance: 43.2
click at [933, 226] on link "Switch" at bounding box center [929, 236] width 73 height 37
